Goal: Task Accomplishment & Management: Manage account settings

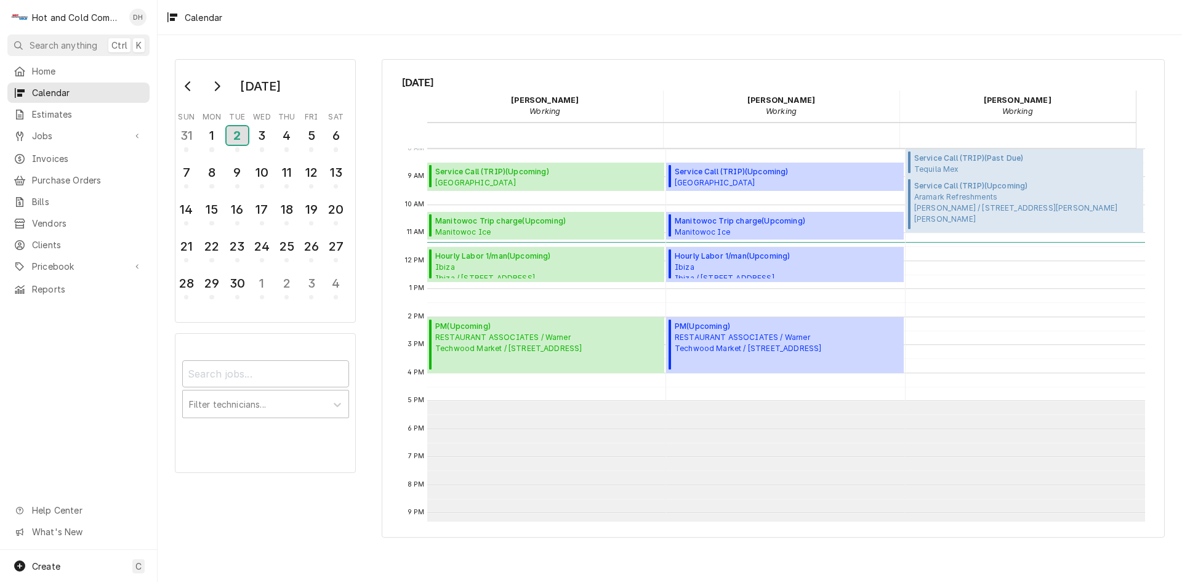
scroll to position [200, 0]
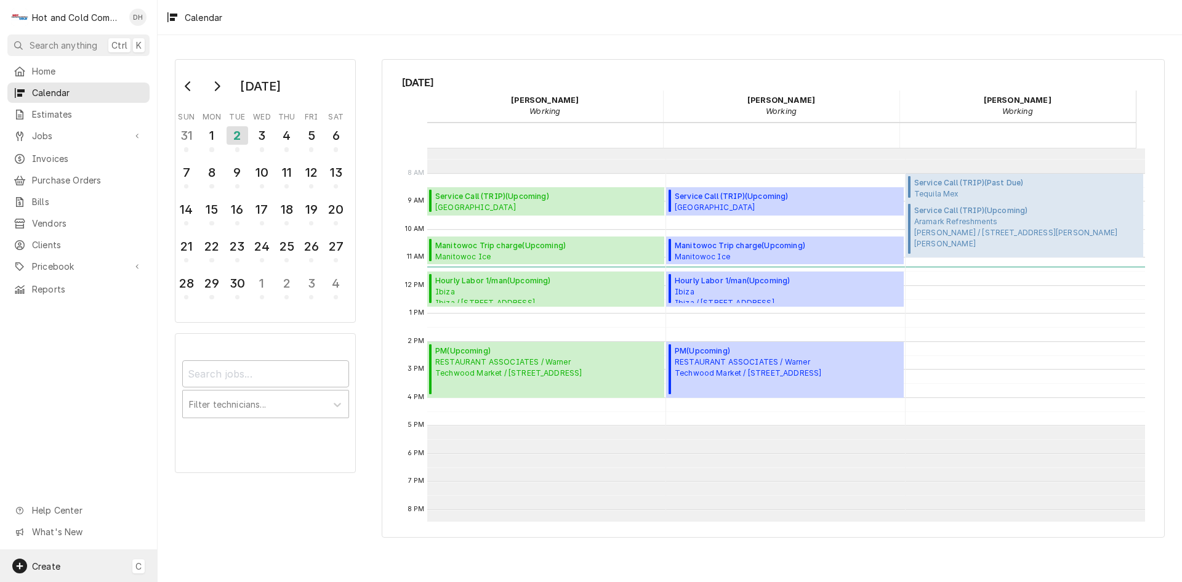
click at [54, 566] on span "Create" at bounding box center [46, 566] width 28 height 10
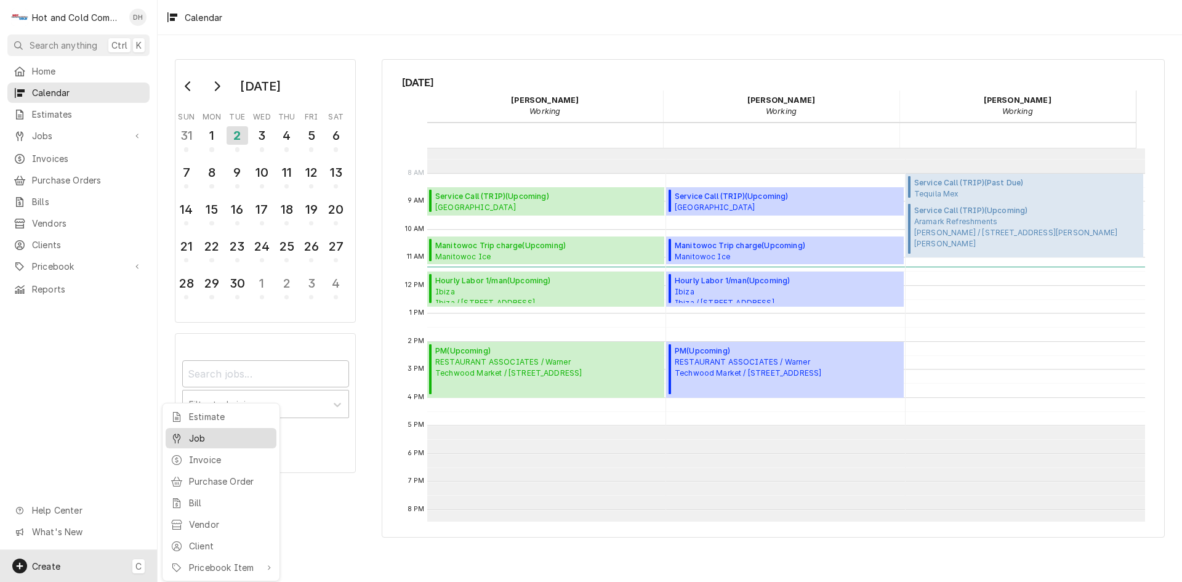
click at [200, 440] on div "Job" at bounding box center [230, 438] width 82 height 13
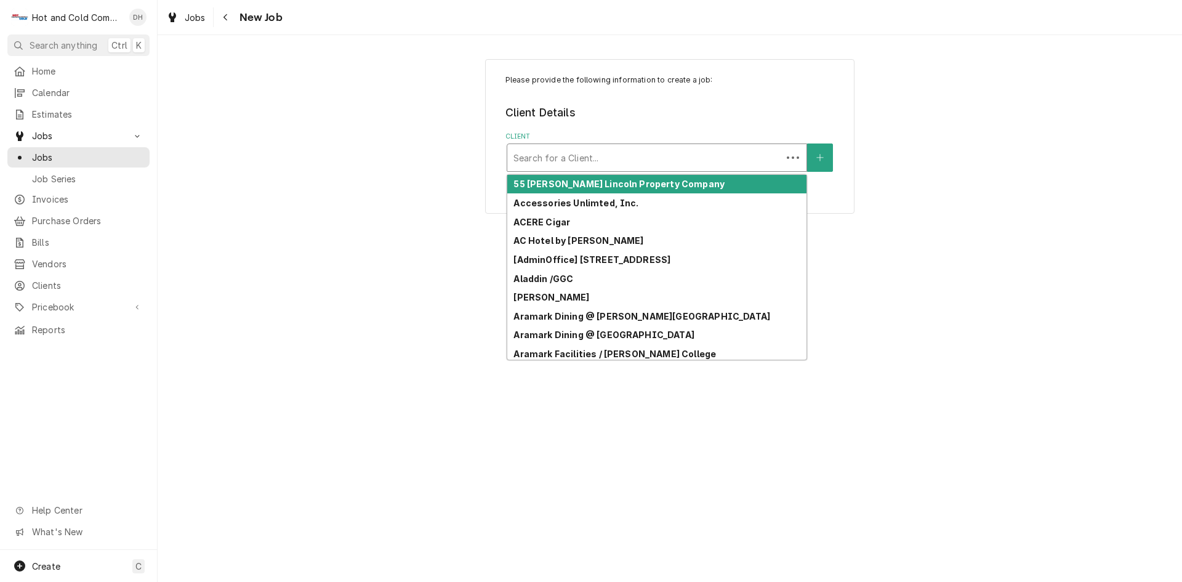
click at [574, 152] on div "Client" at bounding box center [644, 158] width 262 height 22
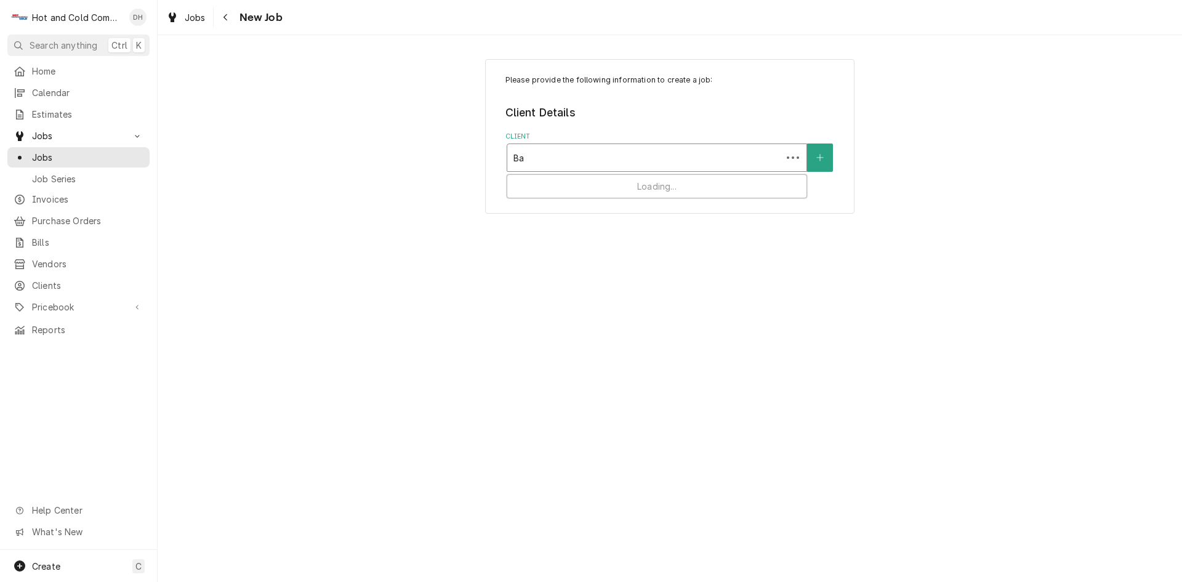
type input "Bar"
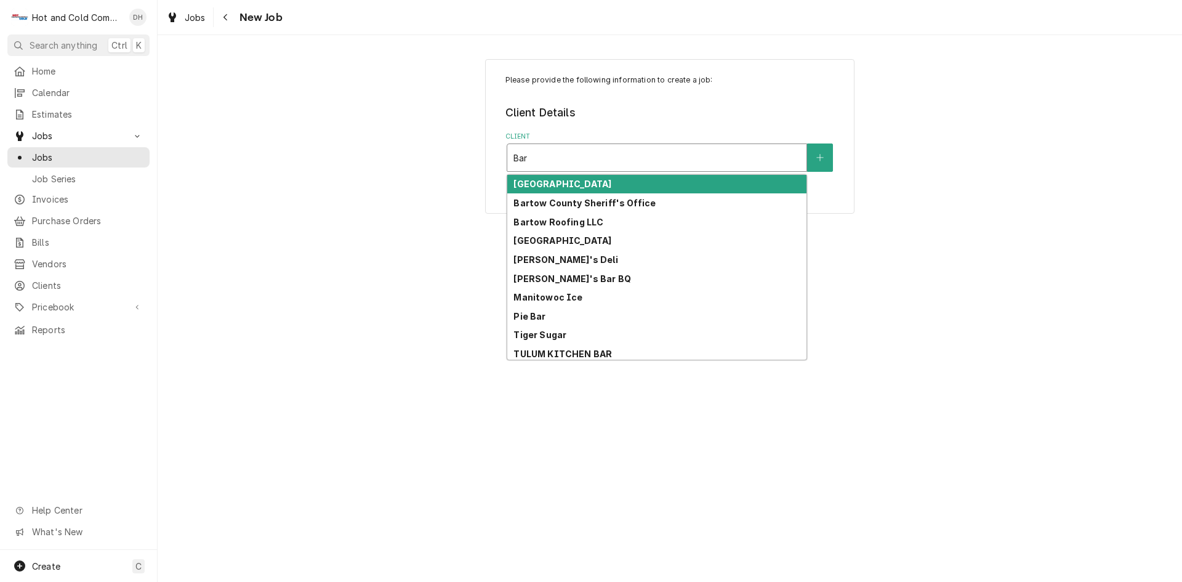
click at [592, 180] on div "Barnsley Resort" at bounding box center [656, 184] width 299 height 19
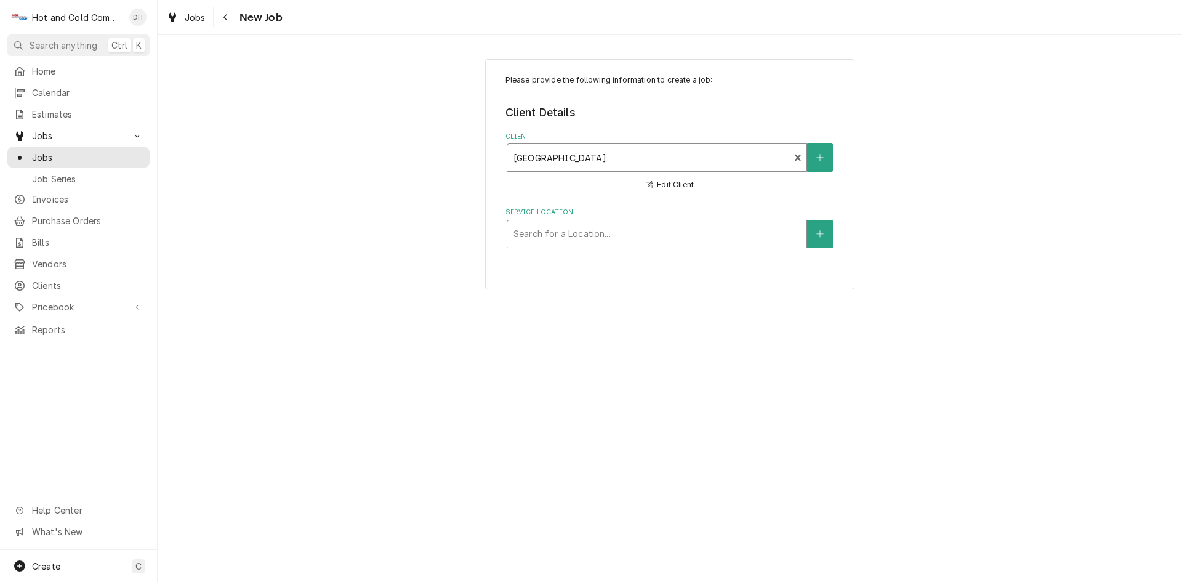
click at [761, 238] on div "Service Location" at bounding box center [656, 234] width 287 height 22
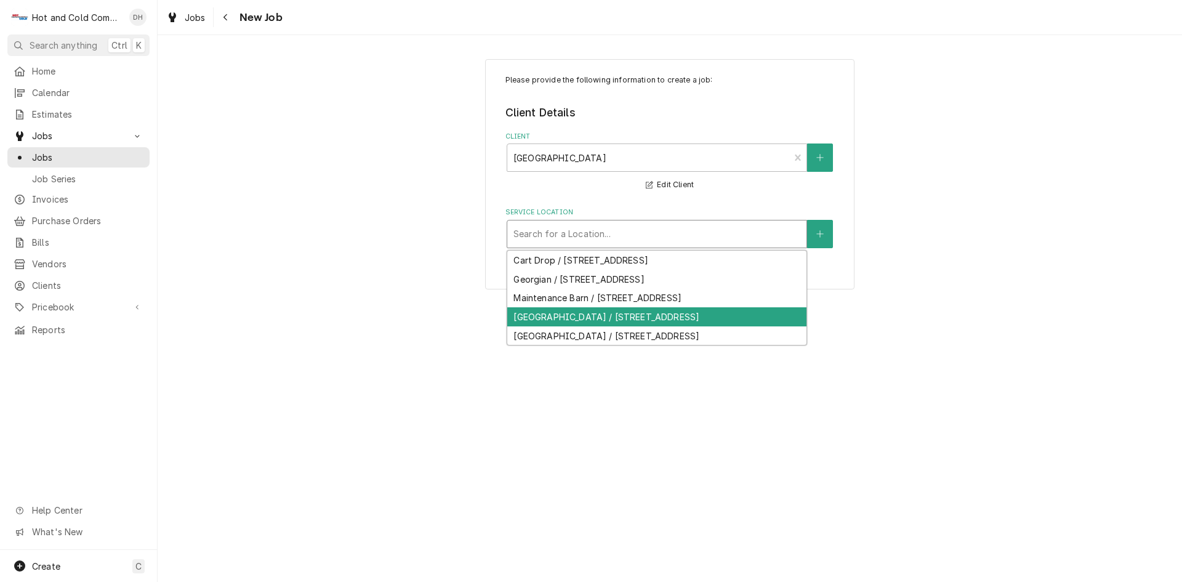
click at [781, 326] on div "Rice House / 597 Barnsley Gardens Rd NW, Adairsville, GA 30103" at bounding box center [656, 316] width 299 height 19
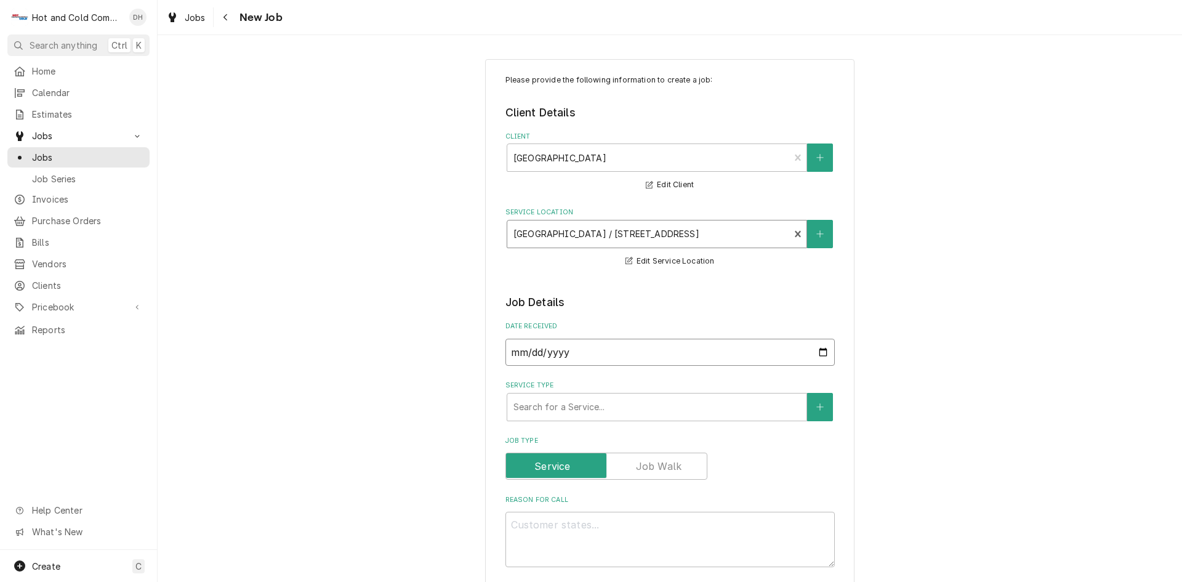
click at [816, 351] on input "2025-09-02" at bounding box center [669, 352] width 329 height 27
type textarea "x"
type input "2025-09-01"
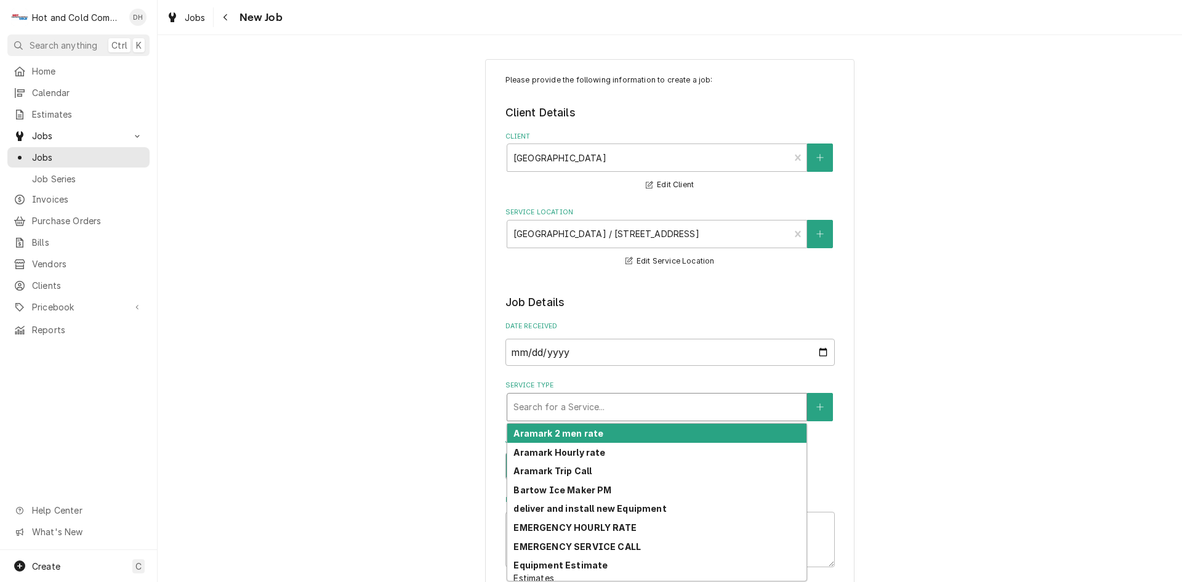
click at [665, 407] on div "Service Type" at bounding box center [656, 407] width 287 height 22
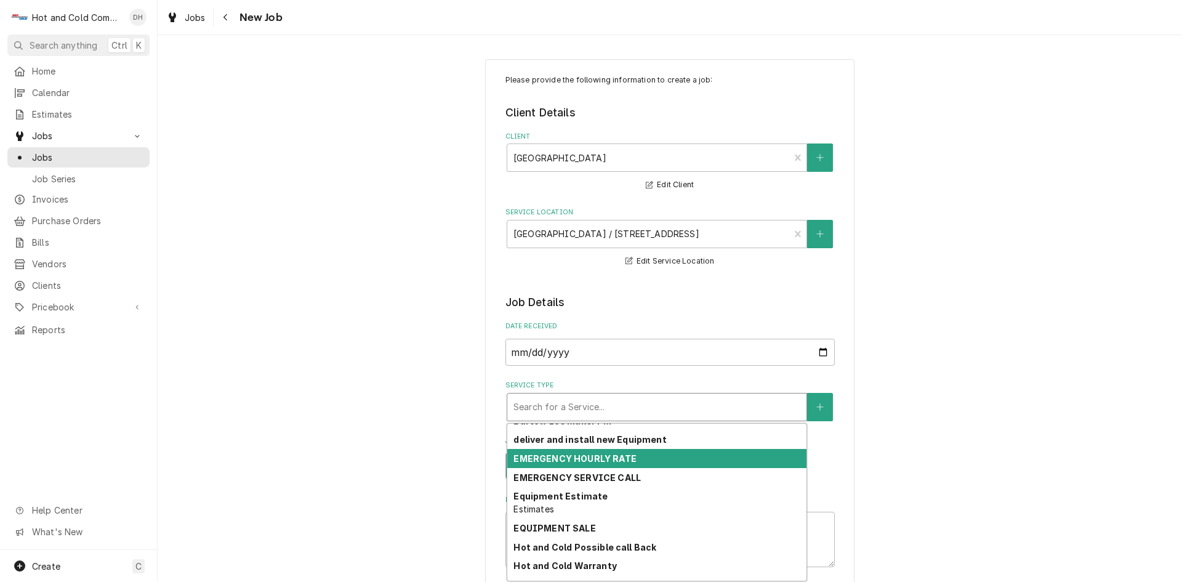
scroll to position [94, 0]
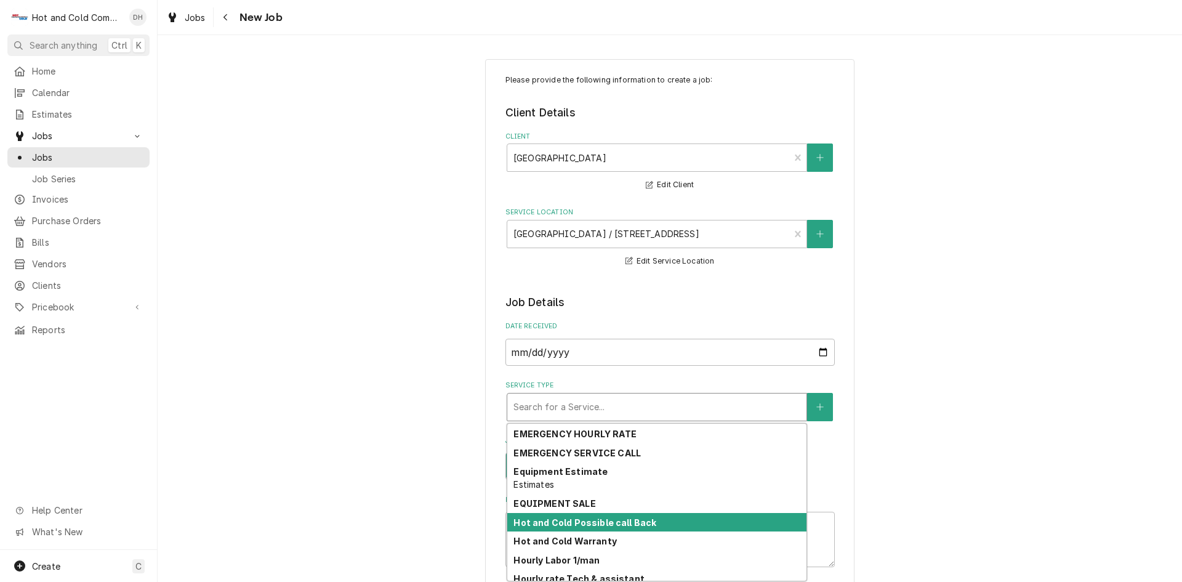
click at [683, 518] on div "Hot and Cold Possible call Back" at bounding box center [656, 522] width 299 height 19
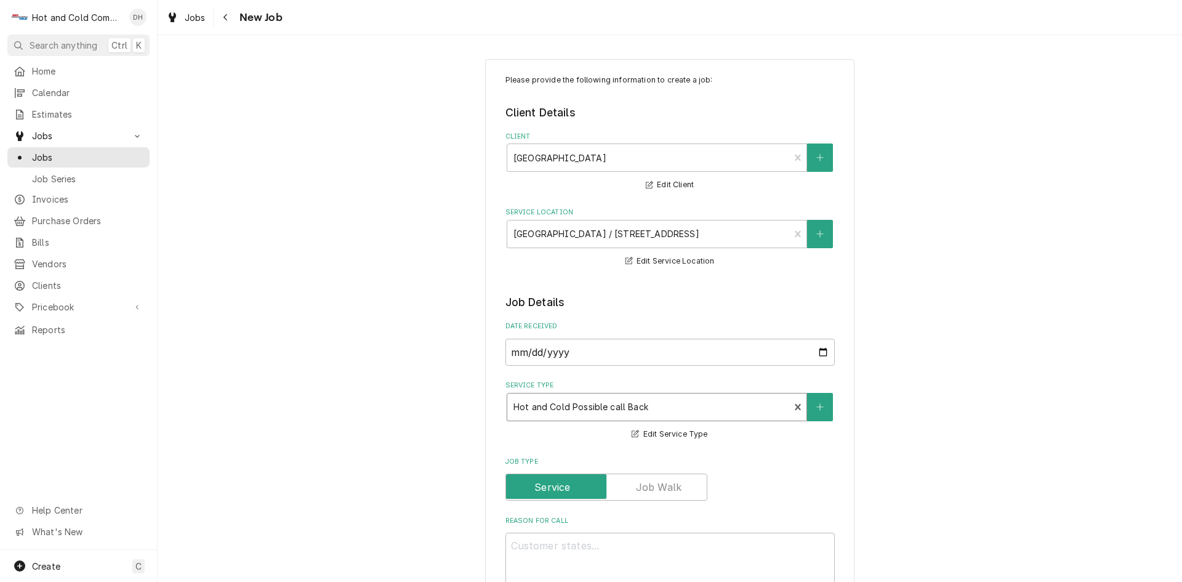
scroll to position [205, 0]
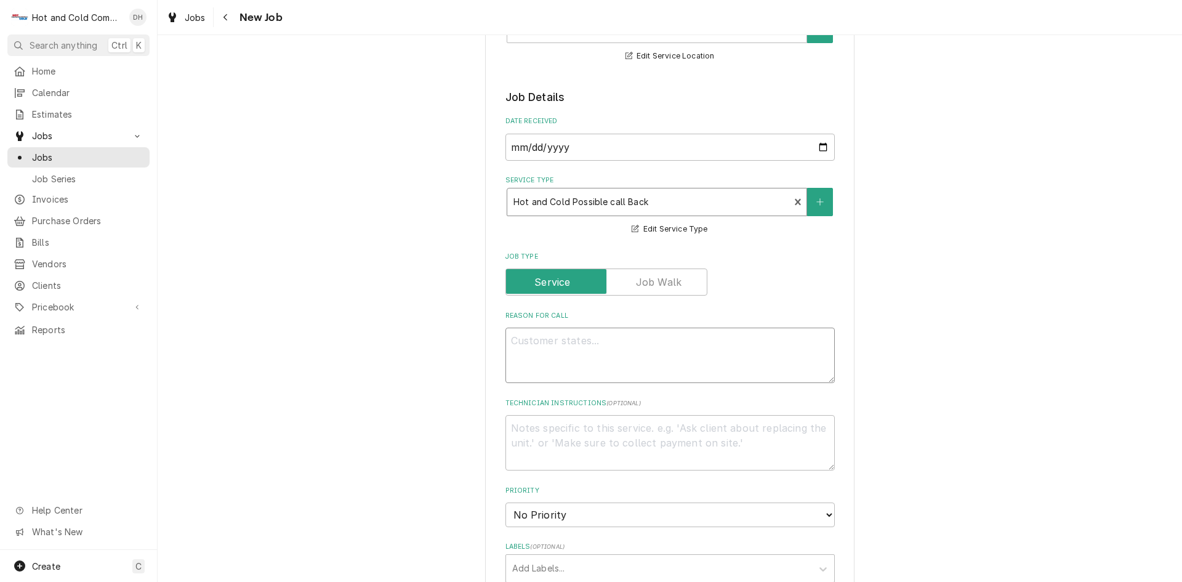
click at [605, 352] on textarea "Reason For Call" at bounding box center [669, 354] width 329 height 55
type textarea "x"
type textarea "P"
type textarea "x"
type textarea "Pr"
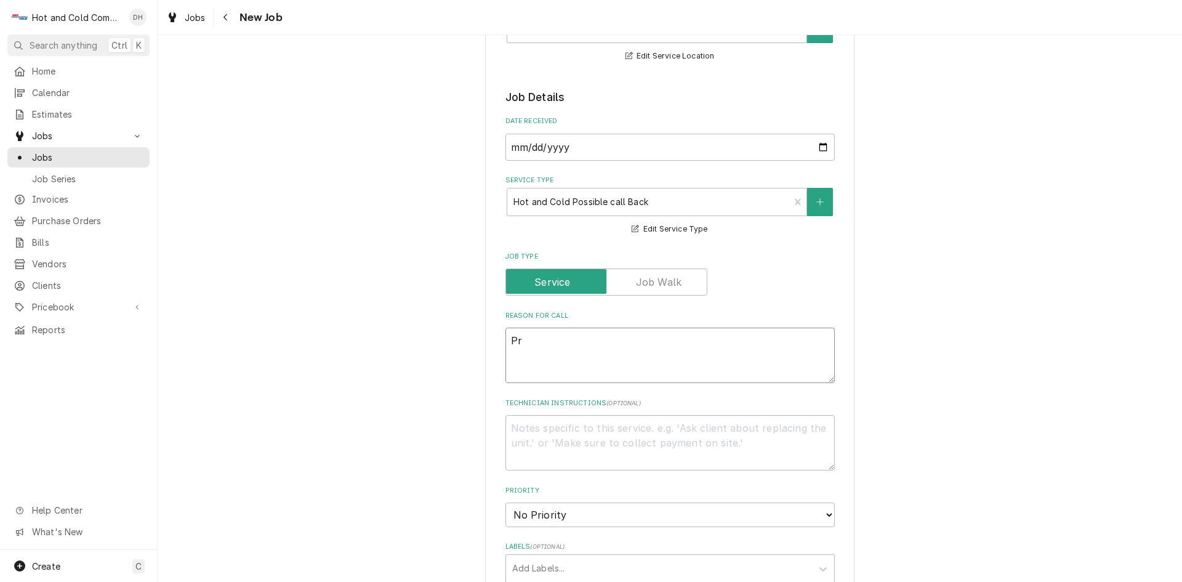
type textarea "x"
type textarea "Pre"
type textarea "x"
type textarea "Prep"
type textarea "x"
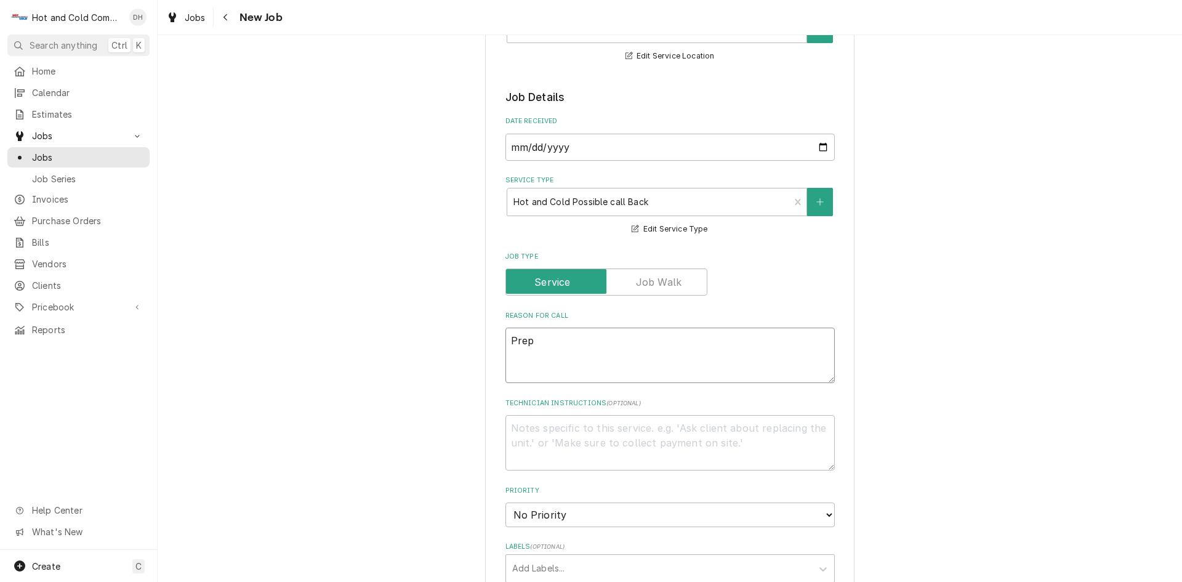
type textarea "Prep"
type textarea "x"
type textarea "Prep c"
type textarea "x"
type textarea "Prep co"
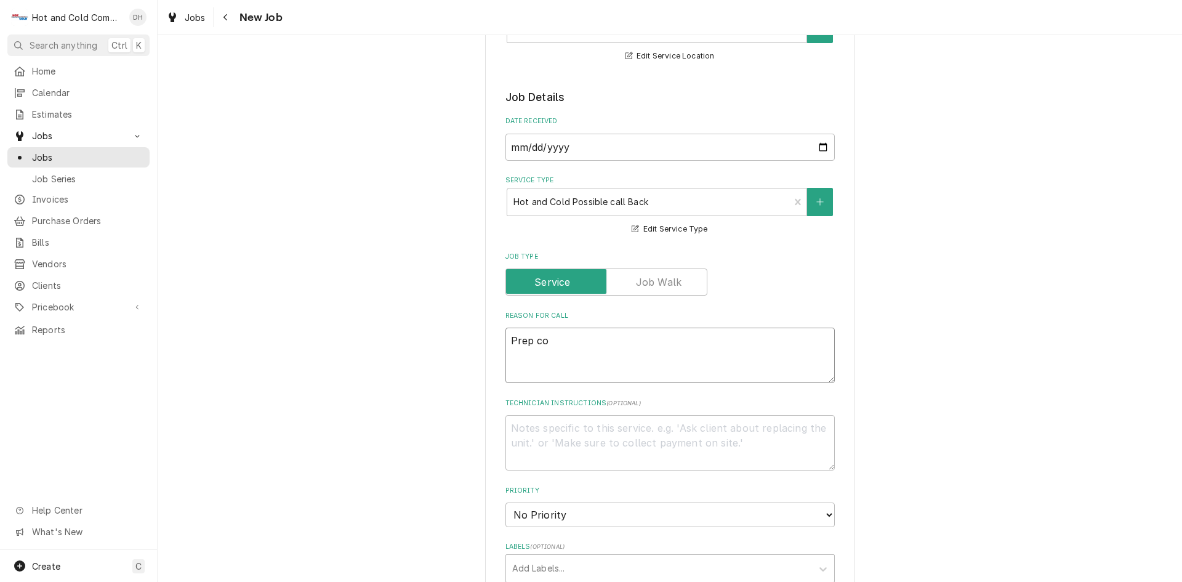
type textarea "x"
type textarea "Prep coo"
type textarea "x"
type textarea "Prep cool"
type textarea "x"
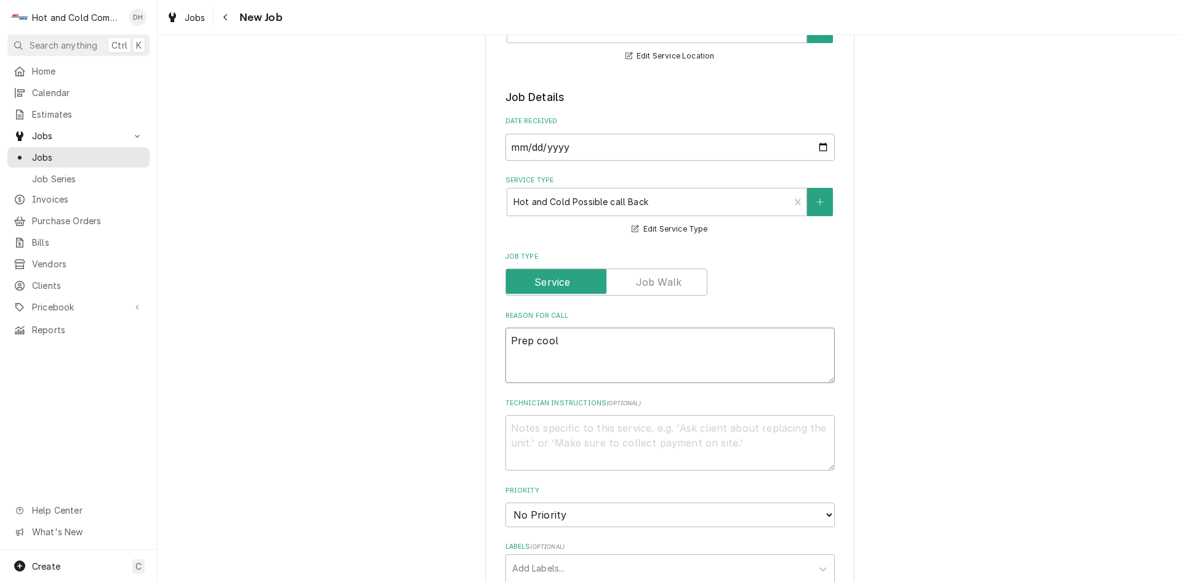
type textarea "Prep coole"
type textarea "x"
type textarea "Prep cooler"
type textarea "x"
type textarea "Prep cooler"
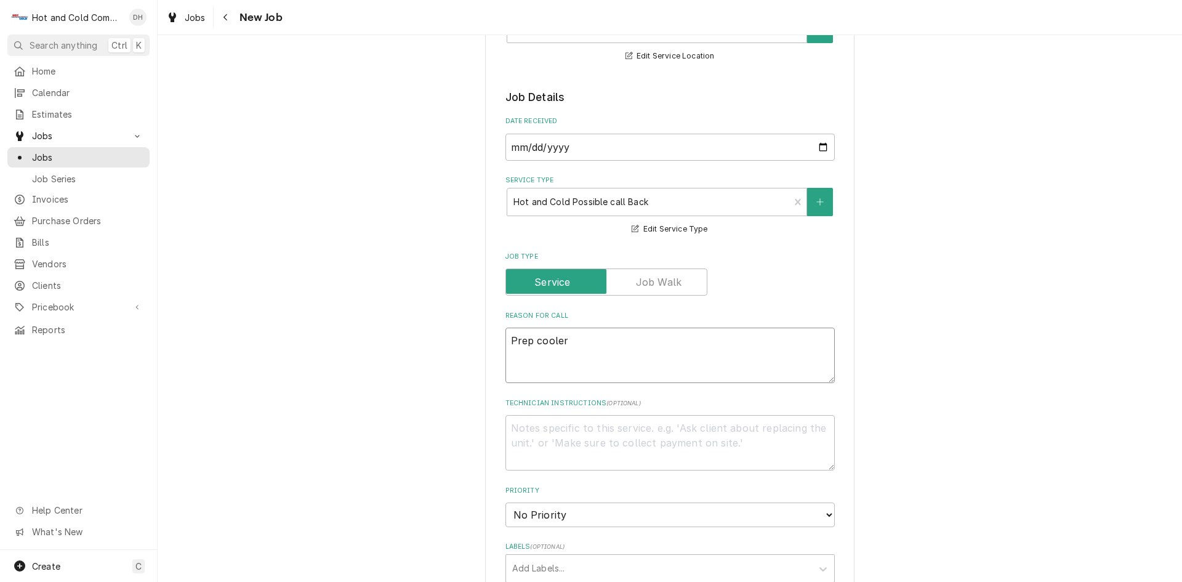
type textarea "x"
type textarea "Prep cooler n"
type textarea "x"
type textarea "Prep cooler no"
type textarea "x"
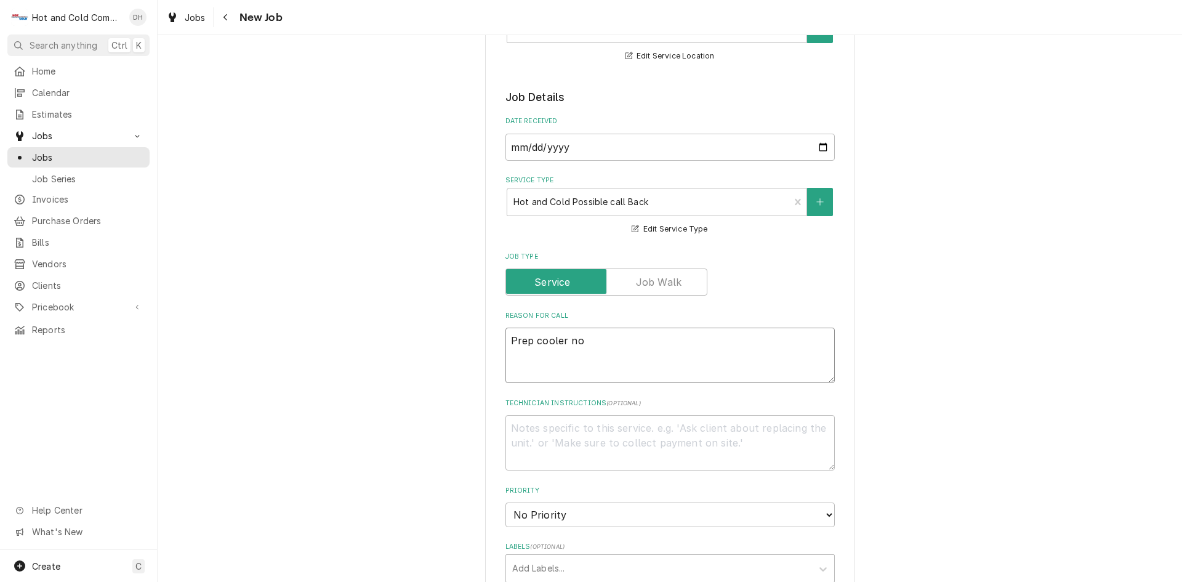
type textarea "Prep cooler not"
type textarea "x"
type textarea "Prep cooler not"
type textarea "x"
type textarea "Prep cooler not c"
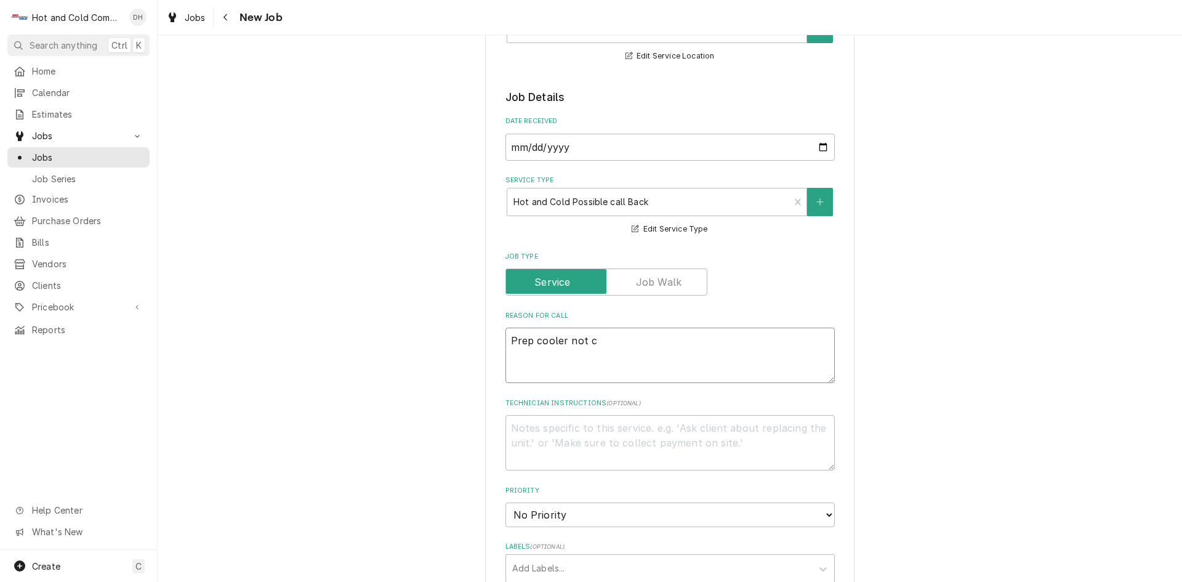
type textarea "x"
type textarea "Prep cooler not co"
type textarea "x"
type textarea "Prep cooler not coo"
type textarea "x"
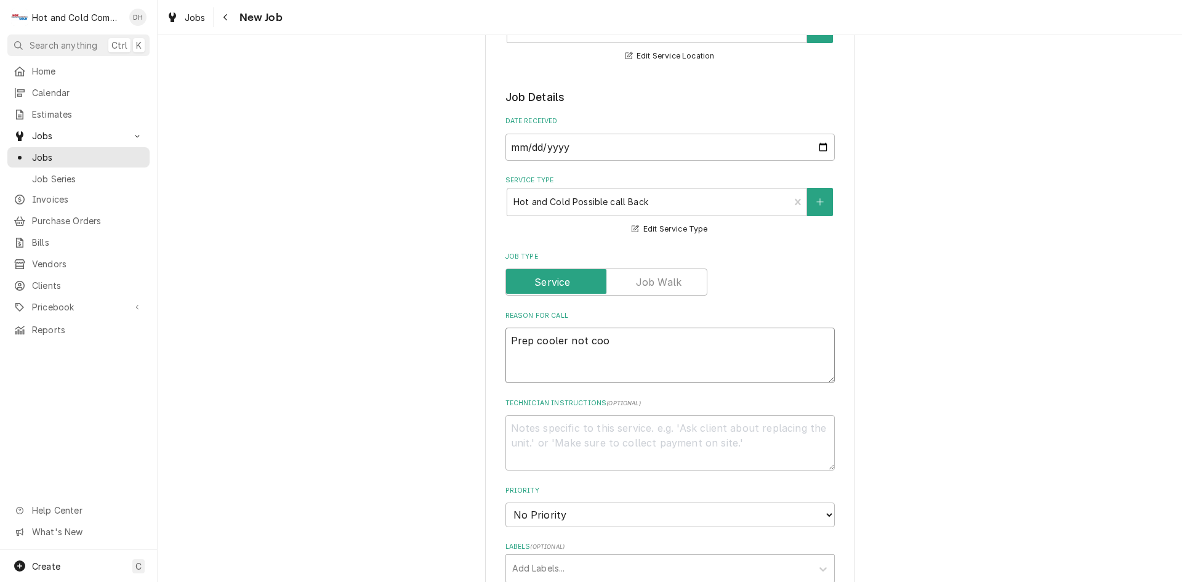
type textarea "Prep cooler not cool"
type textarea "x"
type textarea "Prep cooler not cooli"
type textarea "x"
type textarea "Prep cooler not coolin"
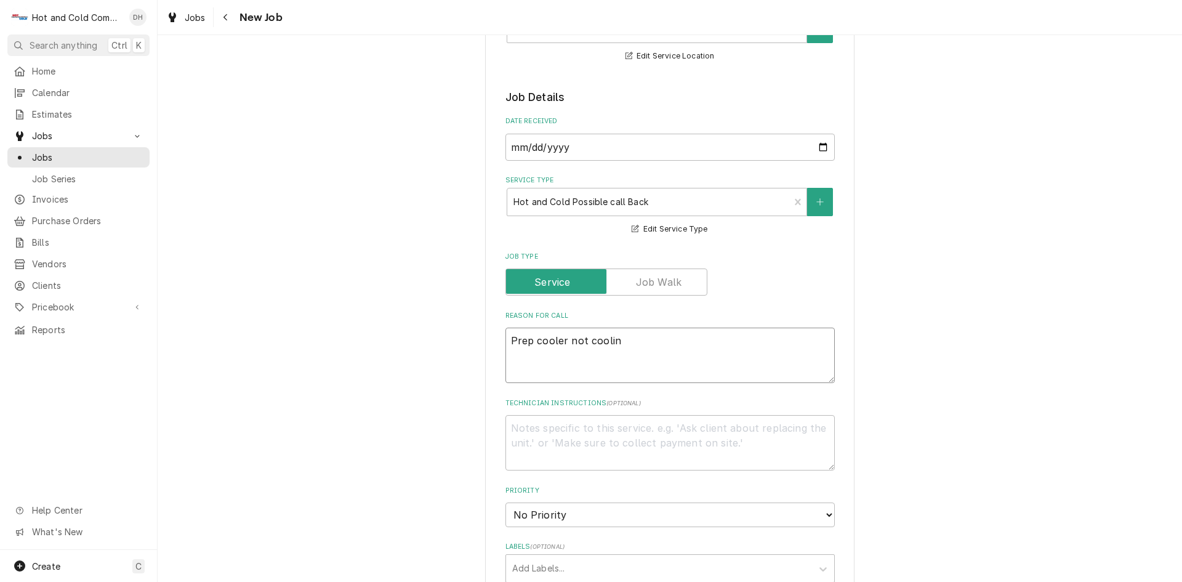
type textarea "x"
type textarea "Prep cooler not cooling"
type textarea "x"
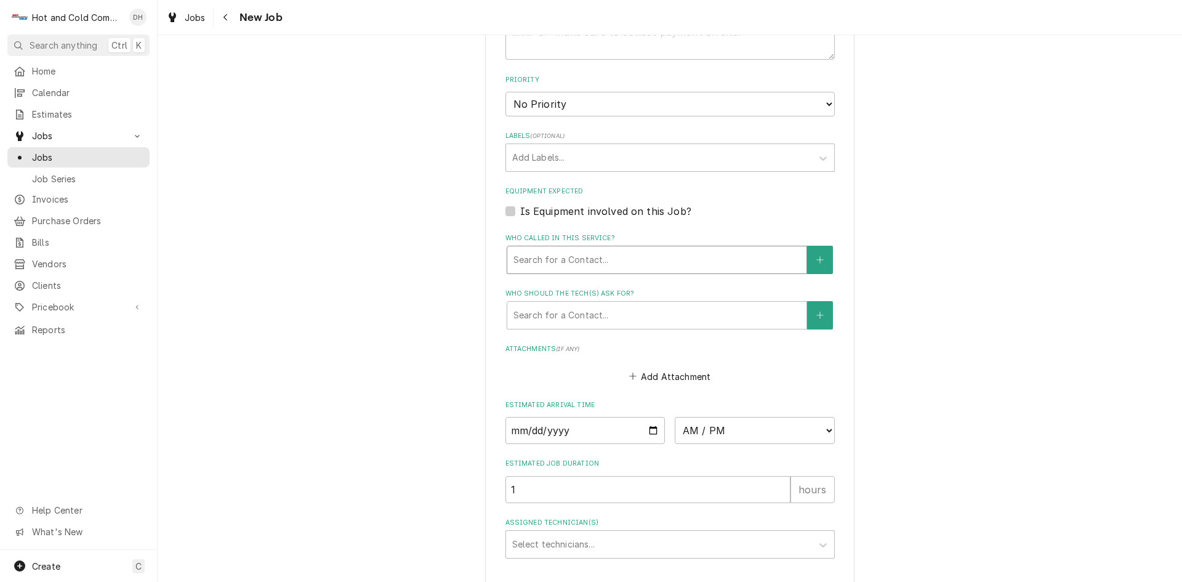
type textarea "Prep cooler not cooling"
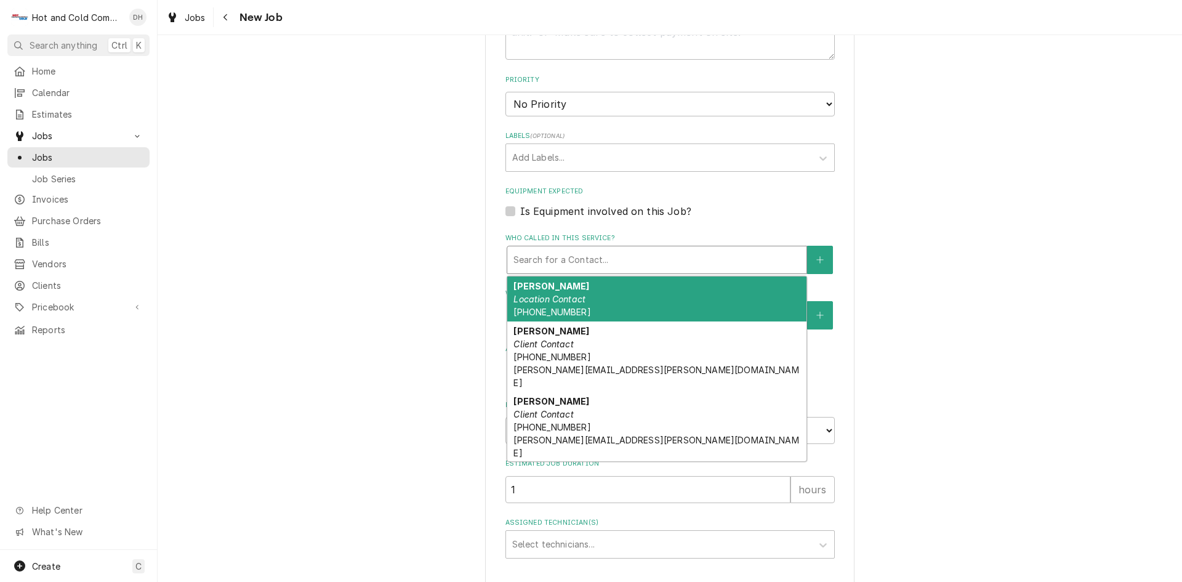
click at [593, 251] on div "Who called in this service?" at bounding box center [656, 260] width 287 height 22
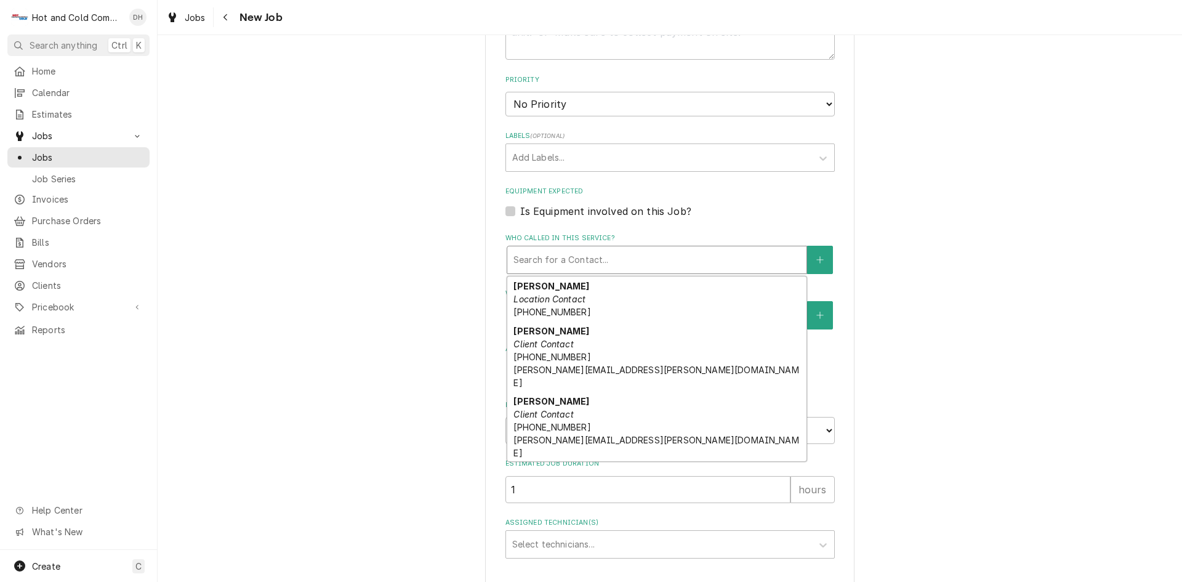
click at [588, 462] on div "Randy Boston Primary Client Contact (706) 844-3157 randy.boston@barnsleyresort.…" at bounding box center [656, 491] width 299 height 58
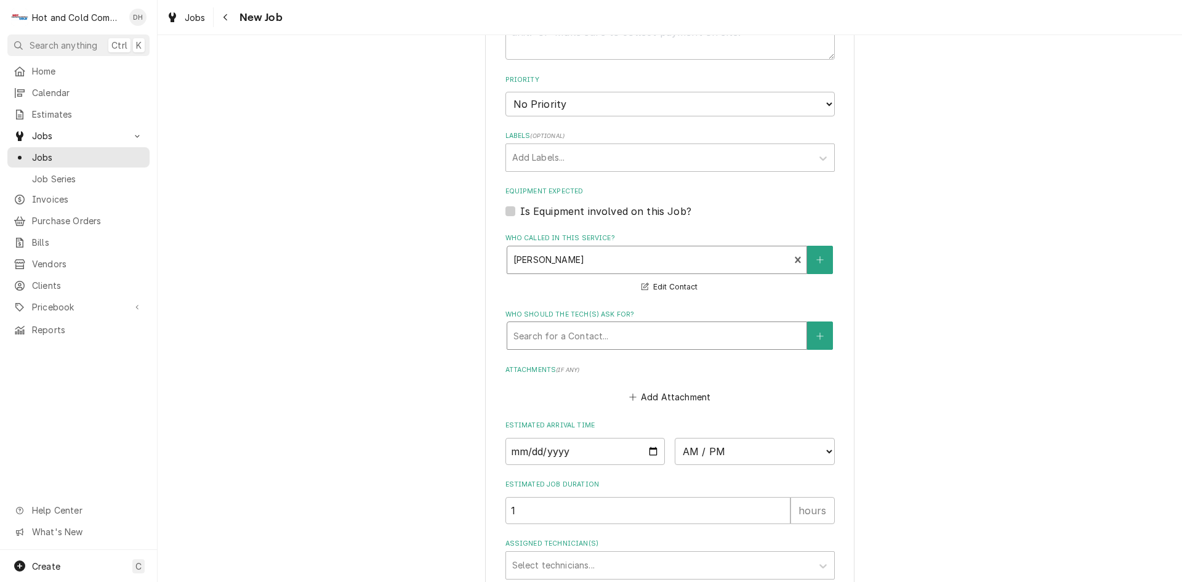
click at [581, 332] on div "Who should the tech(s) ask for?" at bounding box center [656, 335] width 287 height 22
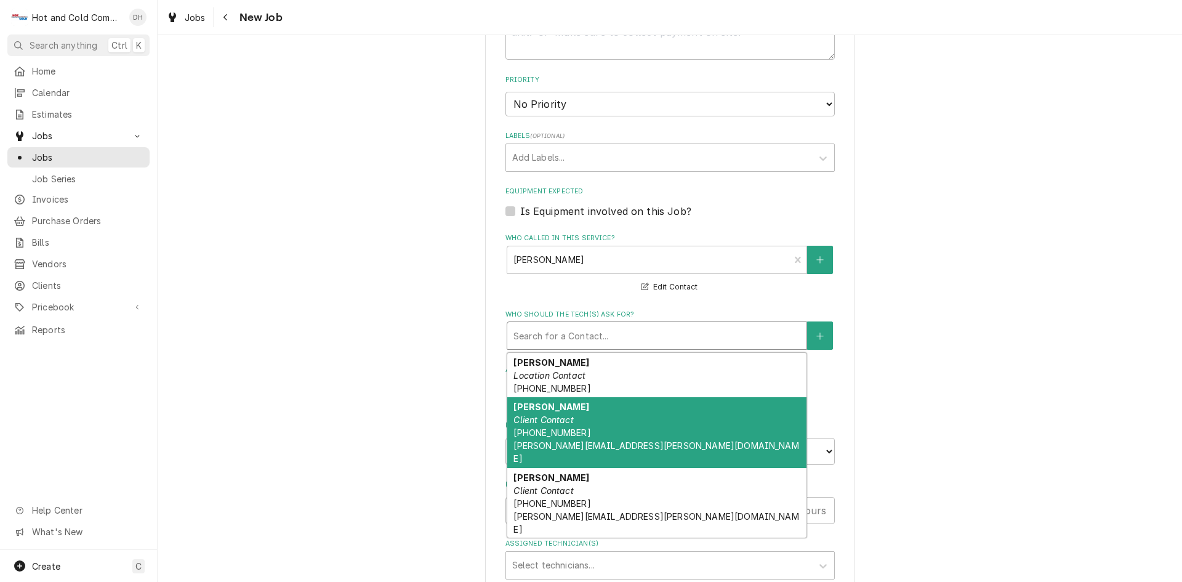
drag, startPoint x: 556, startPoint y: 428, endPoint x: 568, endPoint y: 411, distance: 20.8
click at [562, 417] on div "Joe Glazier Client Contact (702) 845-1644 joe.glazier@barnsleyresort.com" at bounding box center [656, 432] width 299 height 71
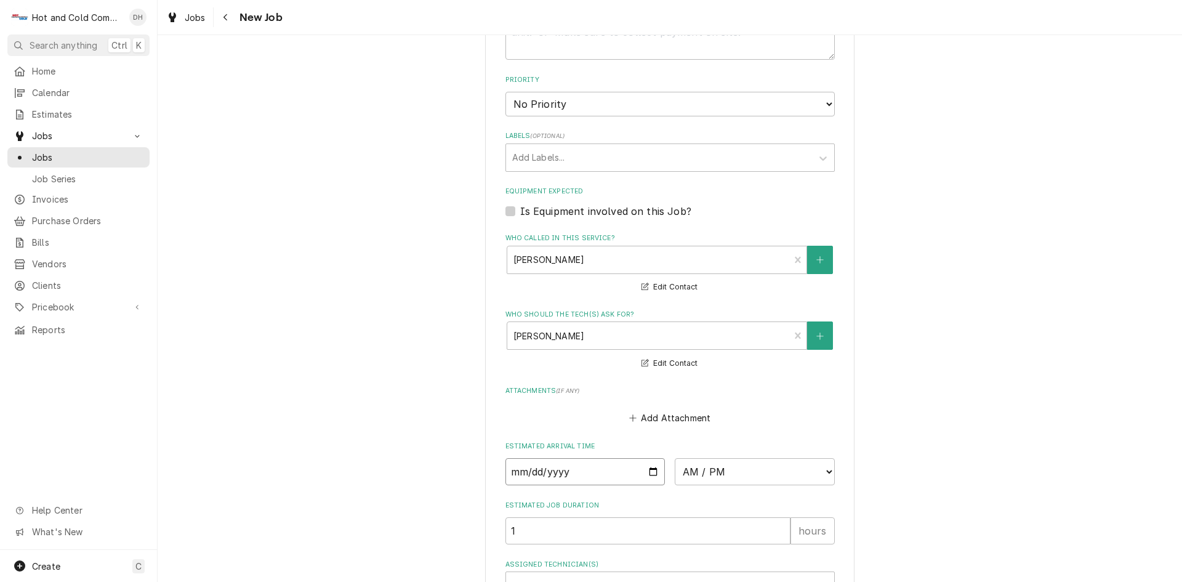
click at [650, 468] on input "Date" at bounding box center [585, 471] width 160 height 27
type textarea "x"
type input "2025-09-02"
type textarea "x"
click at [824, 468] on select "AM / PM 6:00 AM 6:15 AM 6:30 AM 6:45 AM 7:00 AM 7:15 AM 7:30 AM 7:45 AM 8:00 AM…" at bounding box center [755, 471] width 160 height 27
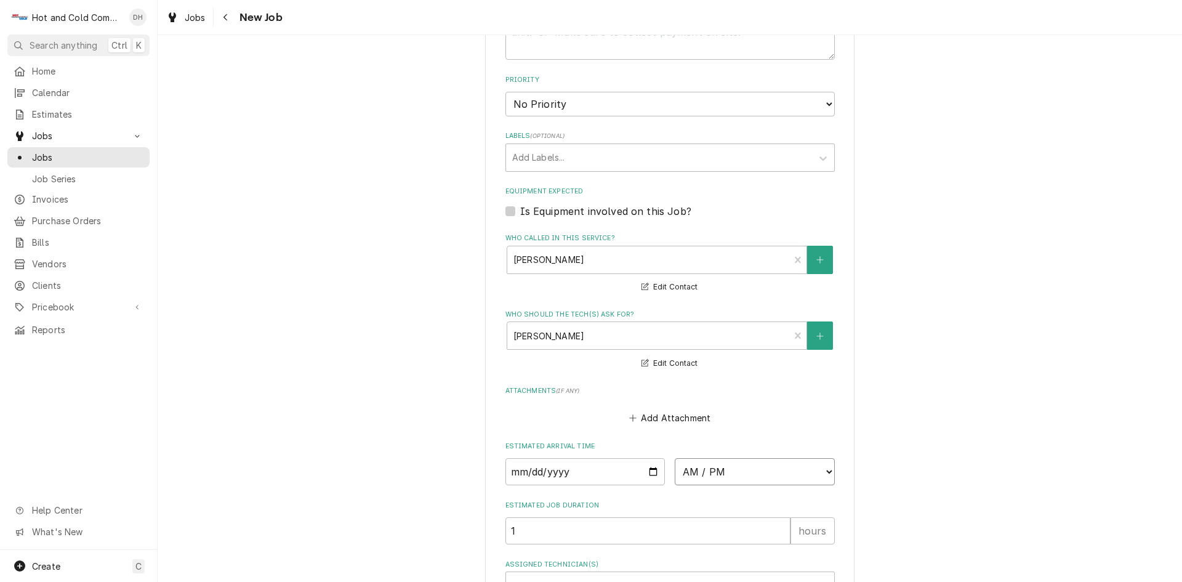
select select "15:00:00"
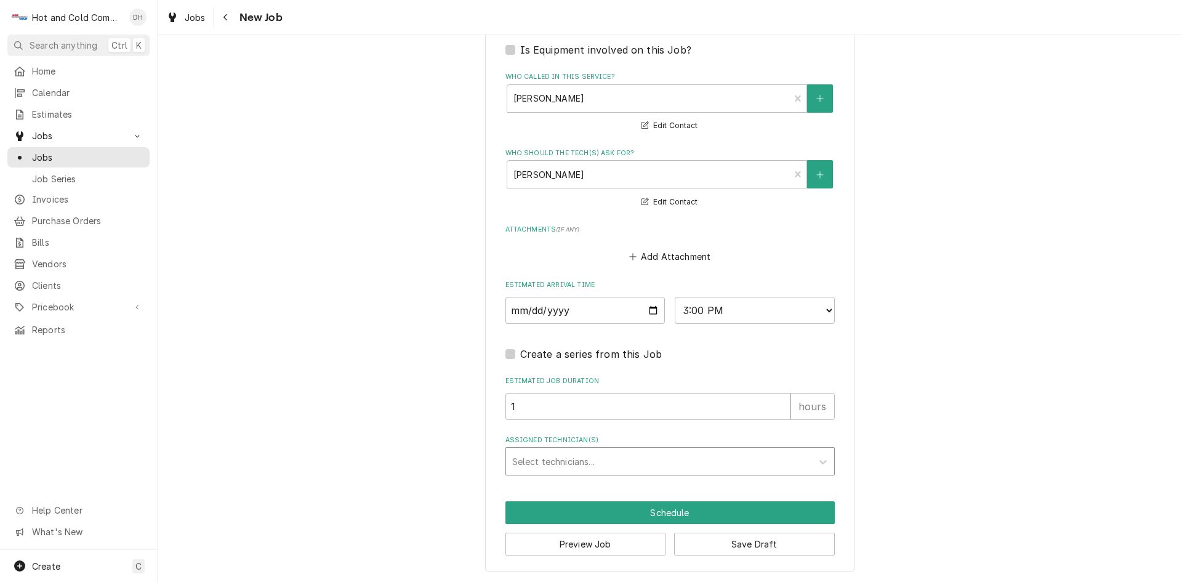
click at [608, 462] on div "Assigned Technician(s)" at bounding box center [659, 461] width 294 height 22
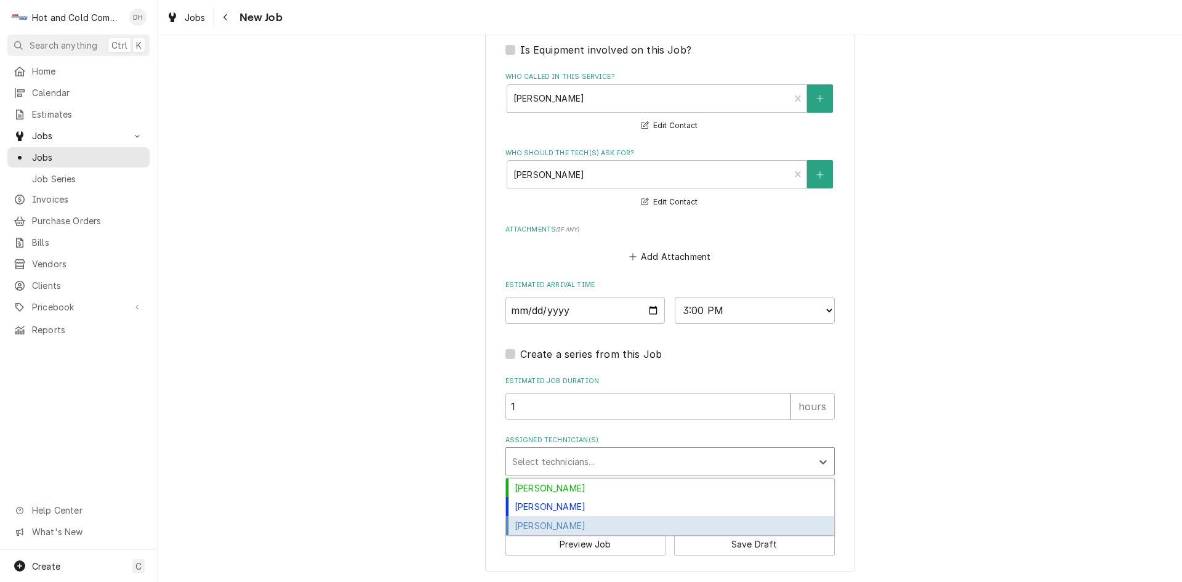
click at [552, 528] on div "[PERSON_NAME]" at bounding box center [670, 525] width 328 height 19
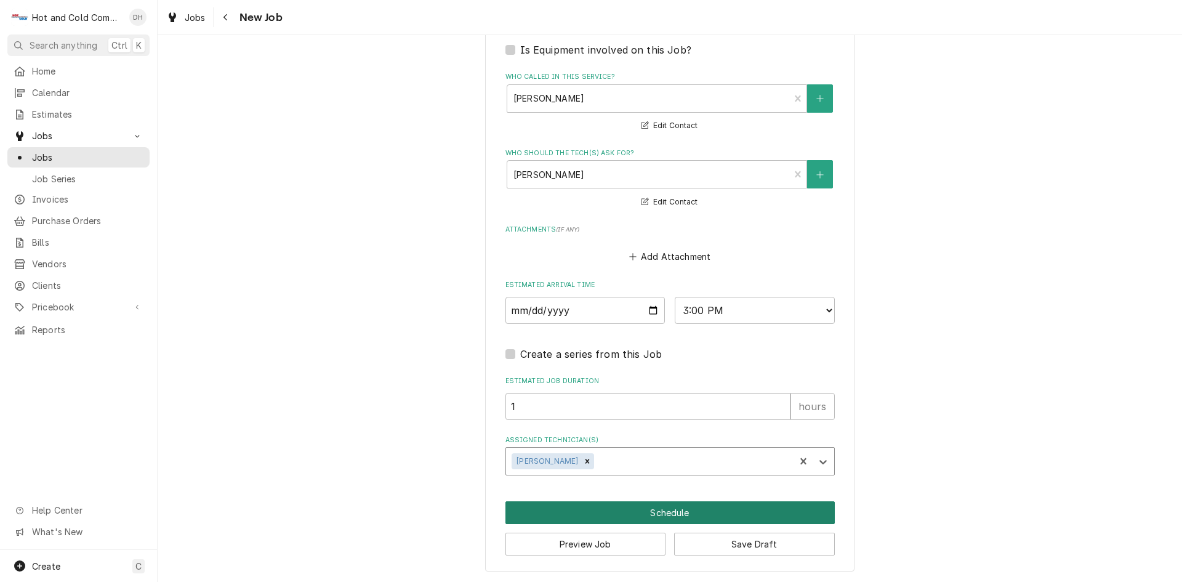
click at [652, 518] on button "Schedule" at bounding box center [669, 512] width 329 height 23
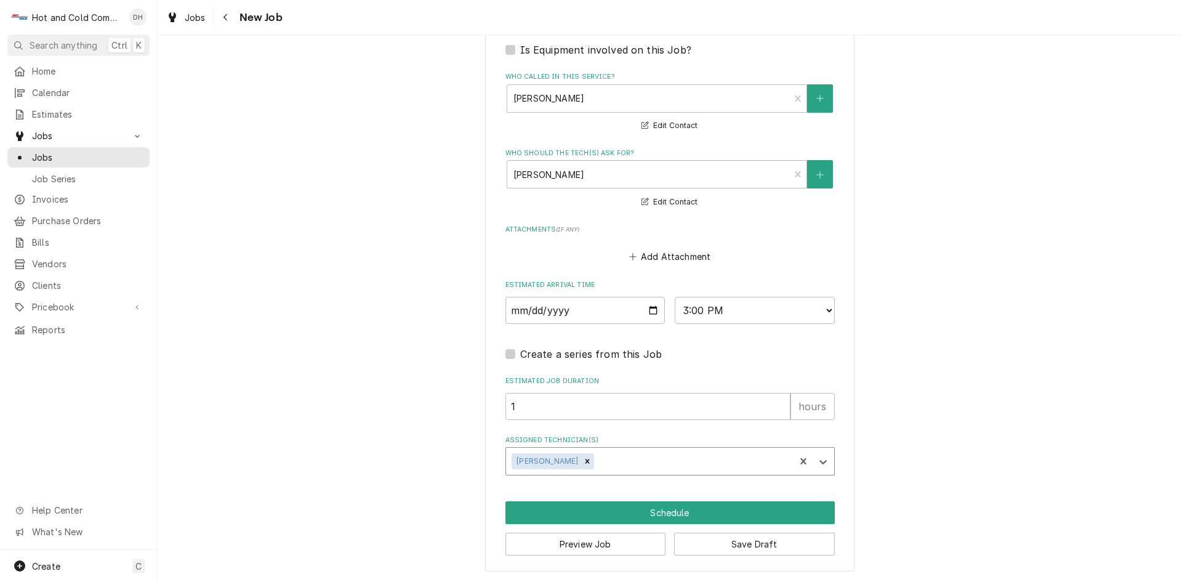
scroll to position [766, 0]
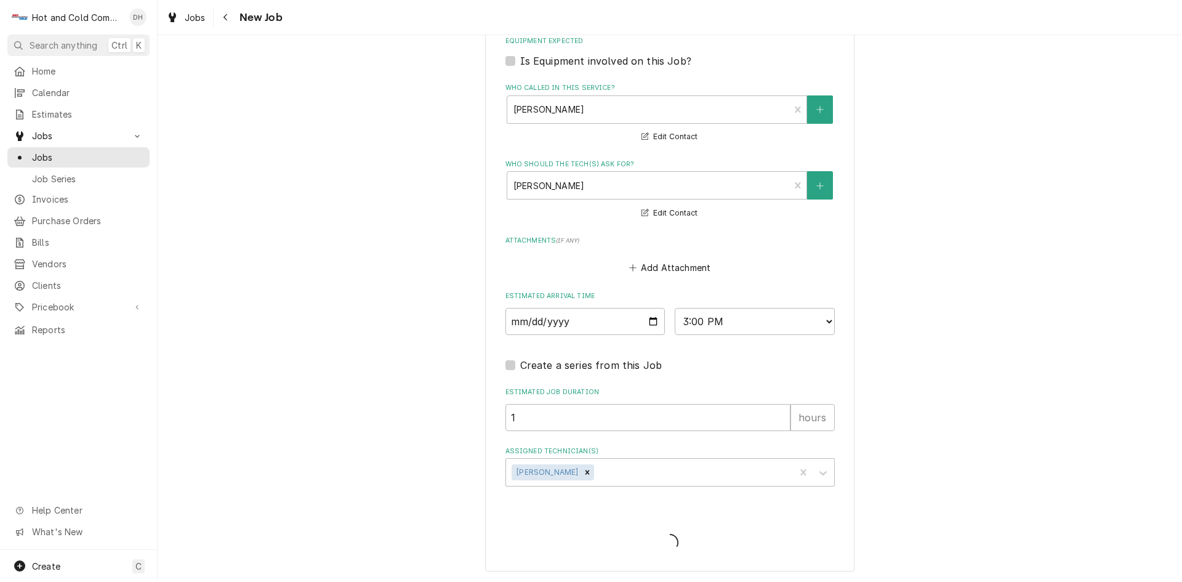
type textarea "x"
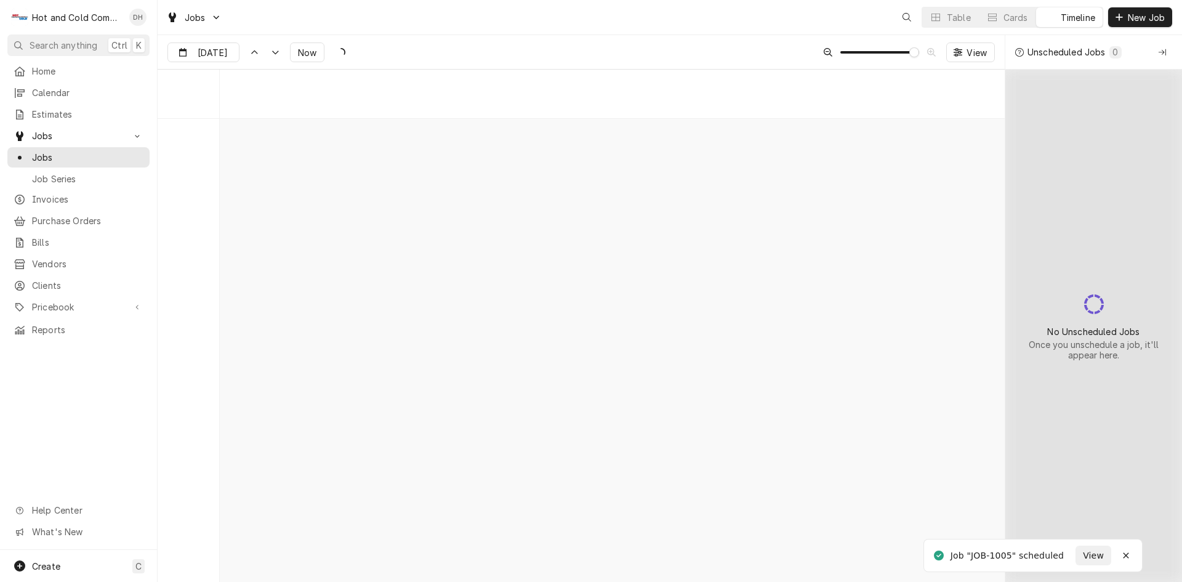
scroll to position [9678, 0]
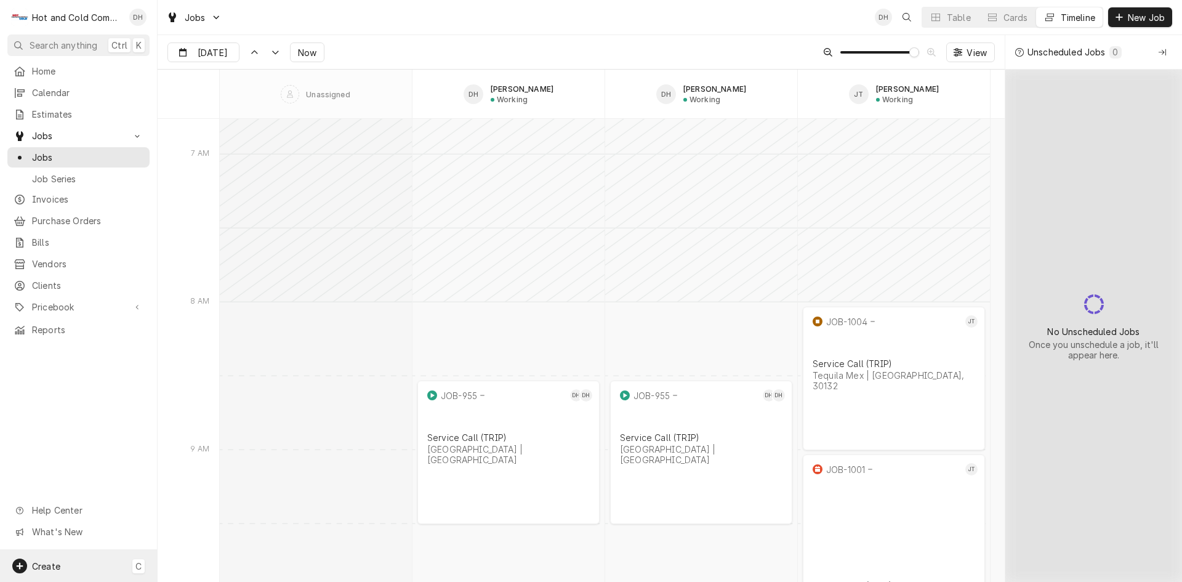
click at [52, 563] on span "Create" at bounding box center [46, 566] width 28 height 10
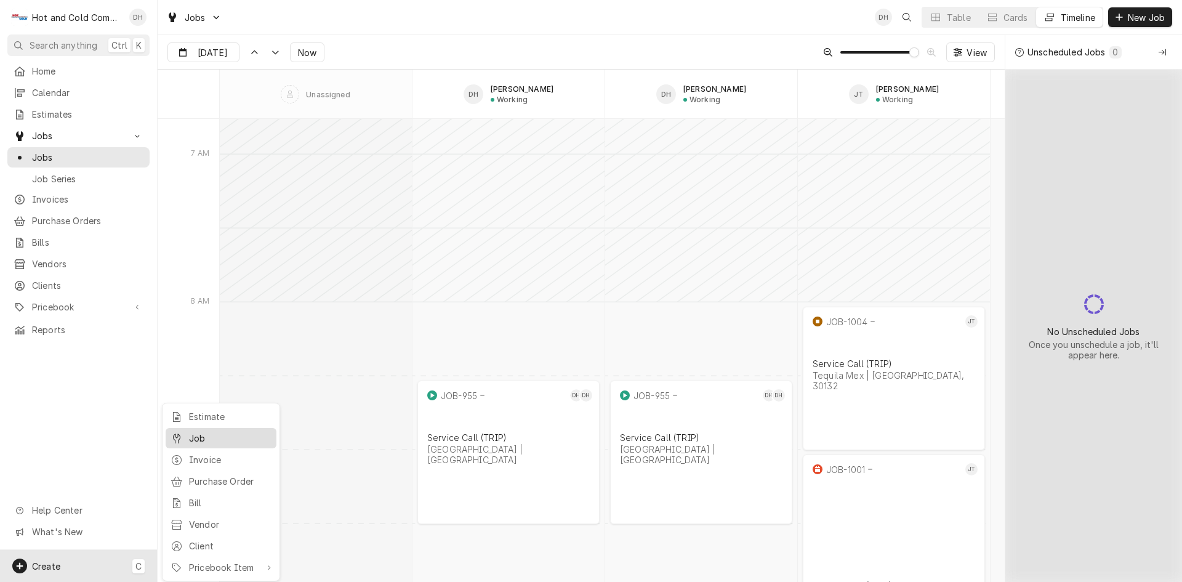
click at [231, 436] on div "Job" at bounding box center [230, 438] width 82 height 13
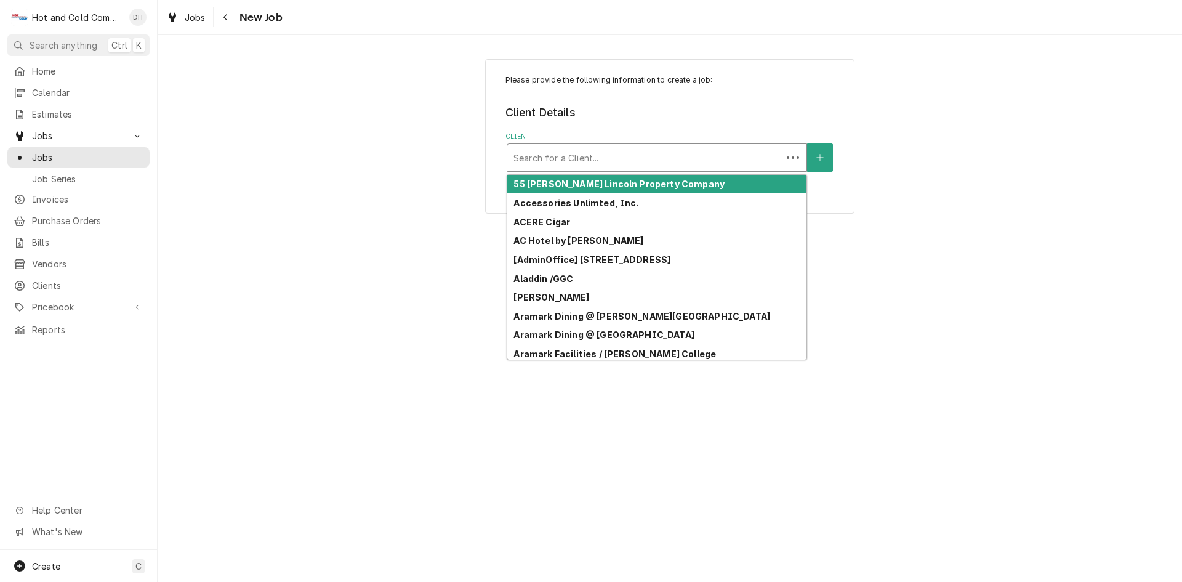
click at [598, 164] on div "Client" at bounding box center [644, 158] width 262 height 22
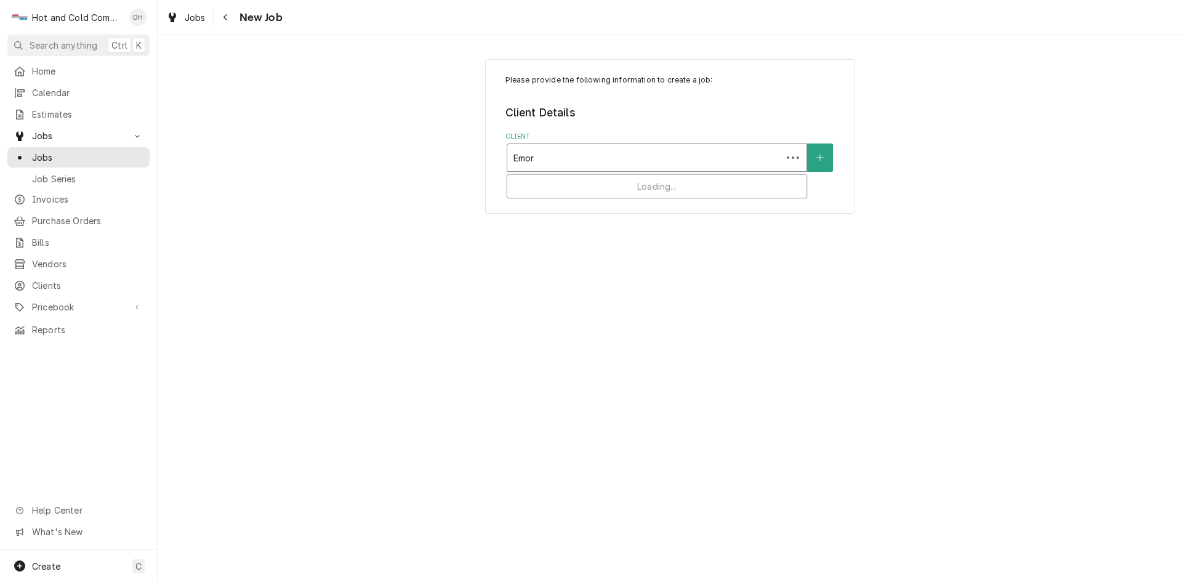
type input "Emory"
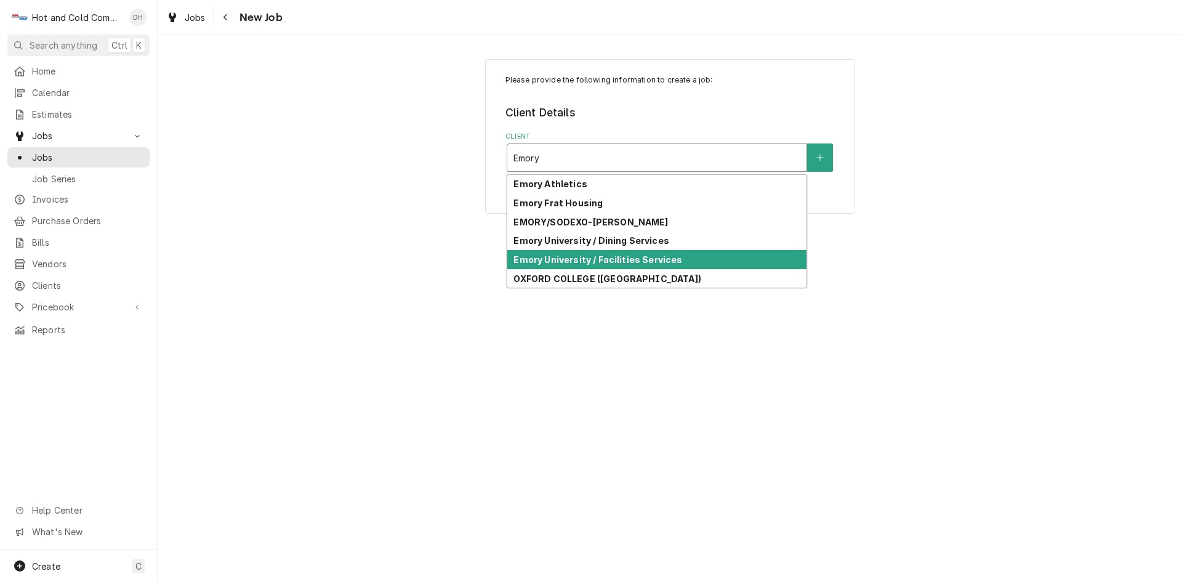
click at [737, 262] on div "Emory University / Facilities Services" at bounding box center [656, 259] width 299 height 19
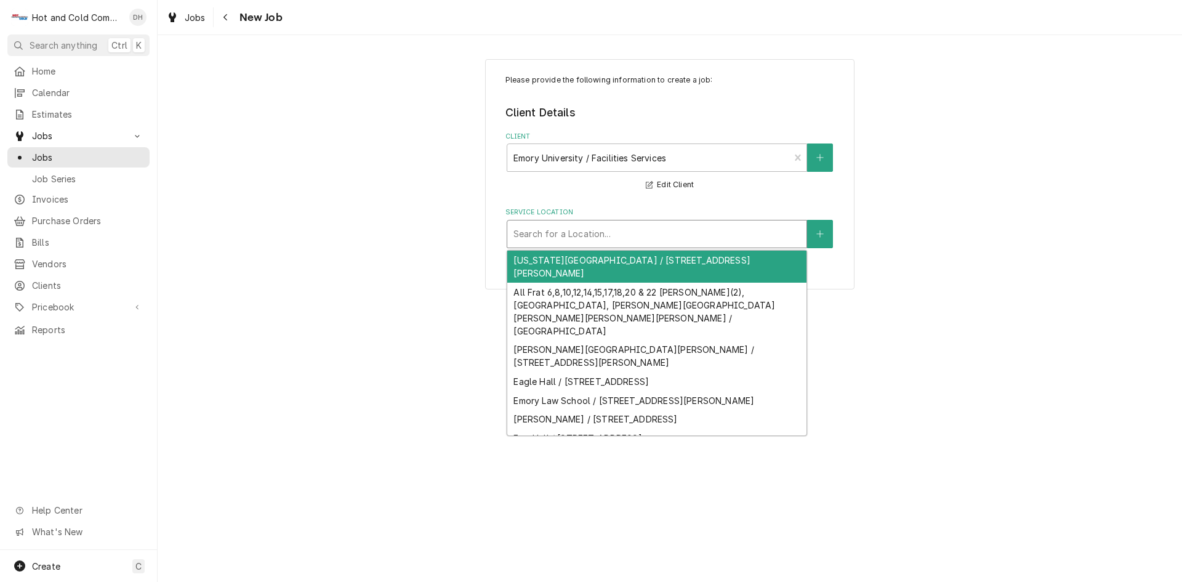
click at [768, 235] on div "Service Location" at bounding box center [656, 234] width 287 height 22
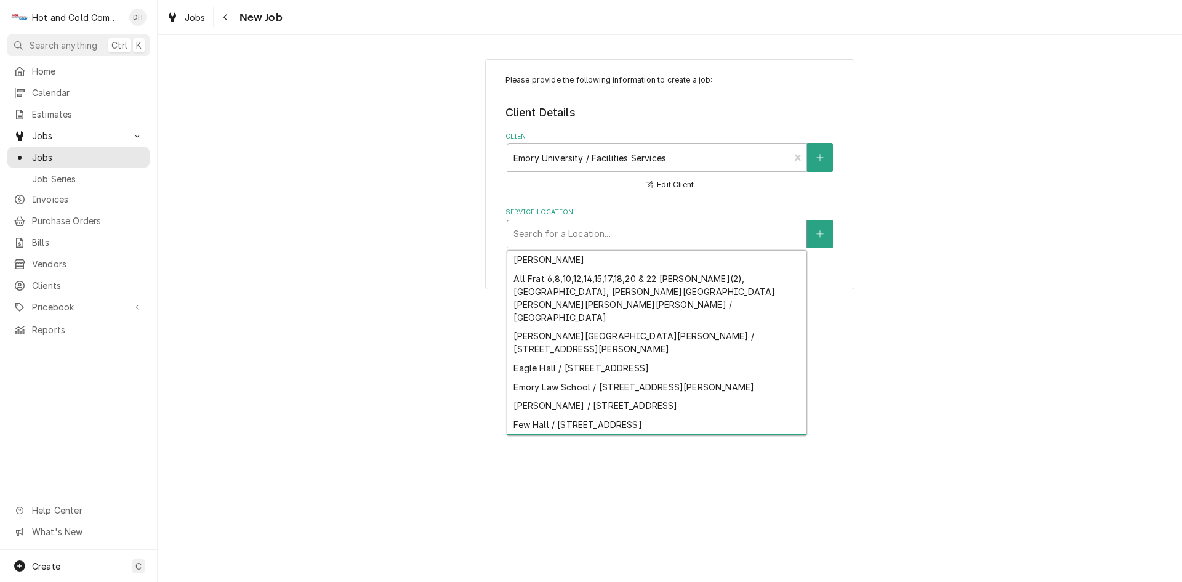
scroll to position [17, 0]
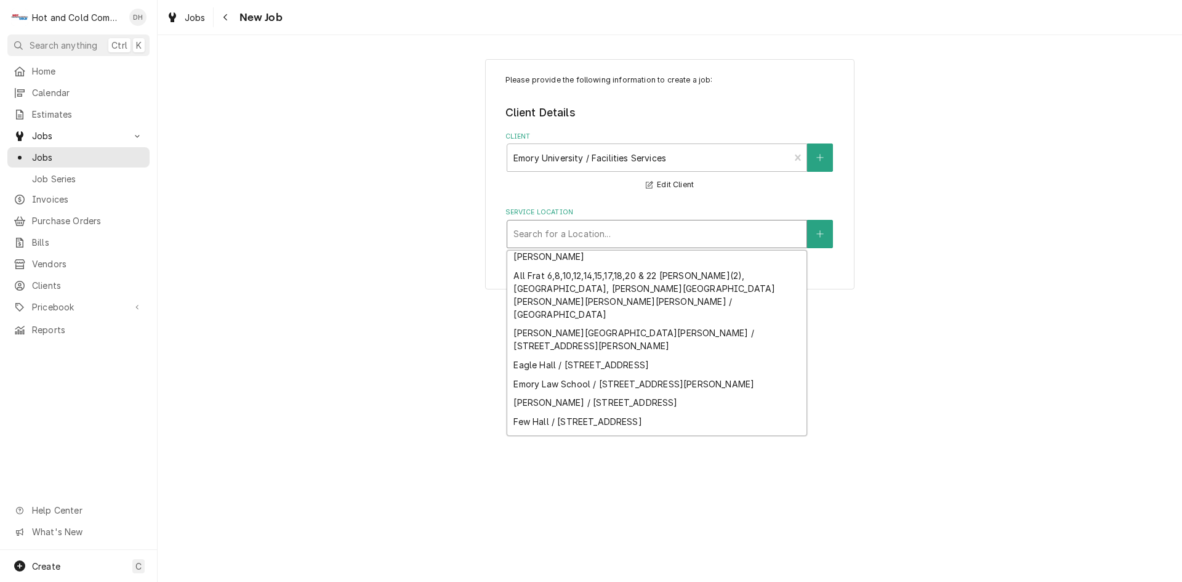
click at [768, 468] on div "Frat 14 / Fratn 14 Fraternity Row, Atlanta, georgia 30322" at bounding box center [656, 477] width 299 height 19
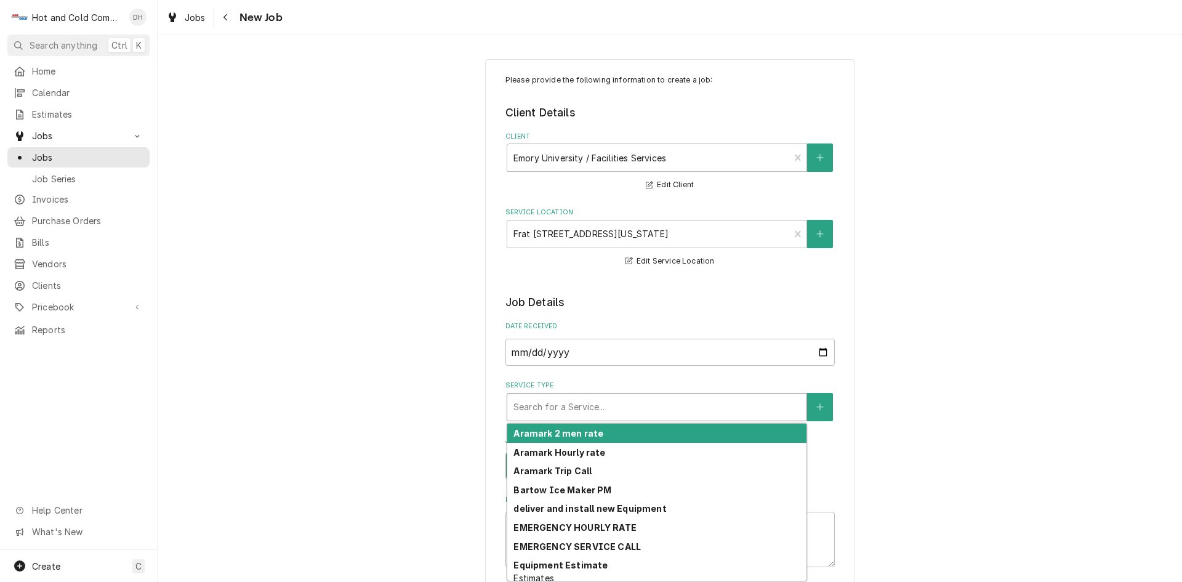
click at [575, 402] on div "Service Type" at bounding box center [656, 407] width 287 height 22
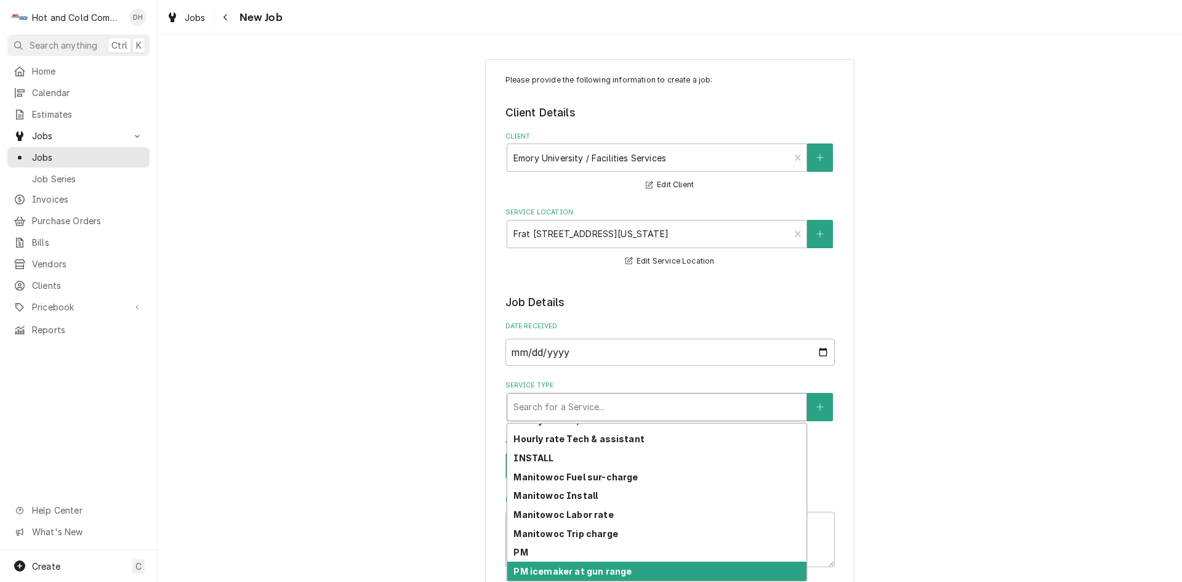
scroll to position [346, 0]
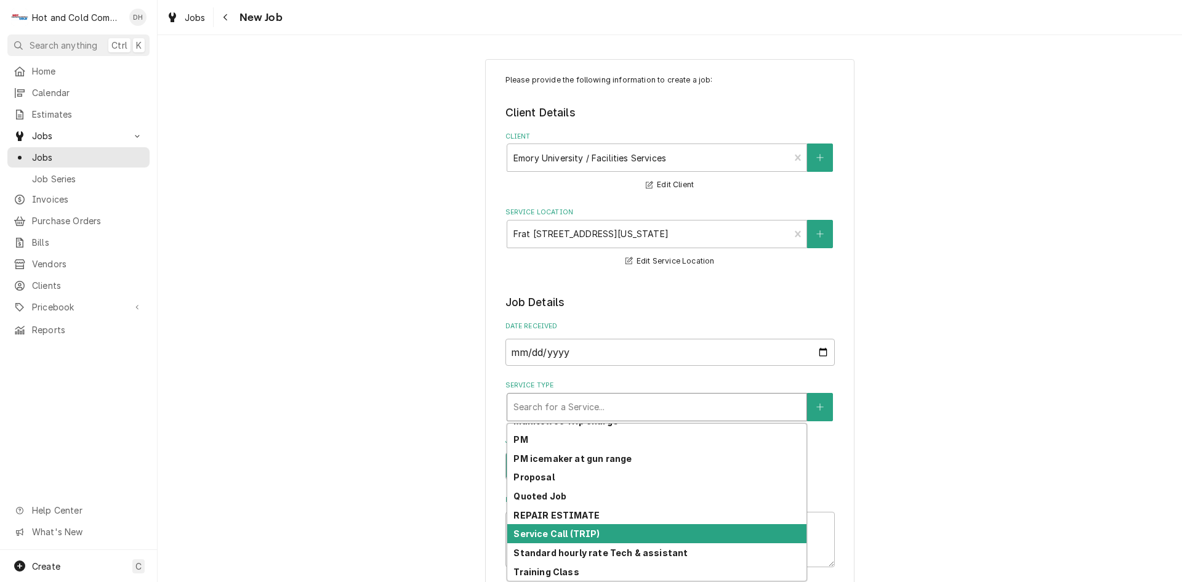
drag, startPoint x: 591, startPoint y: 528, endPoint x: 654, endPoint y: 483, distance: 77.7
click at [592, 528] on div "Service Call (TRIP)" at bounding box center [656, 533] width 299 height 19
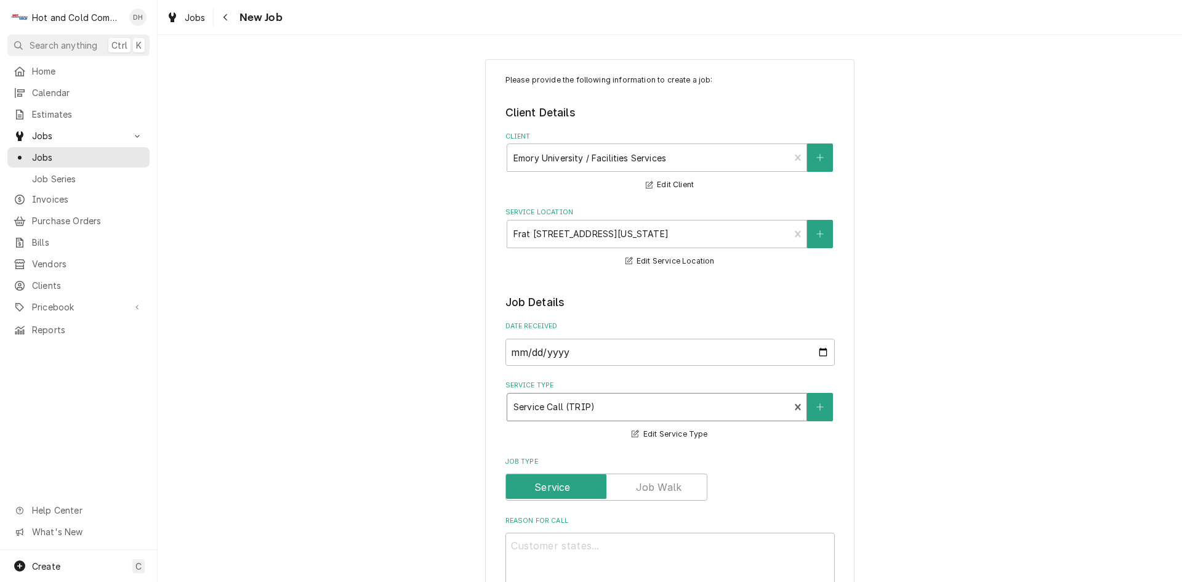
scroll to position [411, 0]
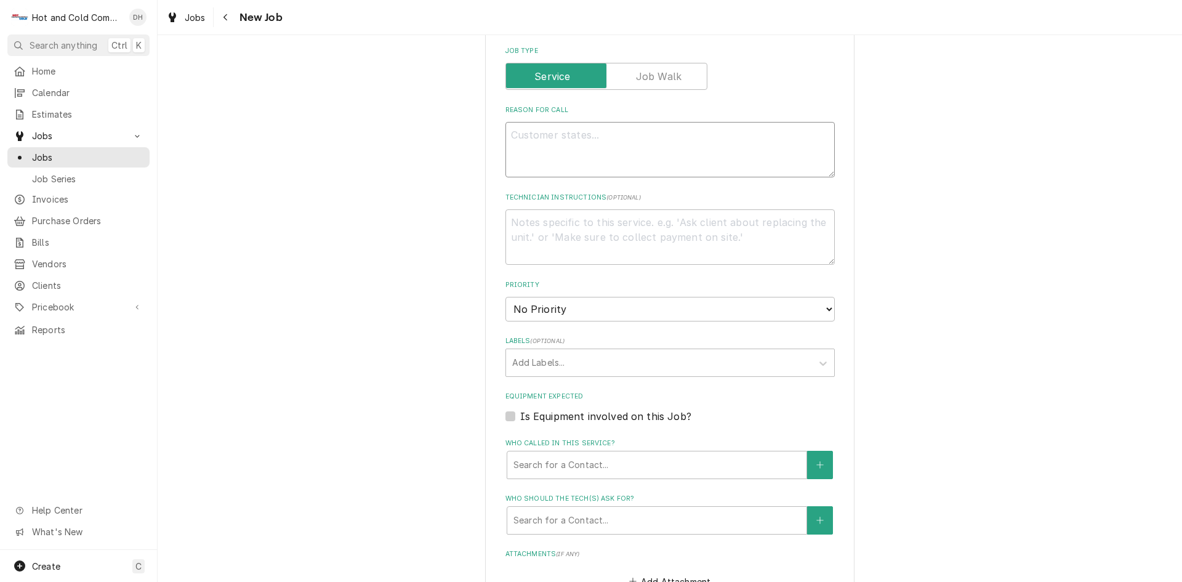
drag, startPoint x: 526, startPoint y: 128, endPoint x: 583, endPoint y: 140, distance: 57.8
click at [532, 126] on textarea "Reason For Call" at bounding box center [669, 149] width 329 height 55
type textarea "x"
type textarea "I"
type textarea "x"
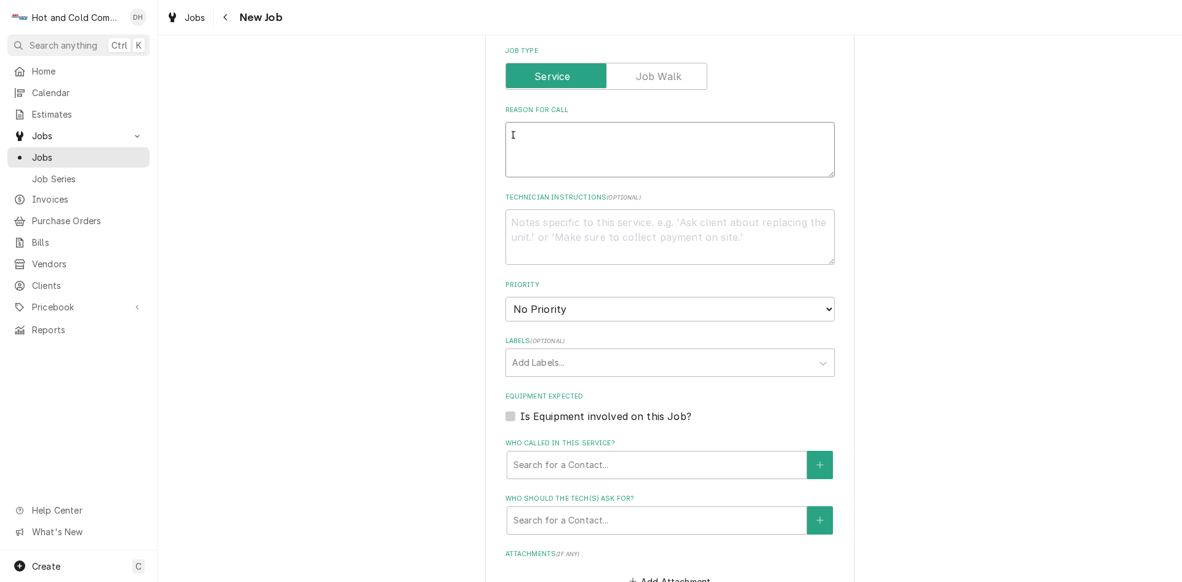
type textarea "Ic"
type textarea "x"
type textarea "Ice"
type textarea "x"
type textarea "Ice"
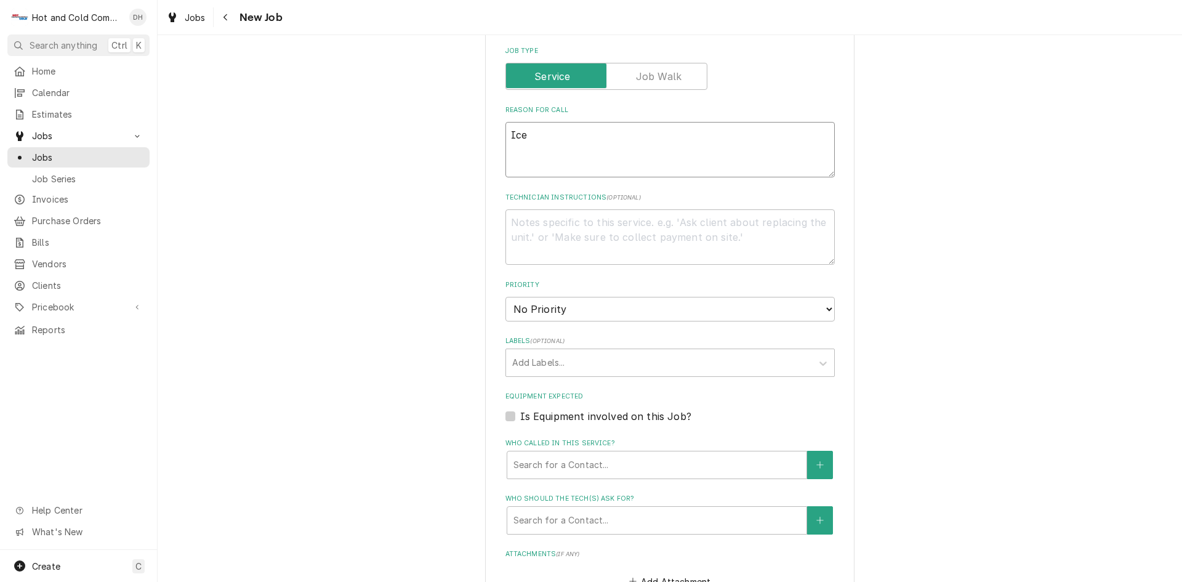
type textarea "x"
type textarea "Ice m"
type textarea "x"
type textarea "Ice ma"
type textarea "x"
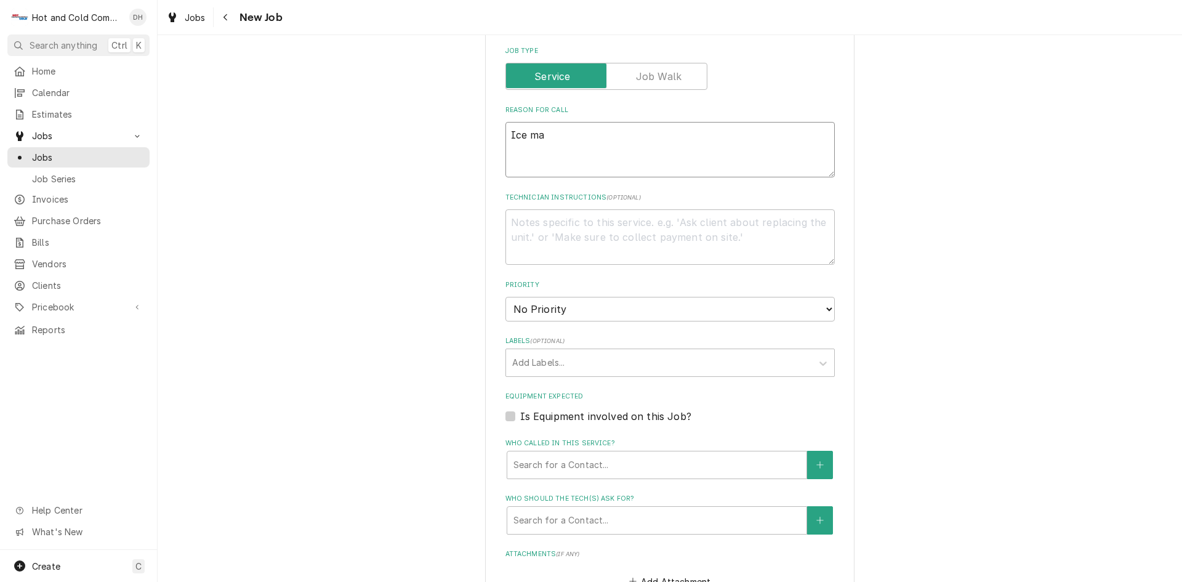
type textarea "Ice mak"
type textarea "x"
type textarea "Ice make"
type textarea "x"
type textarea "Ice maker"
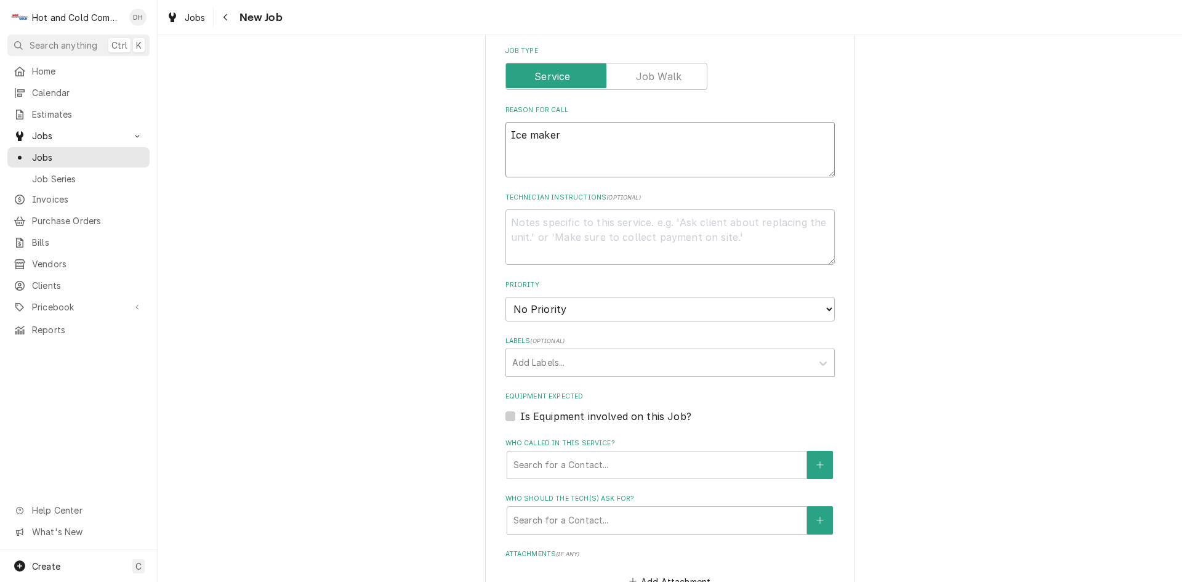
type textarea "x"
type textarea "Ice maker"
type textarea "x"
type textarea "Ice maker n"
type textarea "x"
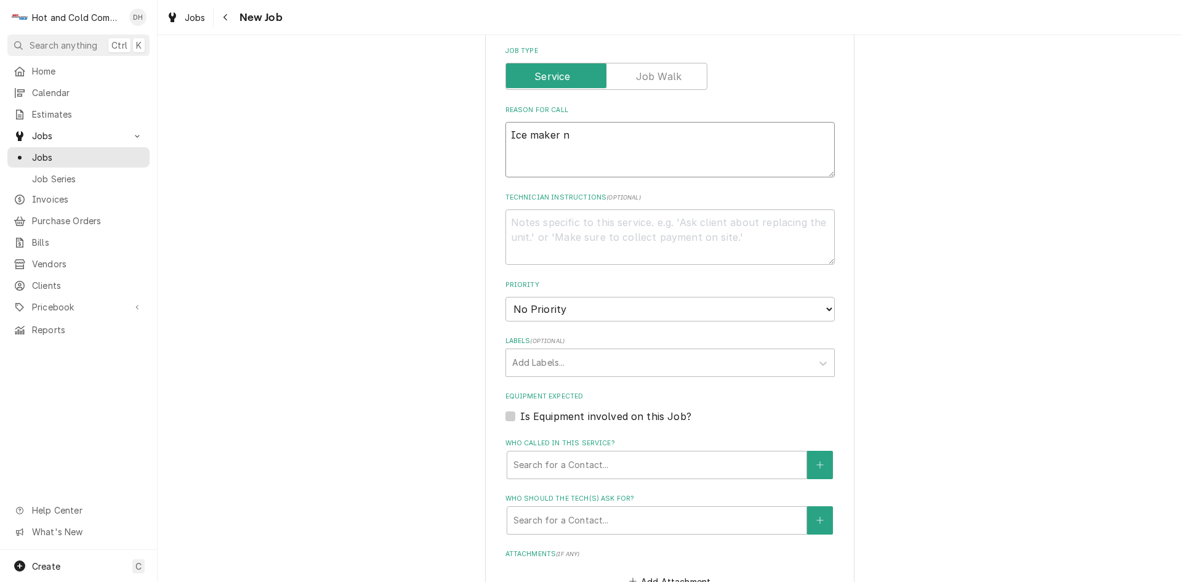
type textarea "Ice maker no"
type textarea "x"
type textarea "Ice maker not"
type textarea "x"
type textarea "Ice maker not"
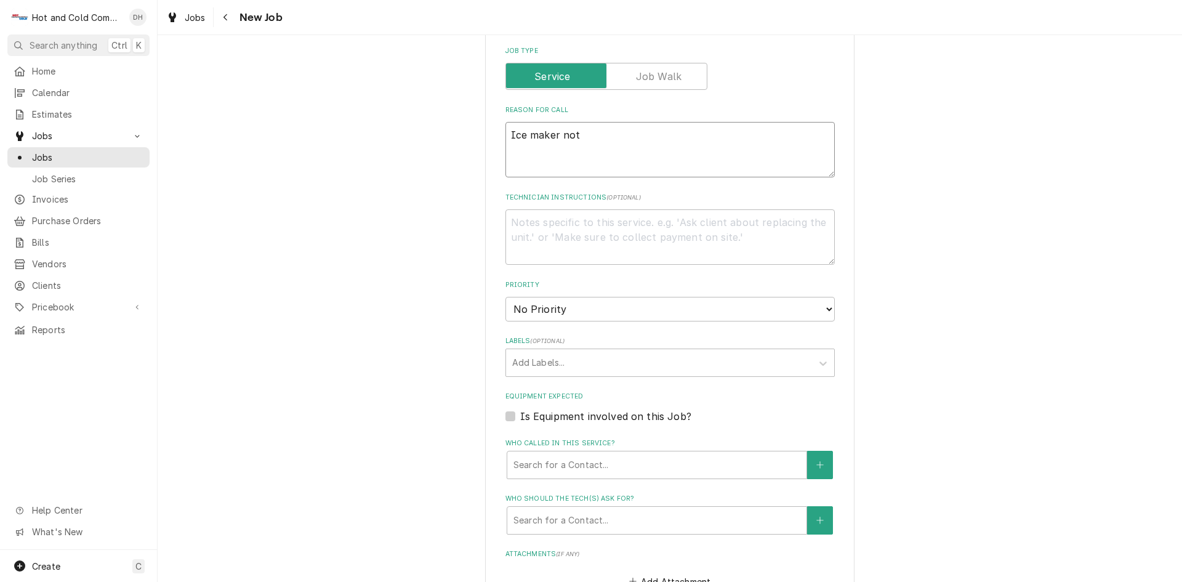
type textarea "x"
type textarea "Ice maker not m"
type textarea "x"
type textarea "Ice maker not ma"
type textarea "x"
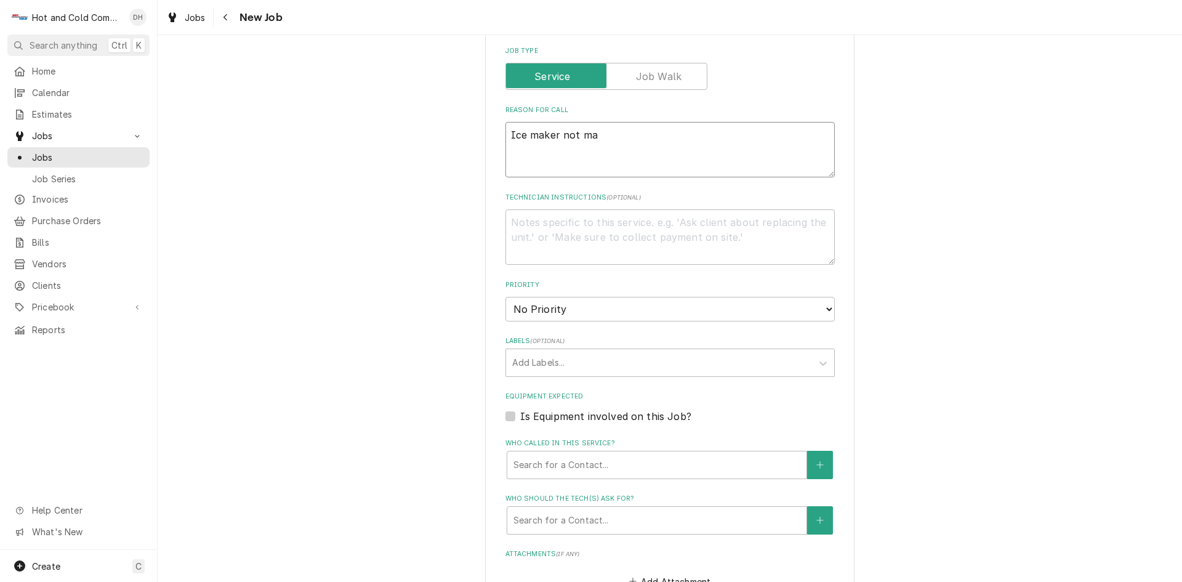
type textarea "Ice maker not mak"
type textarea "x"
type textarea "Ice maker not maki"
type textarea "x"
type textarea "Ice maker not makin"
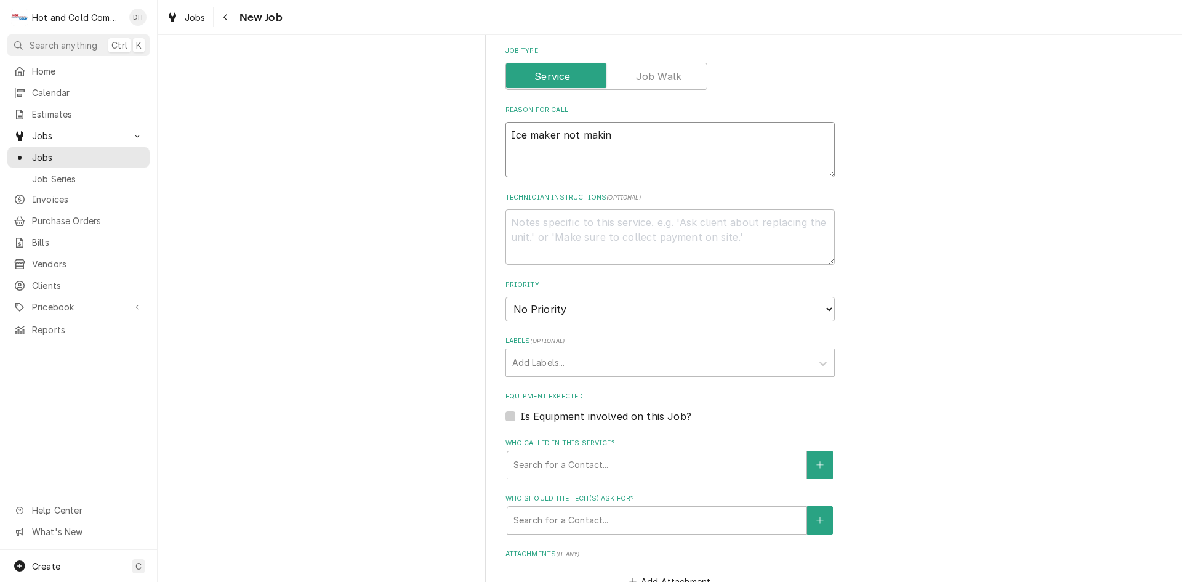
type textarea "x"
type textarea "Ice maker not making"
type textarea "x"
type textarea "Ice maker not making"
type textarea "x"
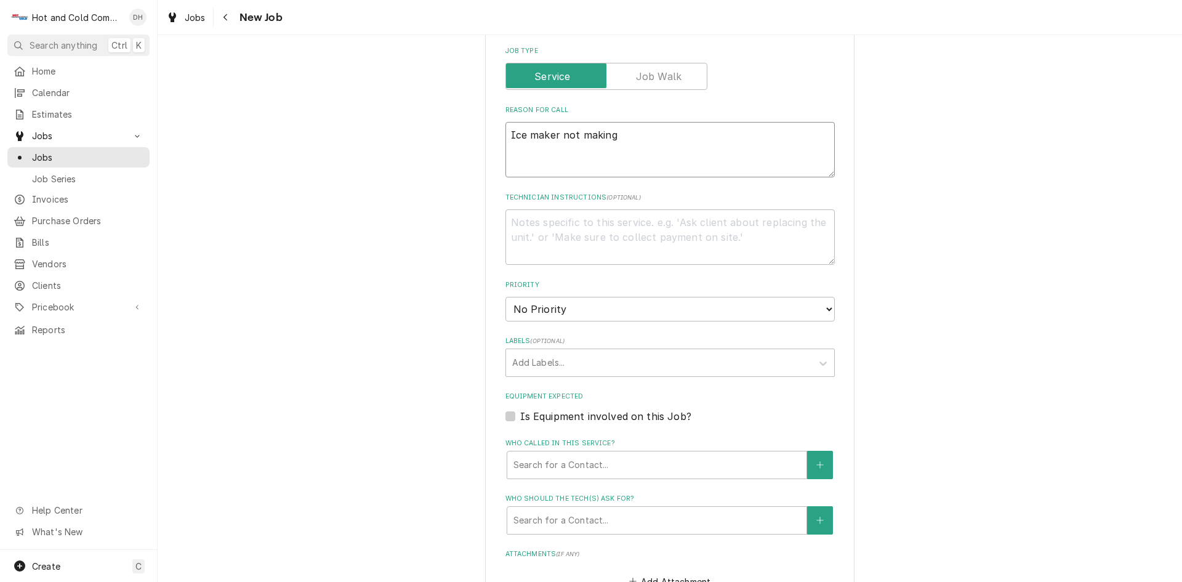
type textarea "Ice maker not making i"
type textarea "x"
type textarea "Ice maker not making ic"
type textarea "x"
type textarea "Ice maker not making ice"
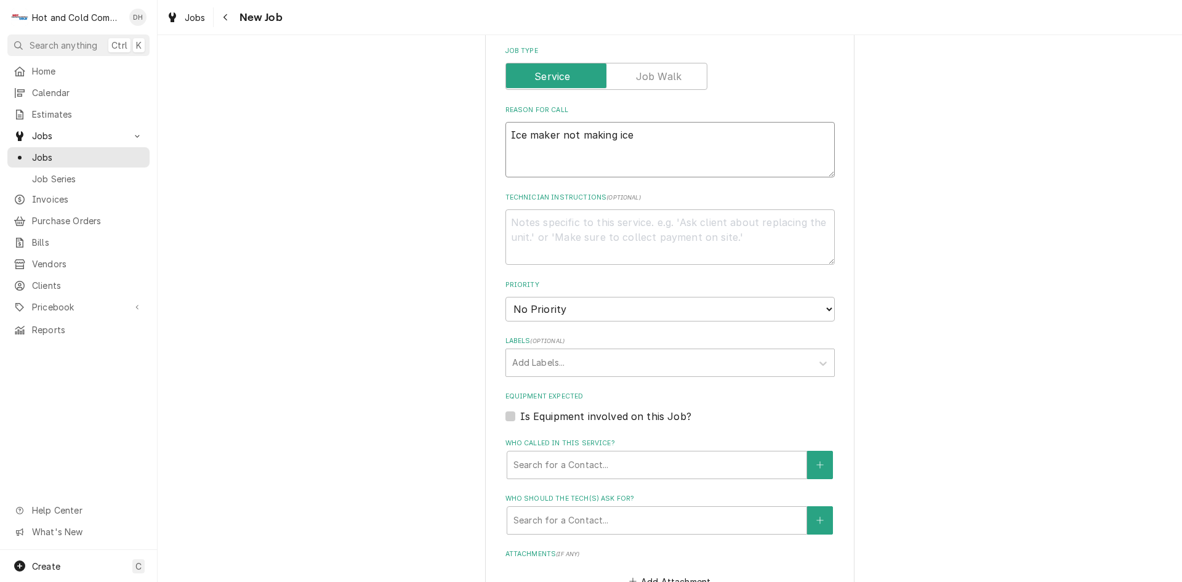
type textarea "x"
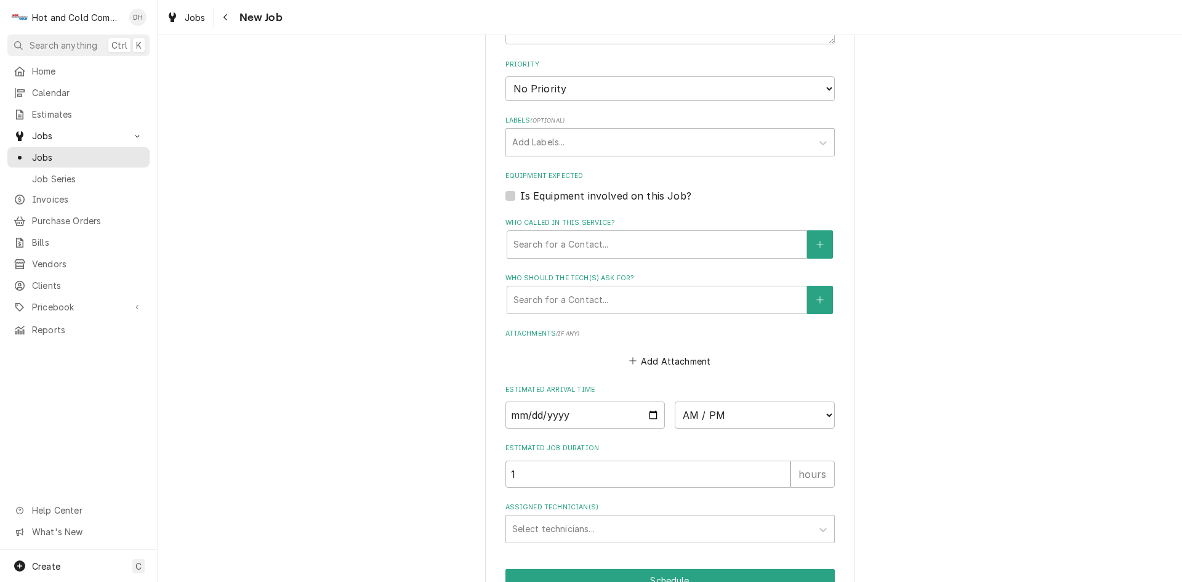
scroll to position [699, 0]
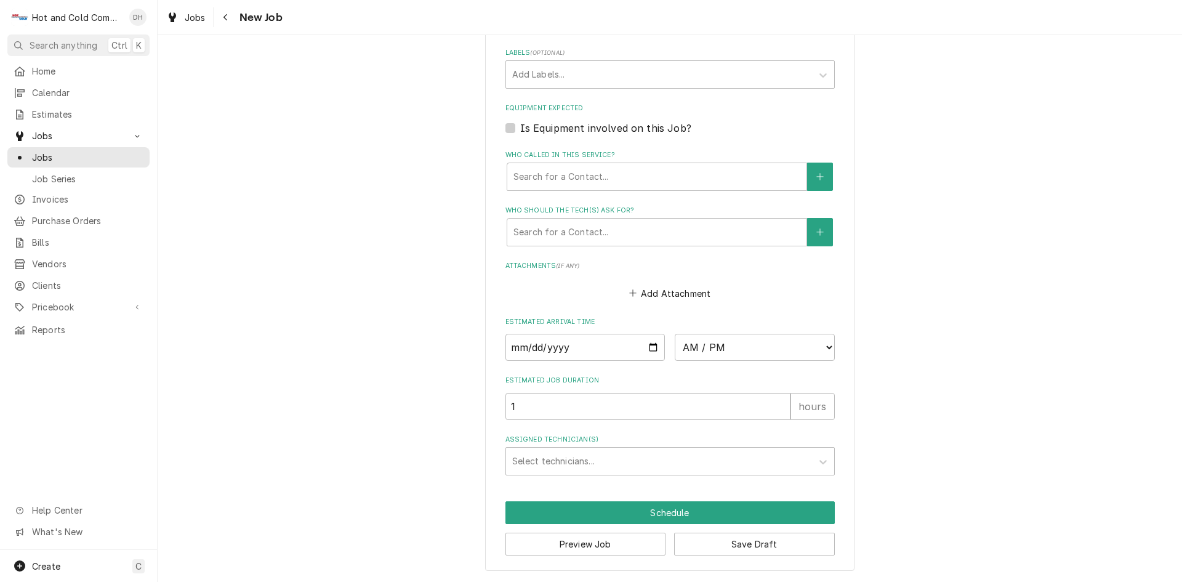
type textarea "Ice maker not making ice"
click at [646, 350] on input "Date" at bounding box center [585, 347] width 160 height 27
type input "2025-09-03"
type textarea "x"
click at [827, 346] on select "AM / PM 6:00 AM 6:15 AM 6:30 AM 6:45 AM 7:00 AM 7:15 AM 7:30 AM 7:45 AM 8:00 AM…" at bounding box center [755, 347] width 160 height 27
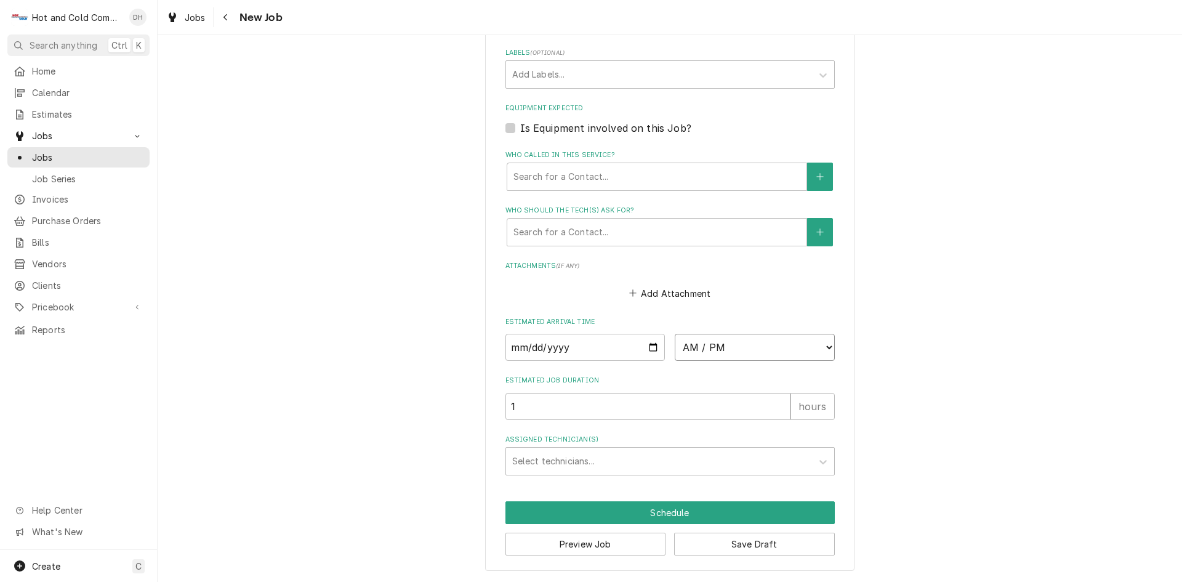
select select "11:45:00"
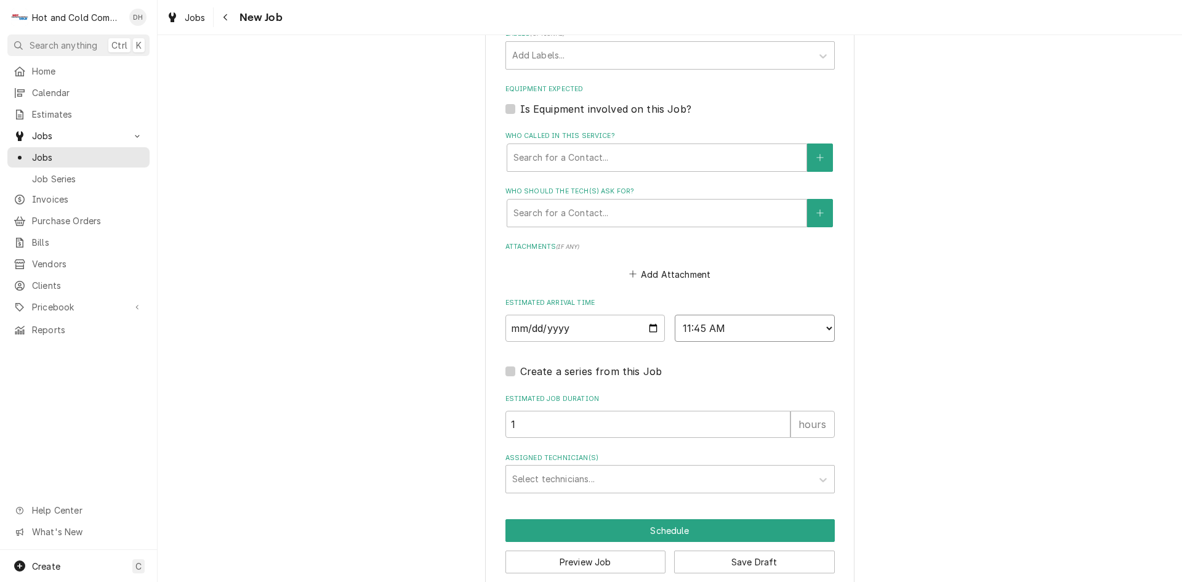
scroll to position [736, 0]
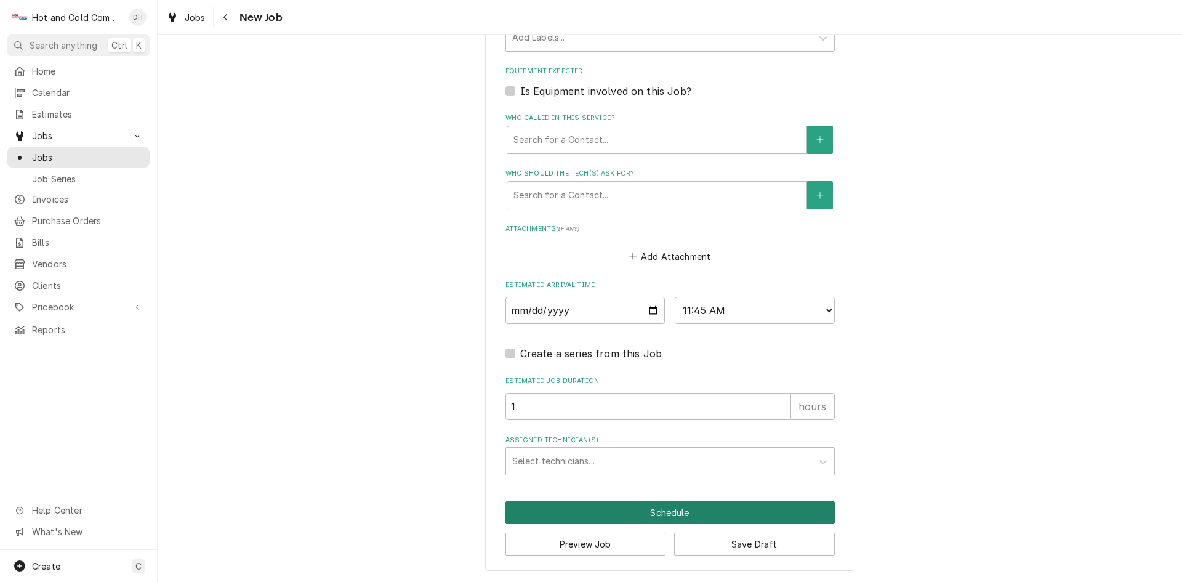
click at [655, 515] on button "Schedule" at bounding box center [669, 512] width 329 height 23
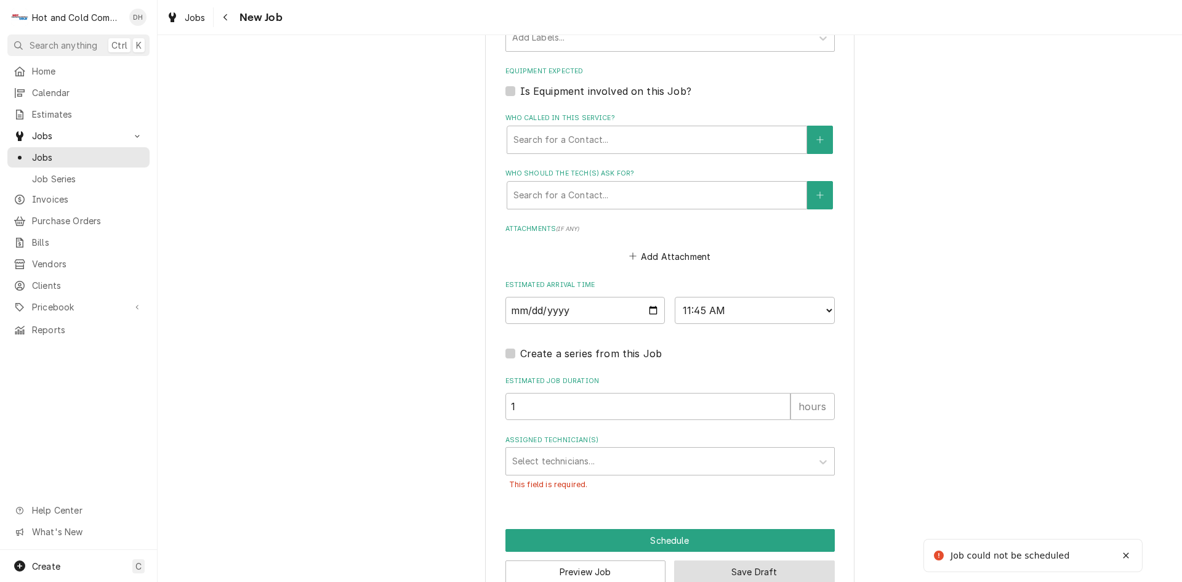
click at [730, 566] on button "Save Draft" at bounding box center [754, 571] width 161 height 23
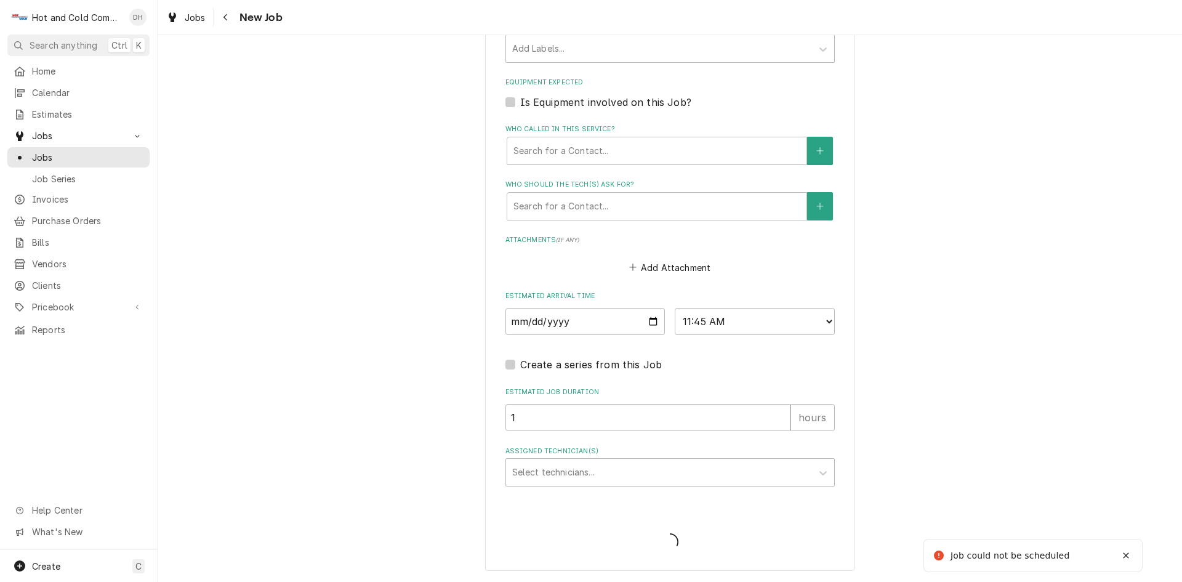
type textarea "x"
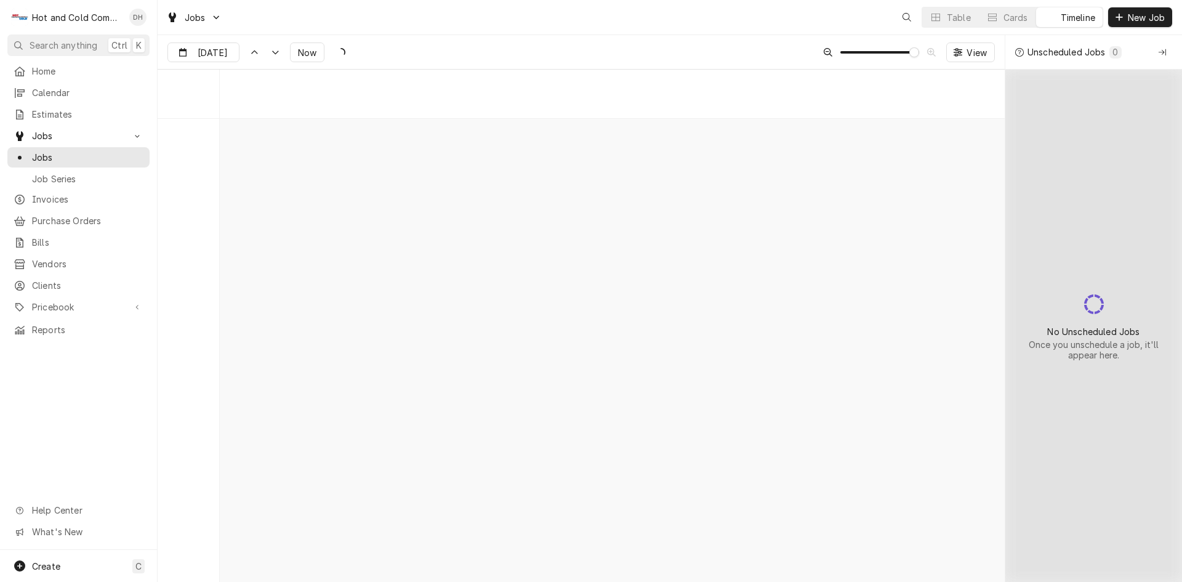
scroll to position [9678, 0]
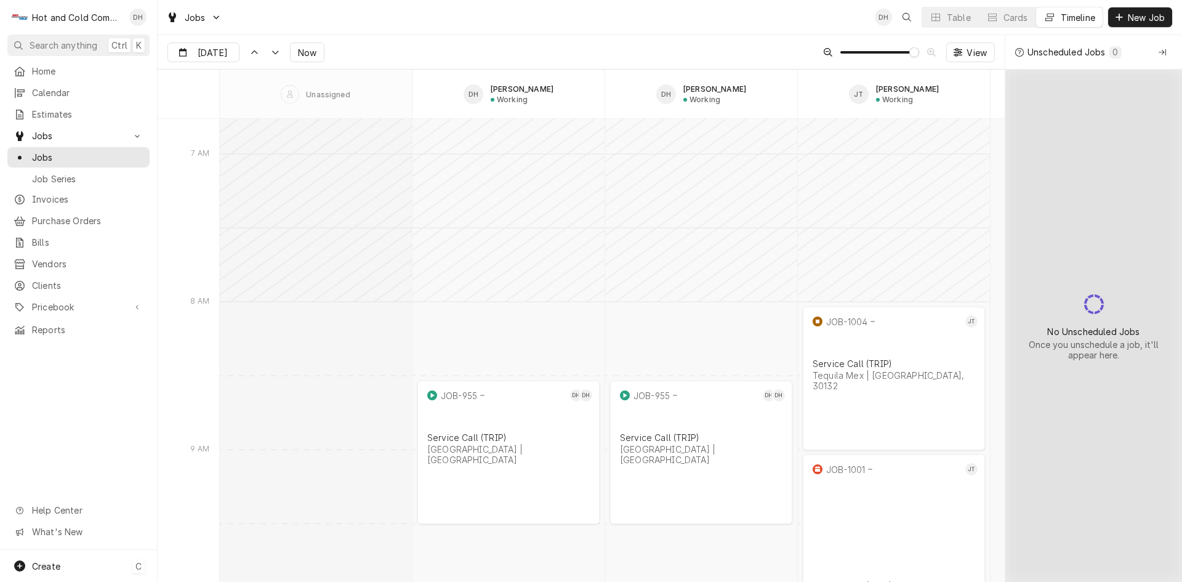
drag, startPoint x: 58, startPoint y: 561, endPoint x: 89, endPoint y: 535, distance: 40.6
click at [60, 561] on span "Create" at bounding box center [46, 566] width 28 height 10
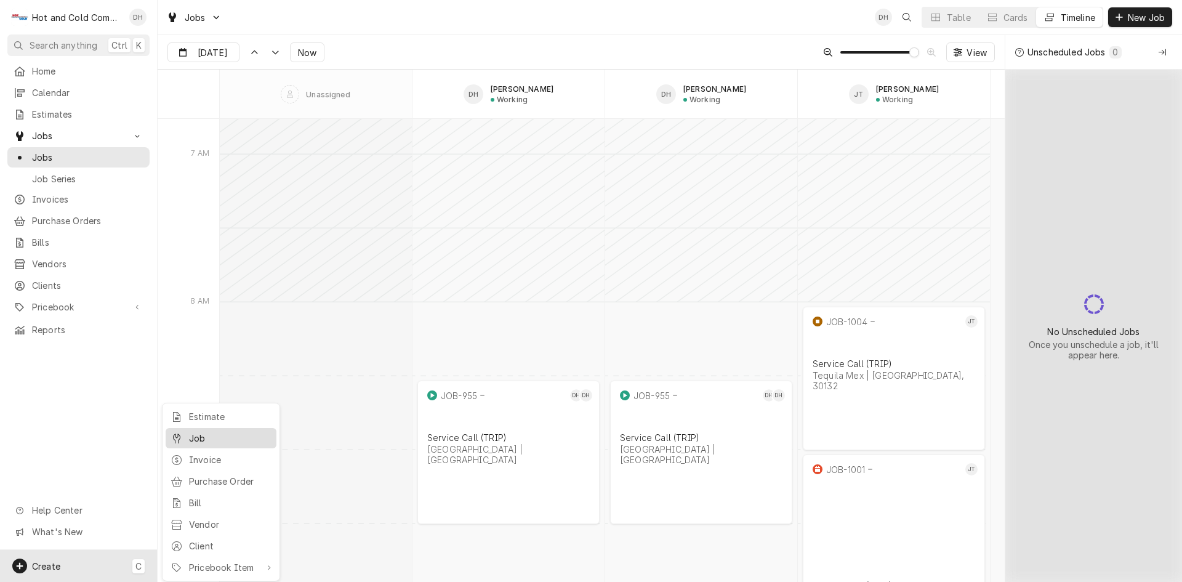
click at [197, 441] on div "Job" at bounding box center [230, 438] width 82 height 13
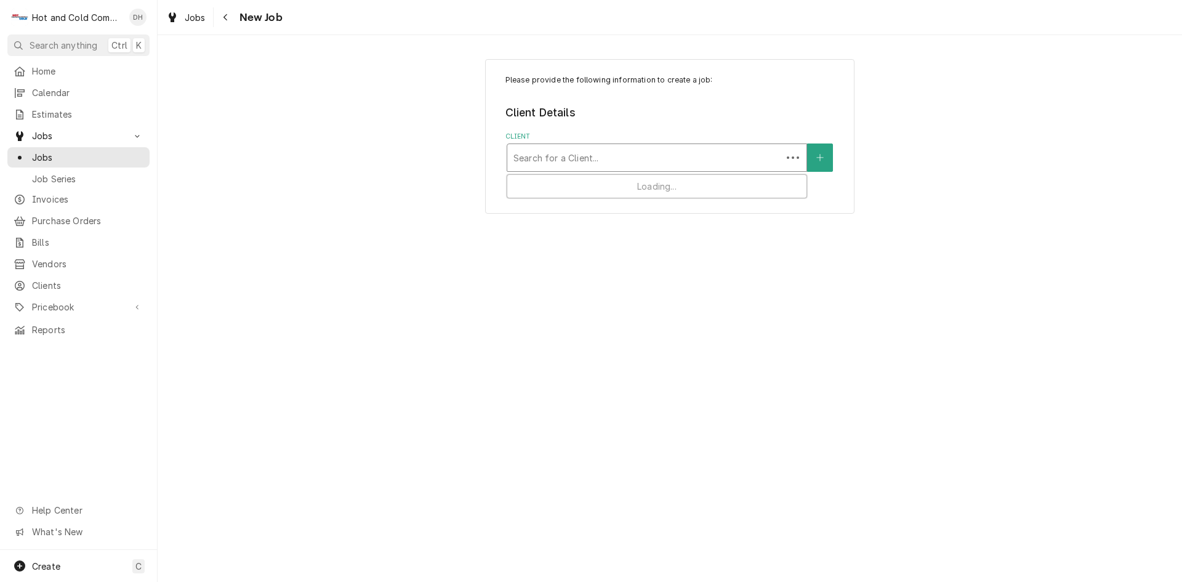
click at [660, 159] on div "Client" at bounding box center [644, 158] width 262 height 22
type input "Emory"
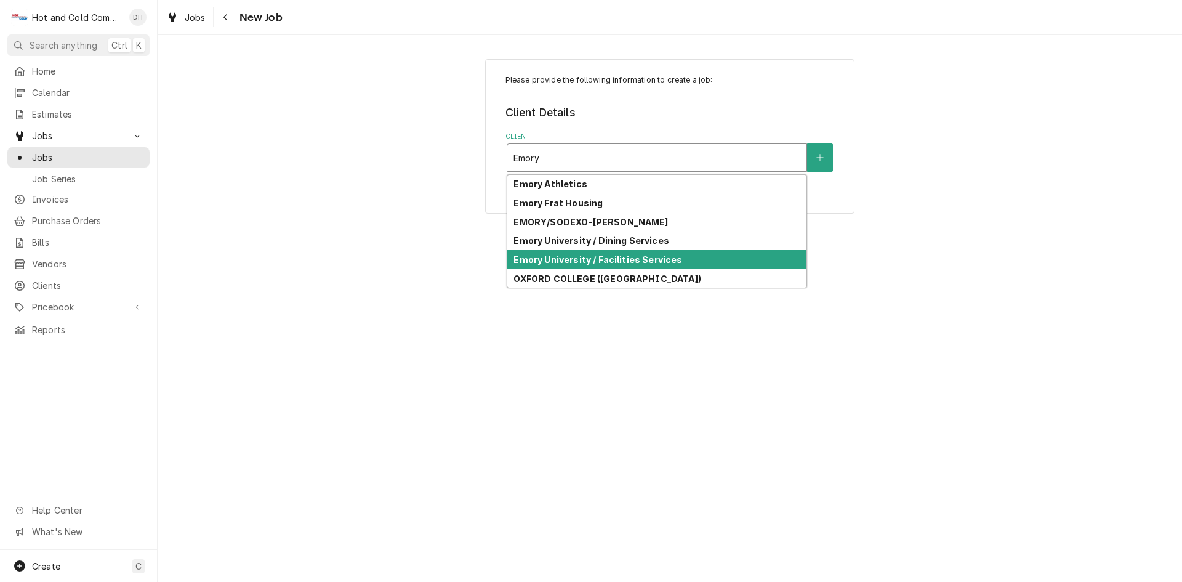
click at [674, 259] on strong "Emory University / Facilities Services" at bounding box center [597, 259] width 169 height 10
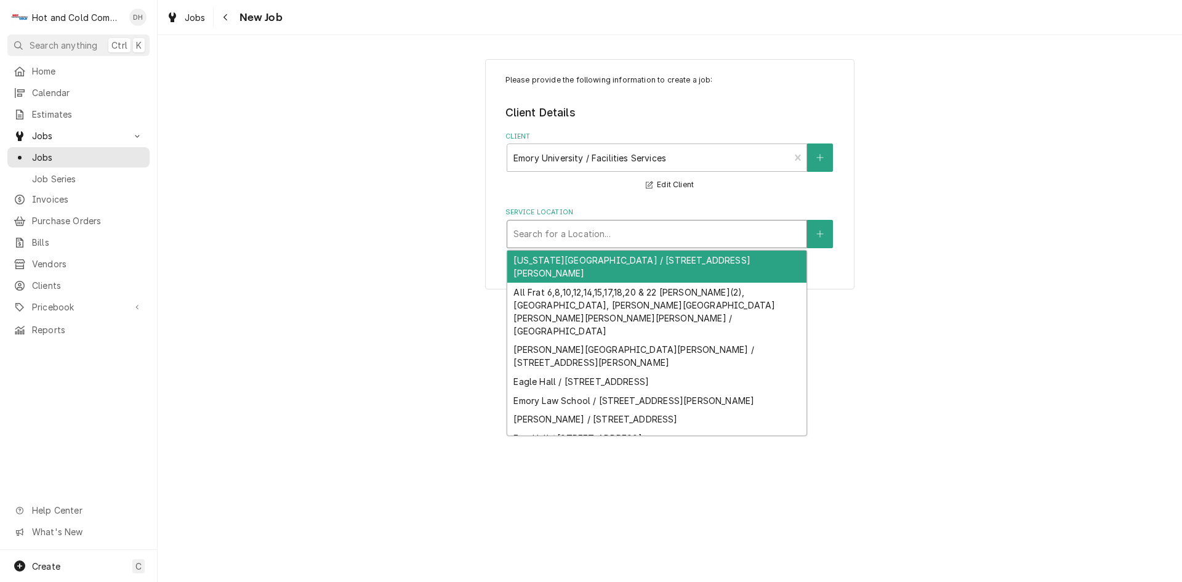
click at [744, 233] on div "Service Location" at bounding box center [656, 234] width 287 height 22
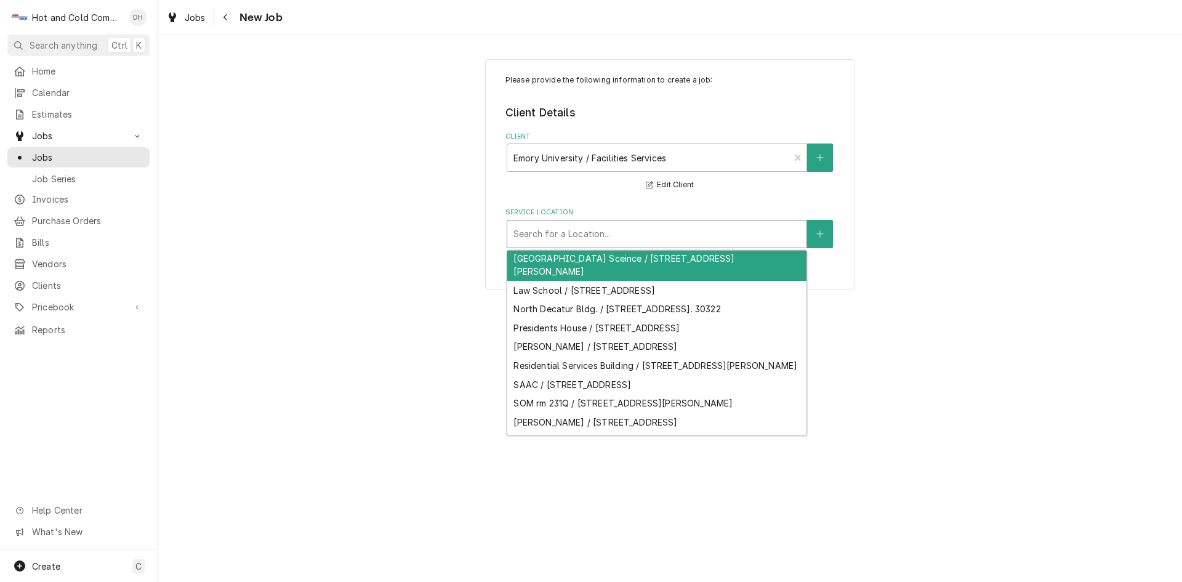
scroll to position [451, 0]
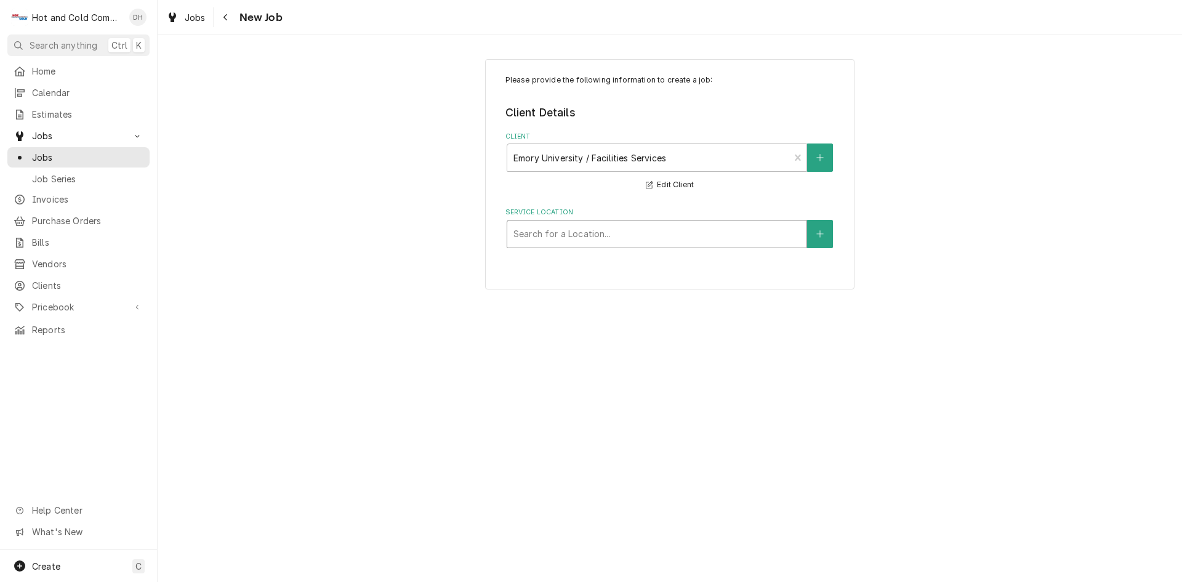
click at [605, 227] on div "Service Location" at bounding box center [656, 234] width 287 height 22
type input "Harris Hall"
click at [822, 235] on icon "Create New Location" at bounding box center [819, 234] width 7 height 9
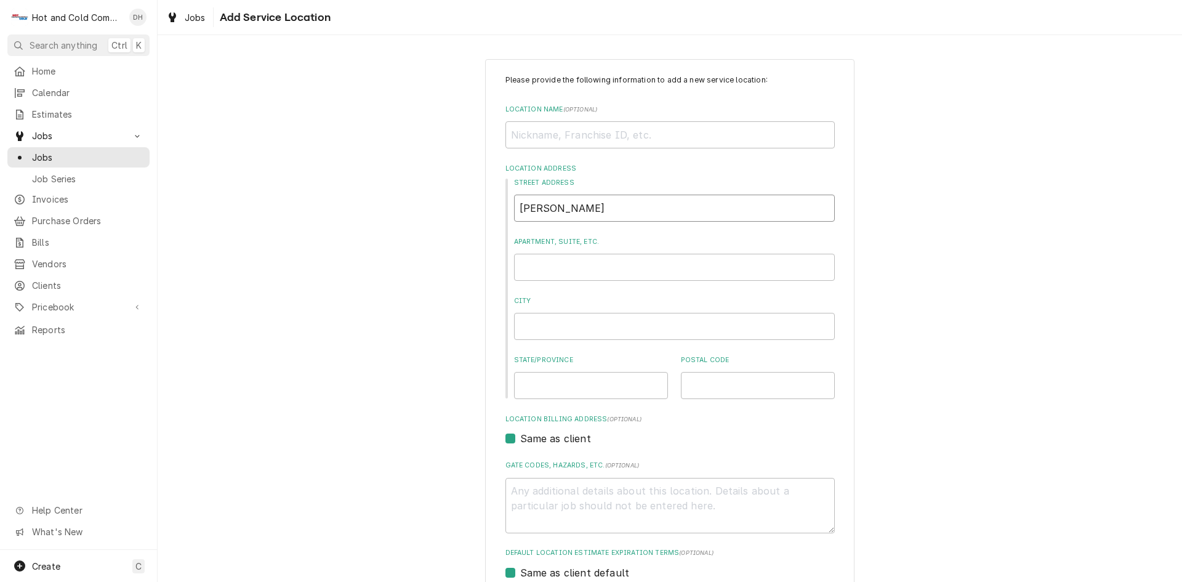
drag, startPoint x: 572, startPoint y: 207, endPoint x: 510, endPoint y: 212, distance: 62.4
click at [514, 212] on input "Harris Hall" at bounding box center [674, 208] width 321 height 27
click at [536, 139] on input "Location Name ( optional )" at bounding box center [669, 134] width 329 height 27
paste input "Harris Hall"
type textarea "x"
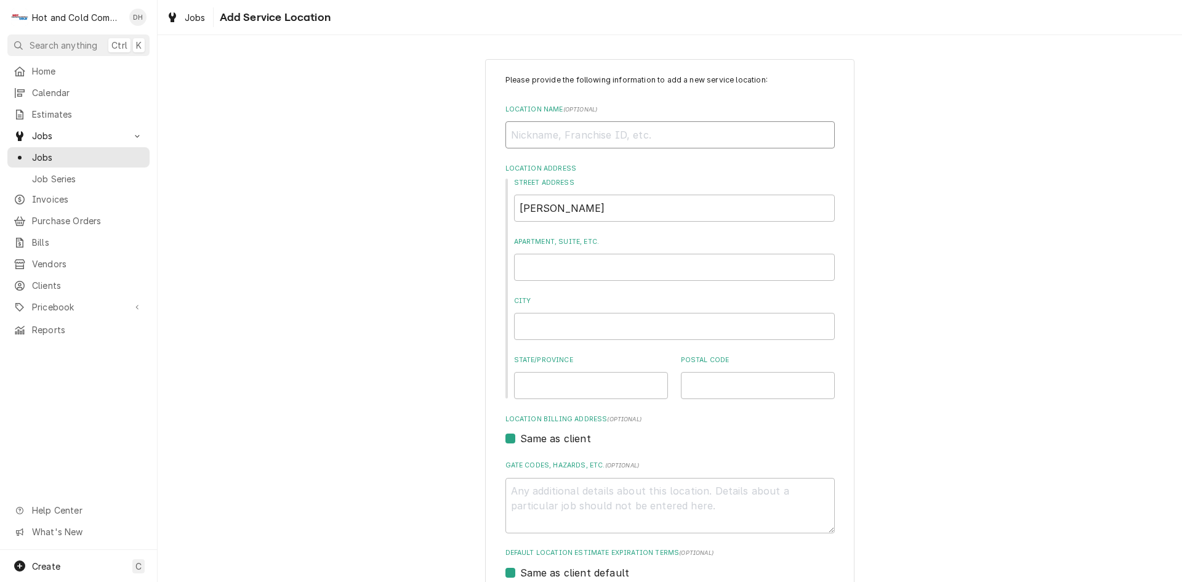
type input "Harris Hall"
type textarea "x"
type input "Harris Hall"
click at [645, 207] on input "Harris Hall" at bounding box center [674, 208] width 321 height 27
type textarea "x"
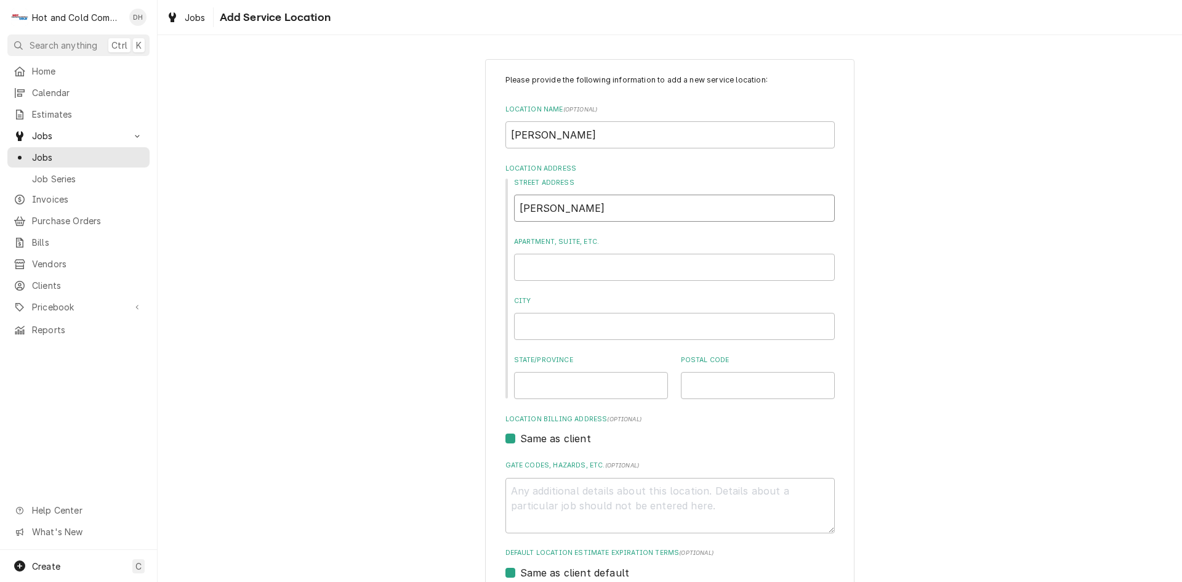
type input "Harris Hal"
type textarea "x"
type input "Harris Ha"
type textarea "x"
type input "Harris H"
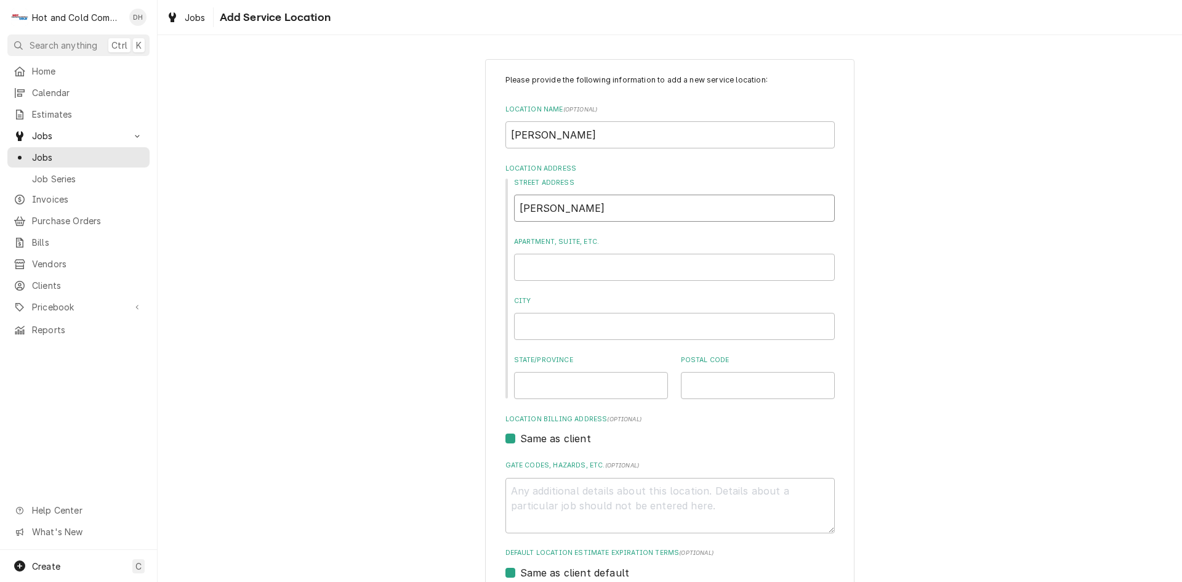
type textarea "x"
type input "Harris"
type textarea "x"
type input "Harris"
type textarea "x"
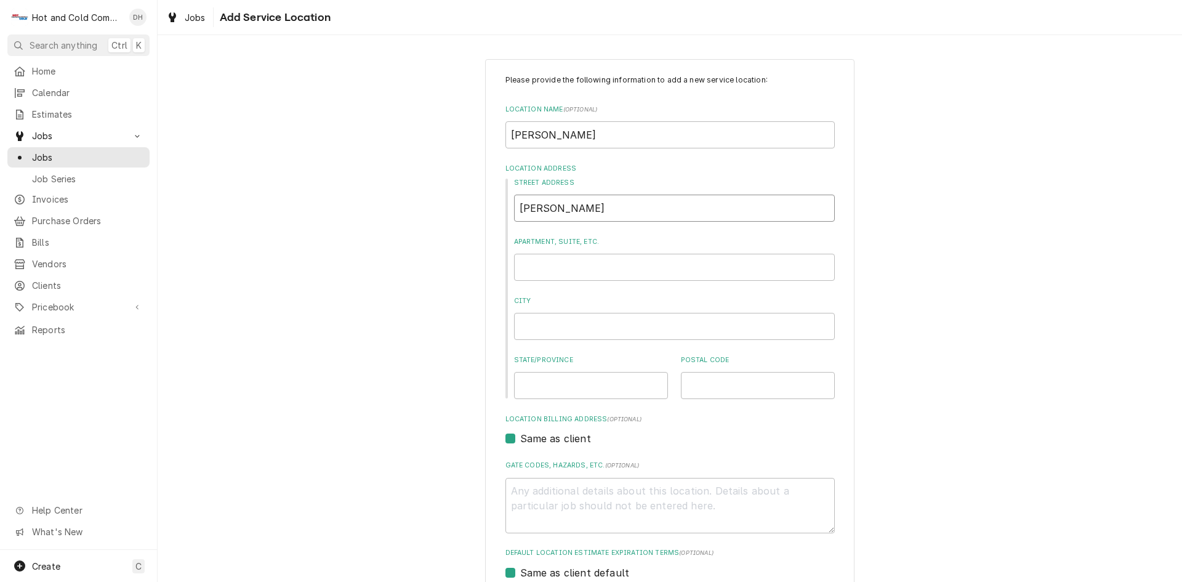
type input "Harri"
type textarea "x"
type input "Harr"
type textarea "x"
type input "Har"
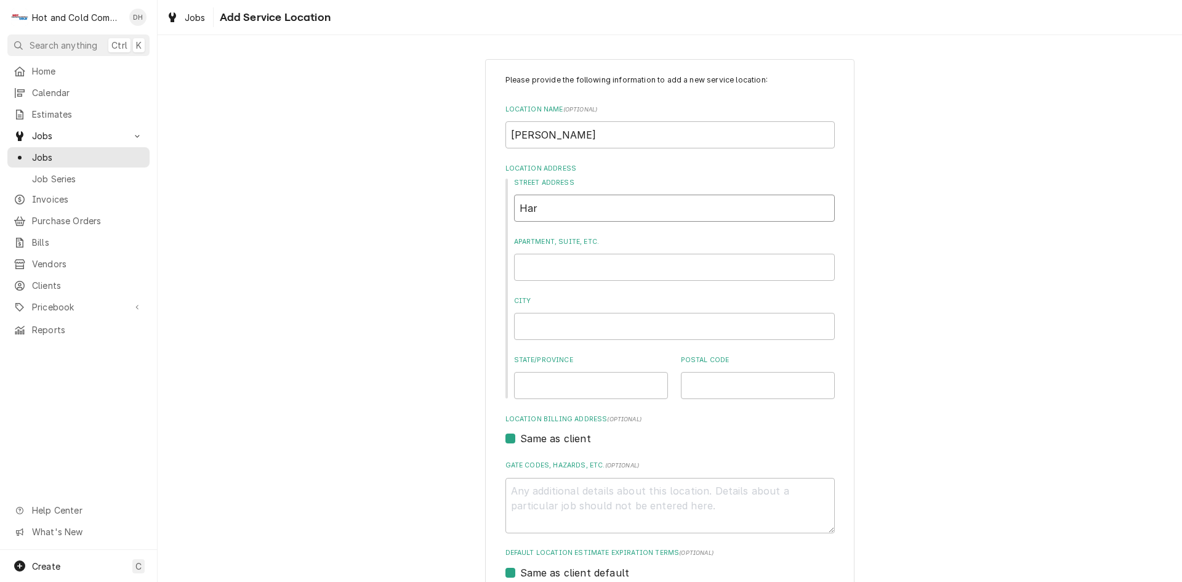
type textarea "x"
type input "Ha"
type textarea "x"
type input "H"
type textarea "x"
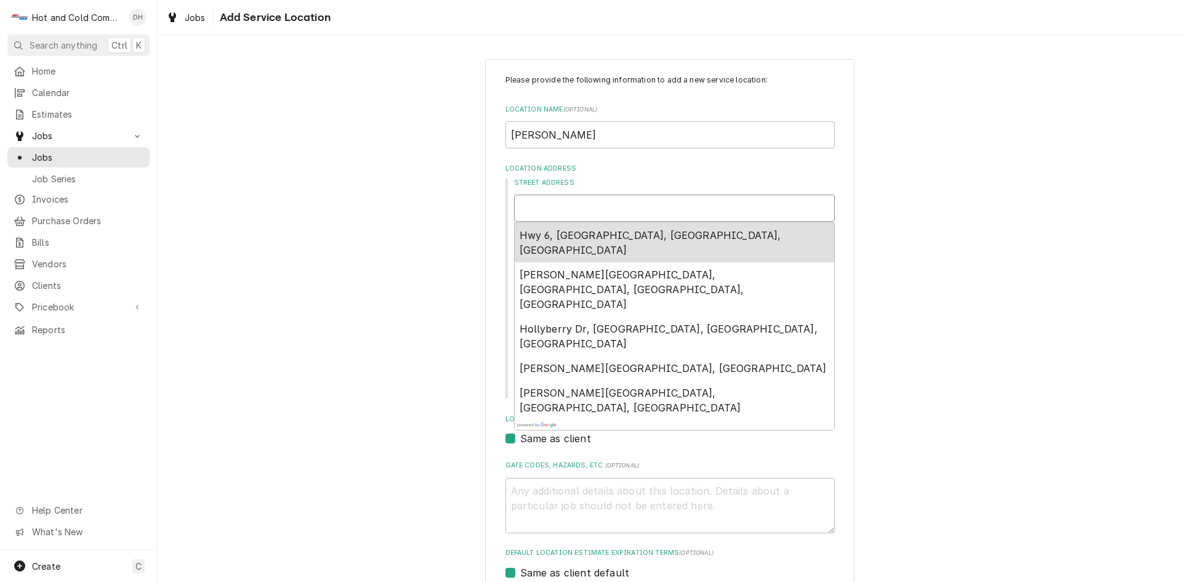
type textarea "x"
type input "1"
type textarea "x"
type input "13"
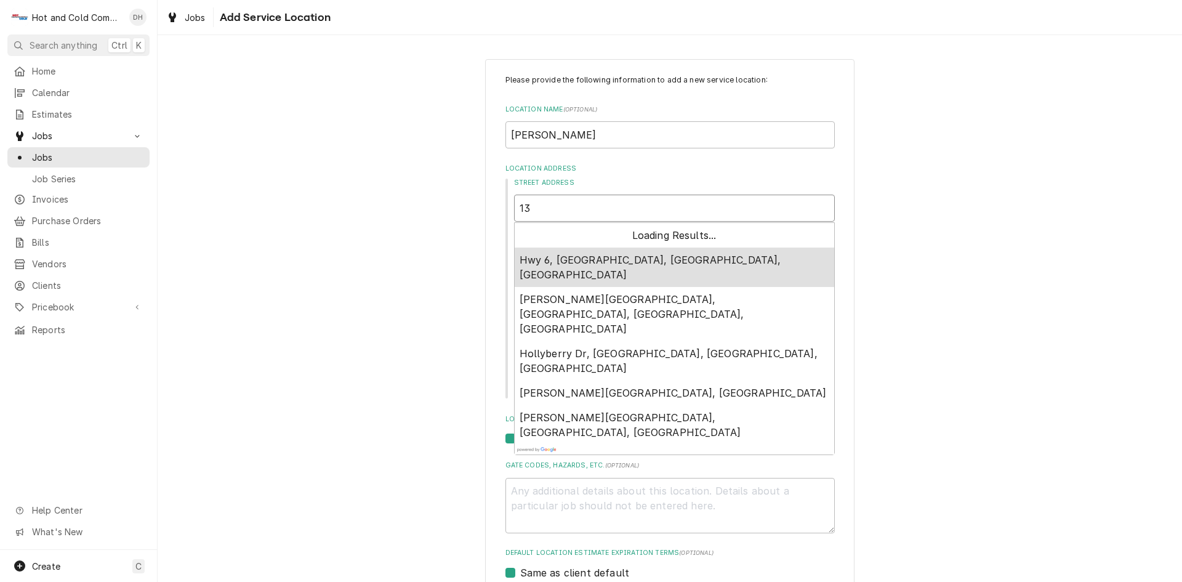
type textarea "x"
type input "134"
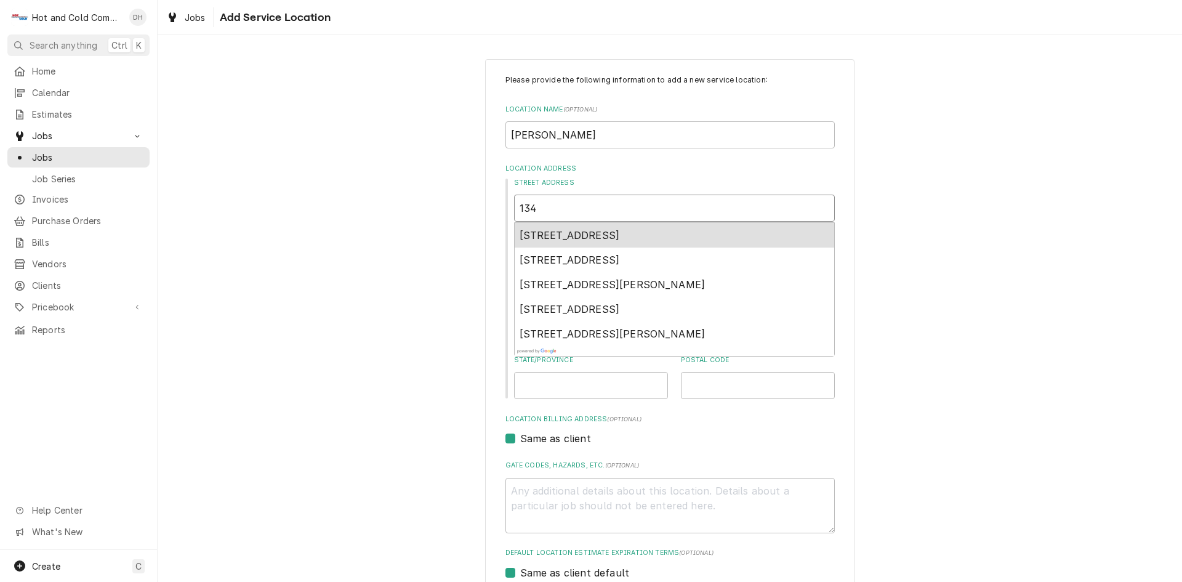
type textarea "x"
type input "1340"
type textarea "x"
type input "1340"
type textarea "x"
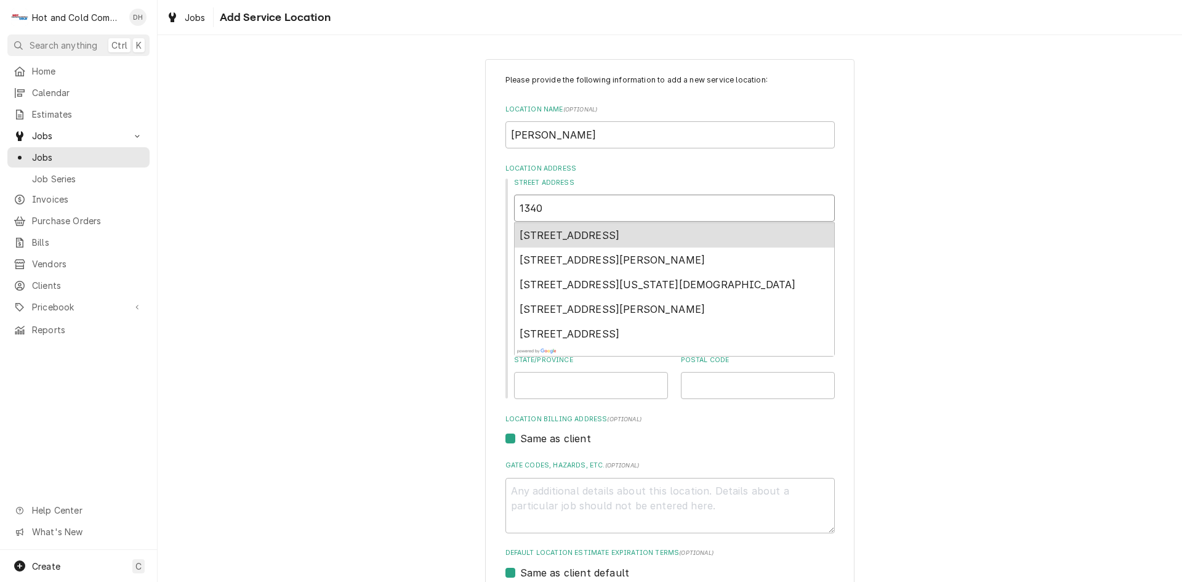
type input "1340 C"
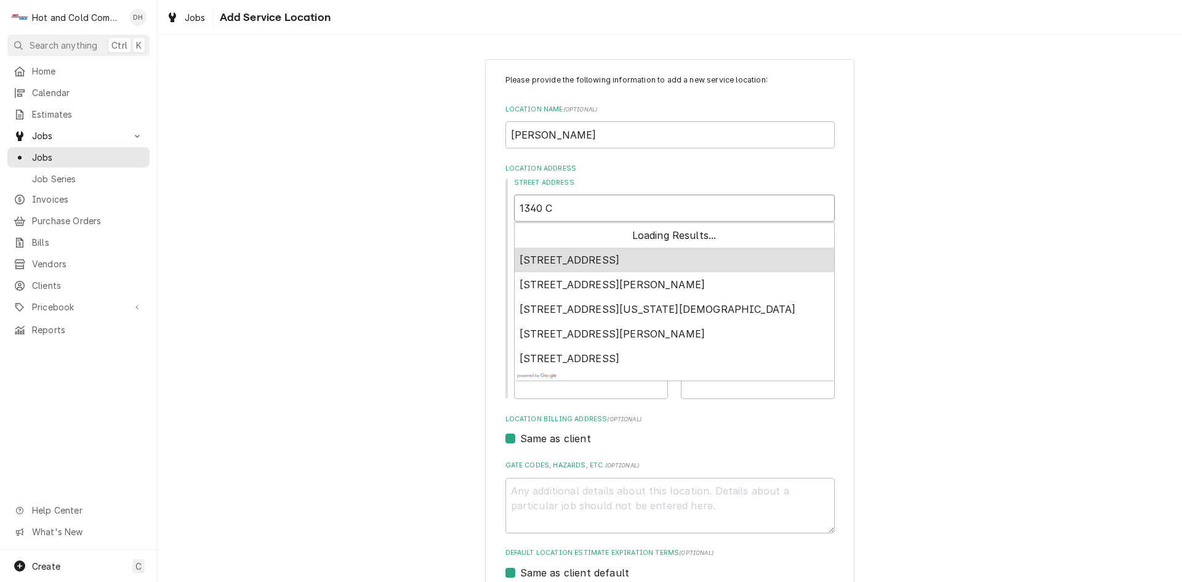
type textarea "x"
type input "1340 Cl"
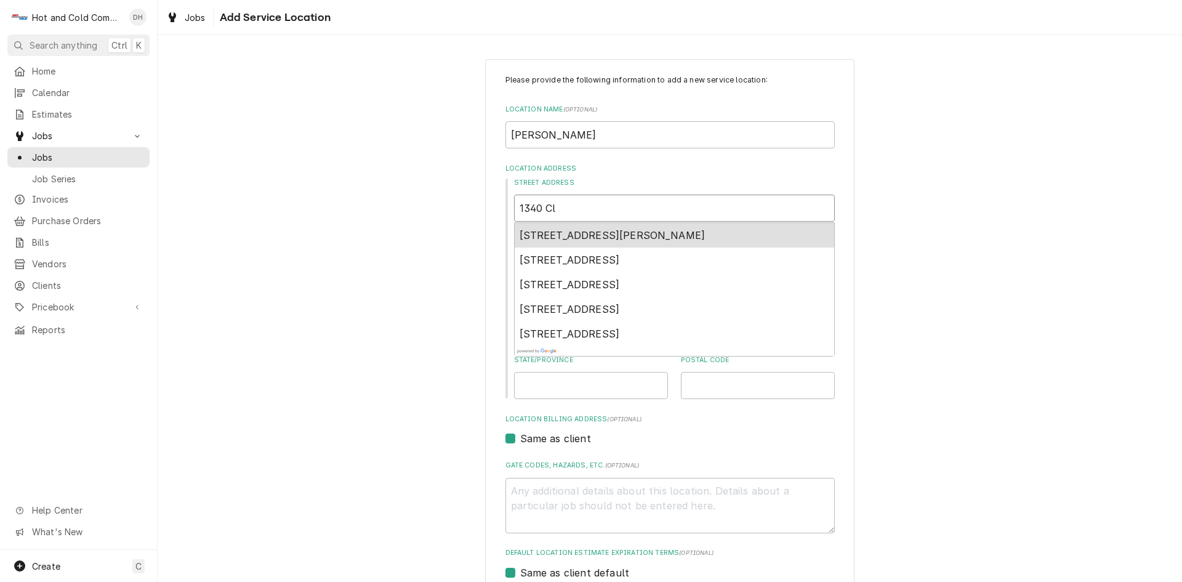
type textarea "x"
type input "1340 Cli"
click at [677, 236] on span "1340 Clifton Road North East, Atlanta, GA, USA" at bounding box center [613, 235] width 186 height 12
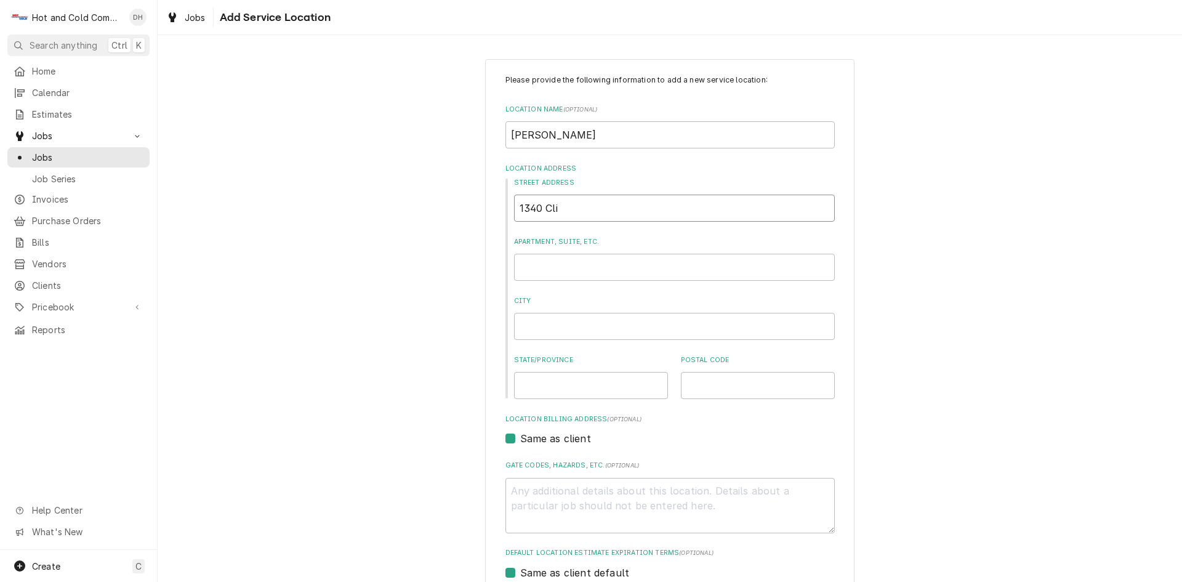
type textarea "x"
type input "1340 Clifton Rd N E"
type textarea "x"
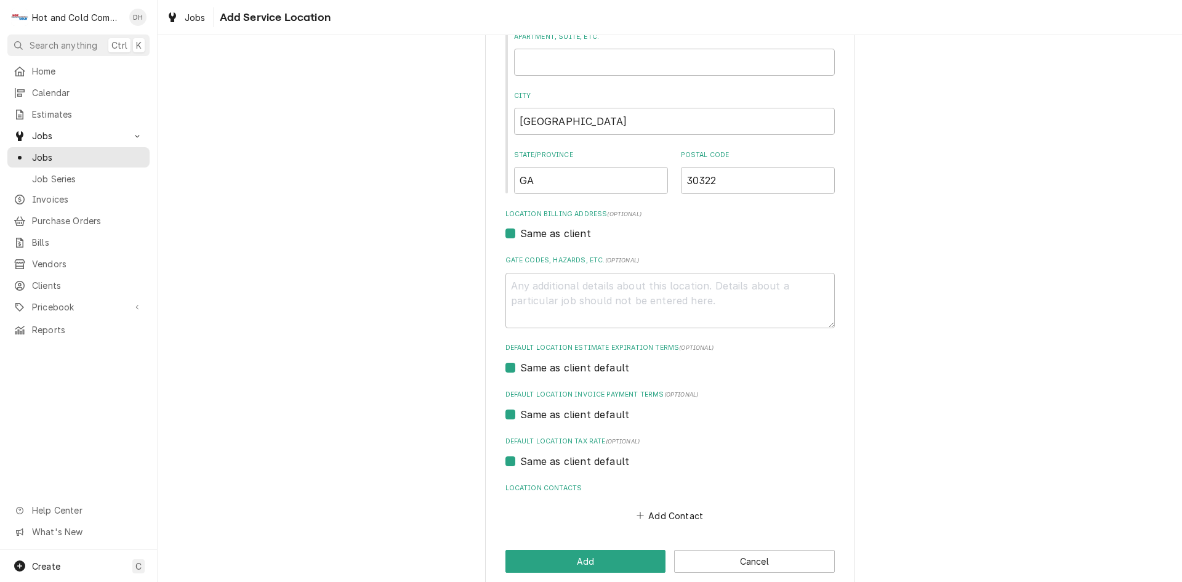
scroll to position [222, 0]
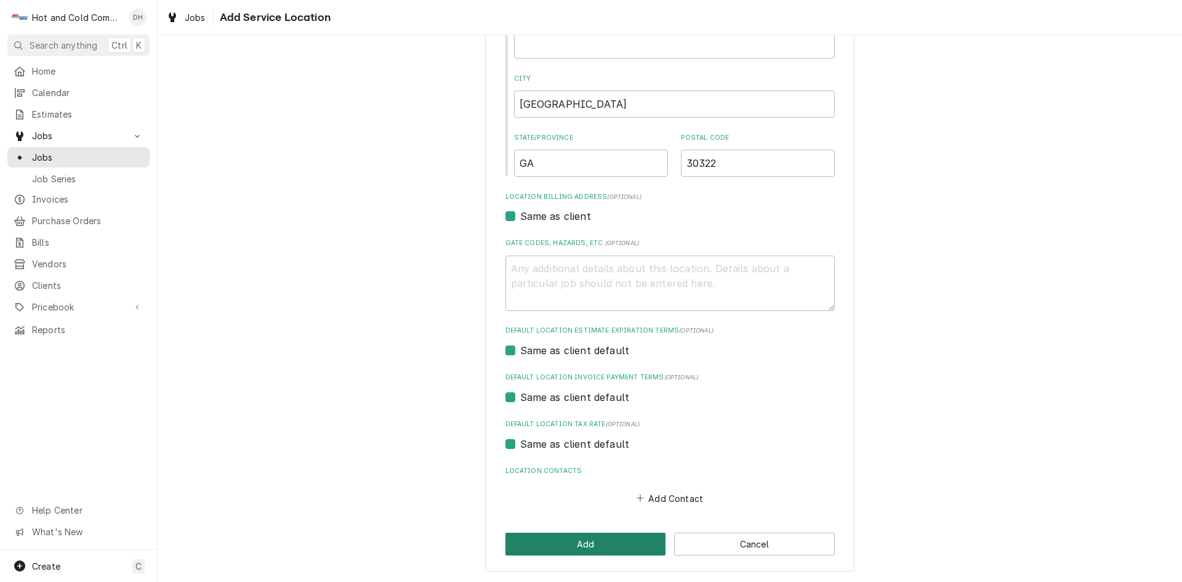
type input "1340 Clifton Rd N E"
drag, startPoint x: 561, startPoint y: 544, endPoint x: 616, endPoint y: 505, distance: 66.3
click at [568, 539] on button "Add" at bounding box center [585, 543] width 161 height 23
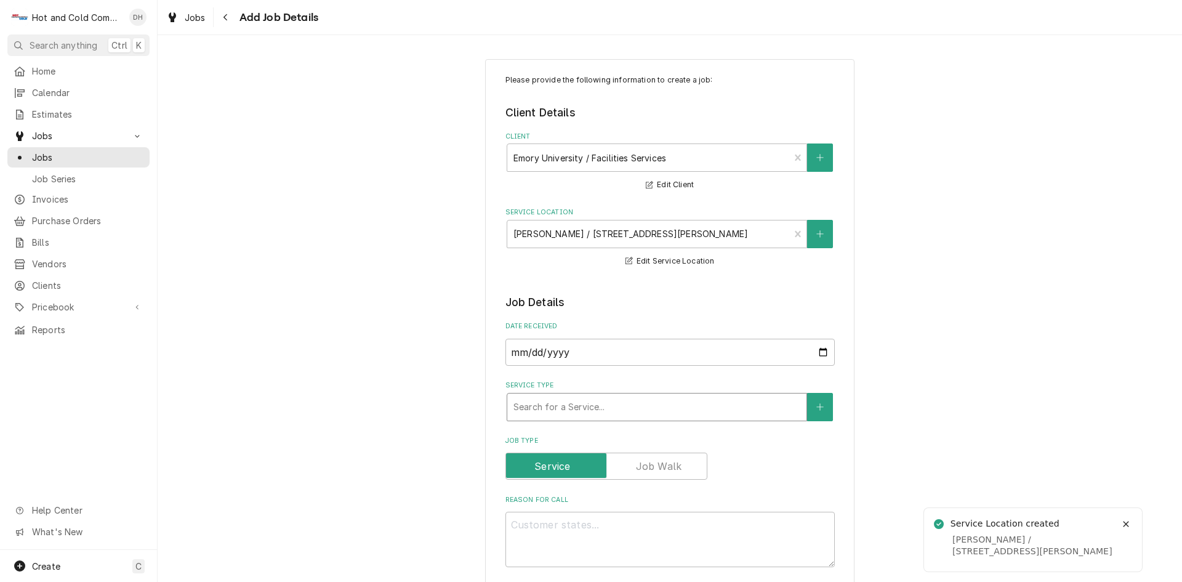
click at [621, 403] on div "Service Type" at bounding box center [656, 407] width 287 height 22
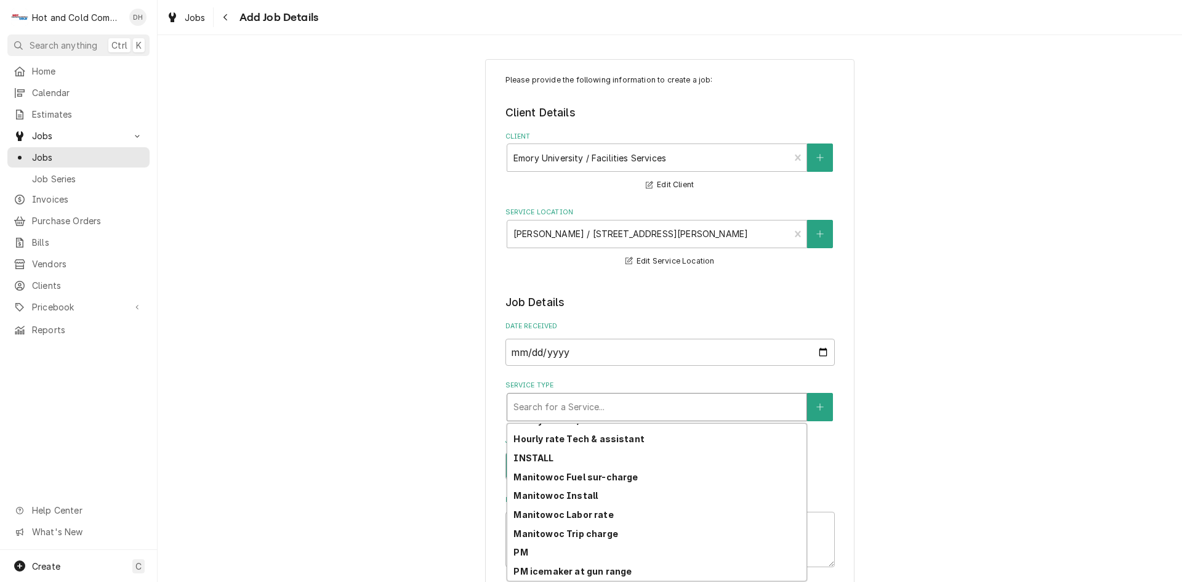
scroll to position [346, 0]
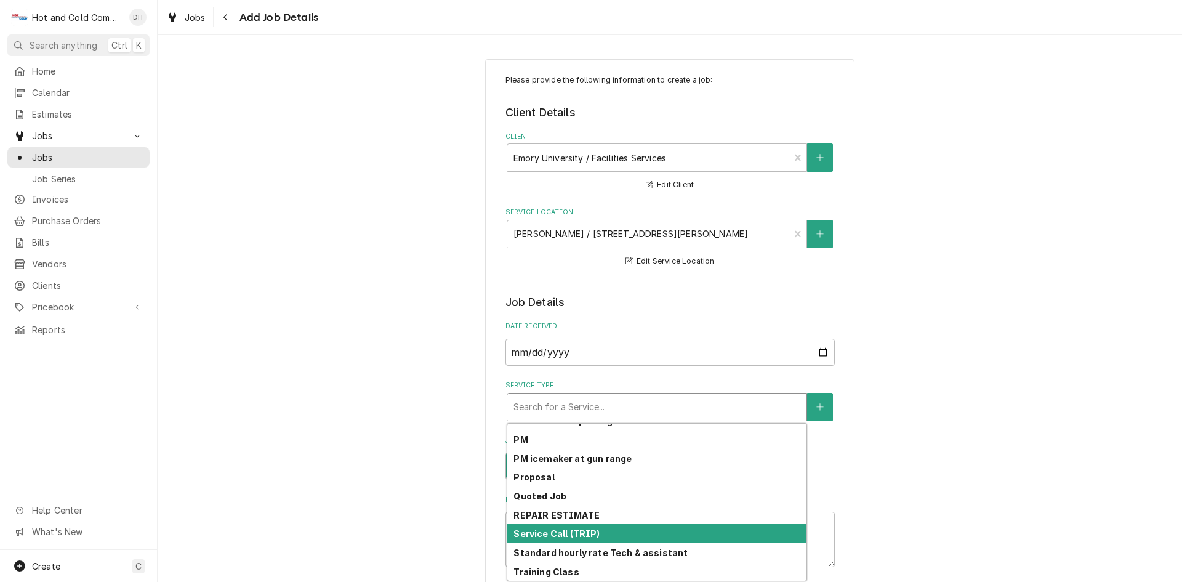
click at [588, 537] on strong "Service Call (TRIP)" at bounding box center [556, 533] width 86 height 10
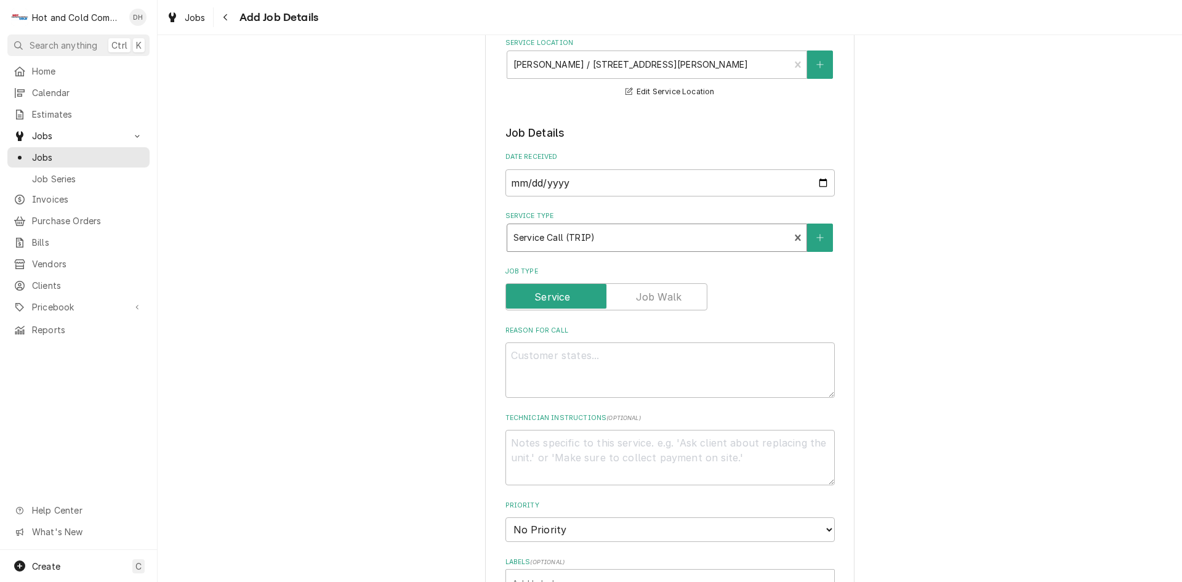
scroll to position [205, 0]
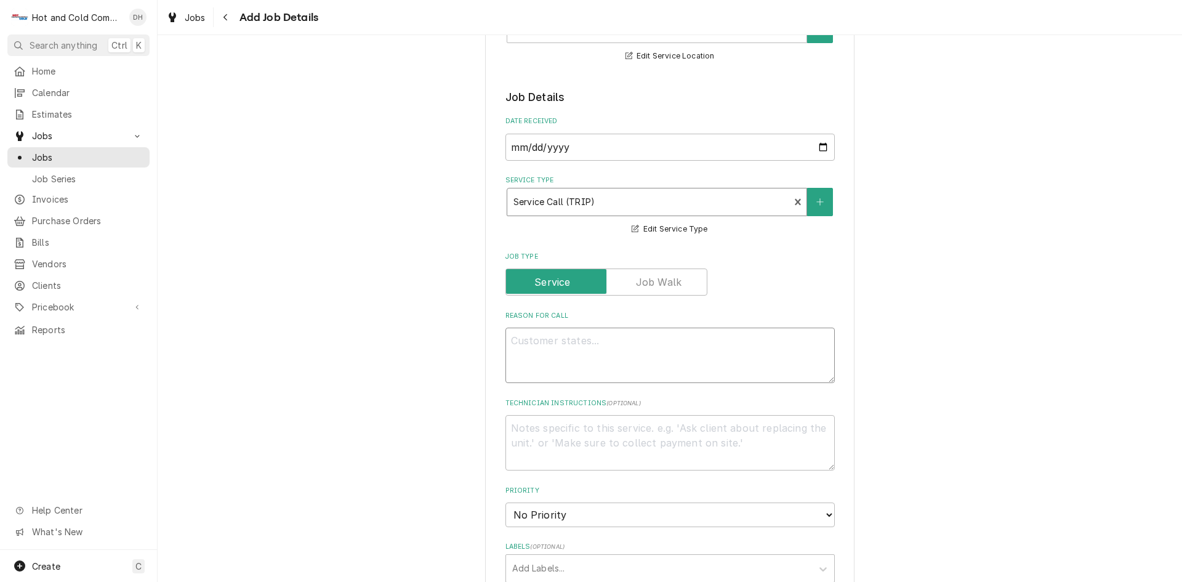
click at [578, 356] on textarea "Reason For Call" at bounding box center [669, 354] width 329 height 55
type textarea "x"
type textarea "N"
type textarea "x"
type textarea "No"
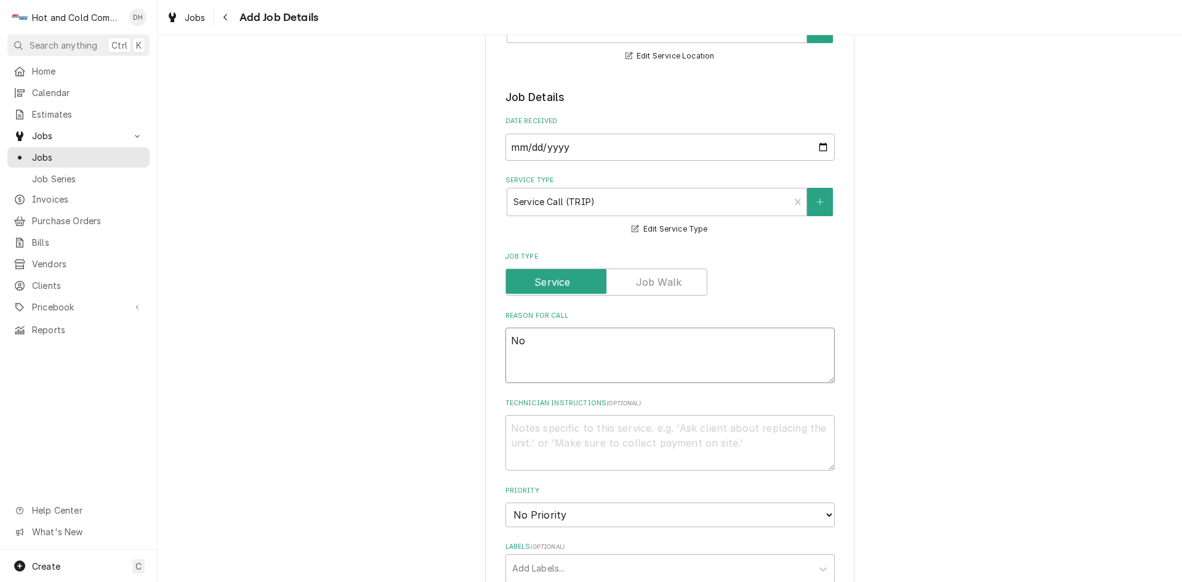
type textarea "x"
type textarea "Not"
type textarea "x"
type textarea "Not"
type textarea "x"
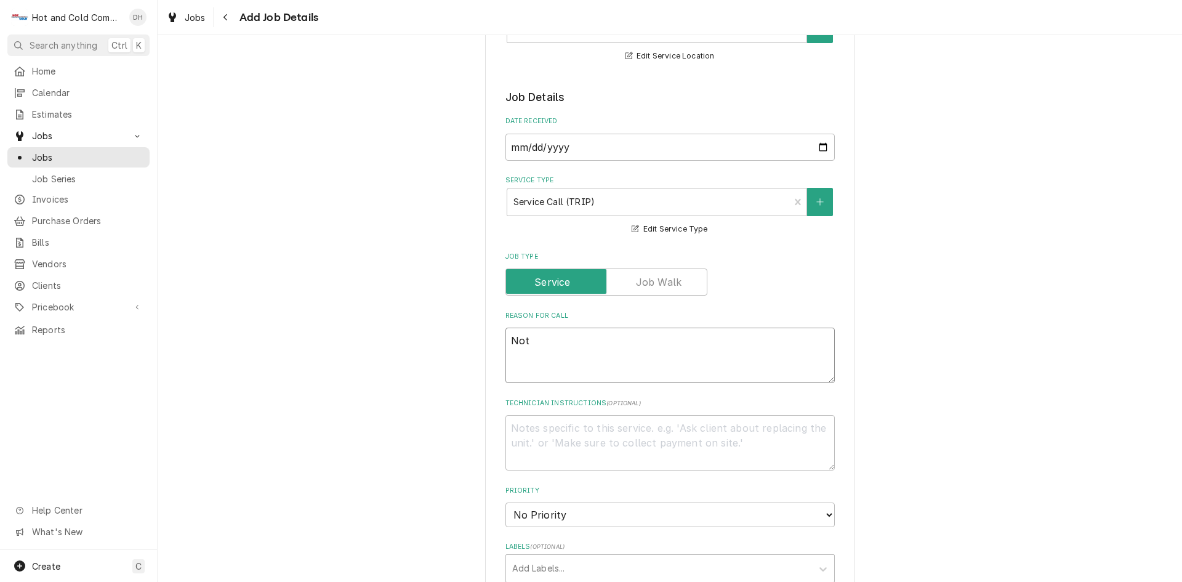
type textarea "Not m"
type textarea "x"
type textarea "Not ma"
type textarea "x"
type textarea "Not mak"
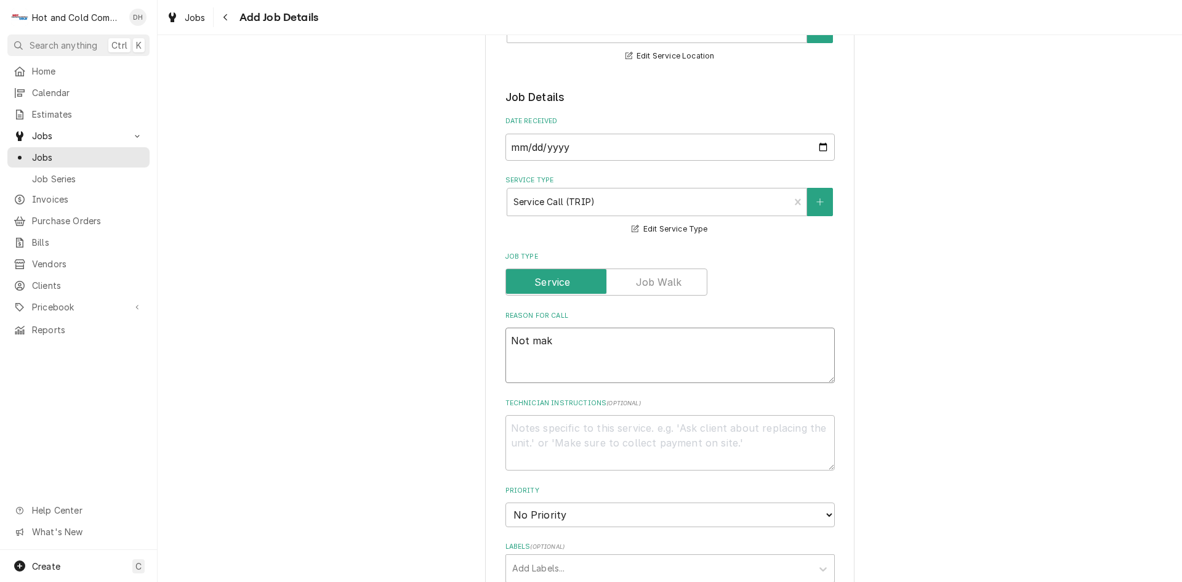
type textarea "x"
type textarea "Not maki"
type textarea "x"
type textarea "Not makin"
type textarea "x"
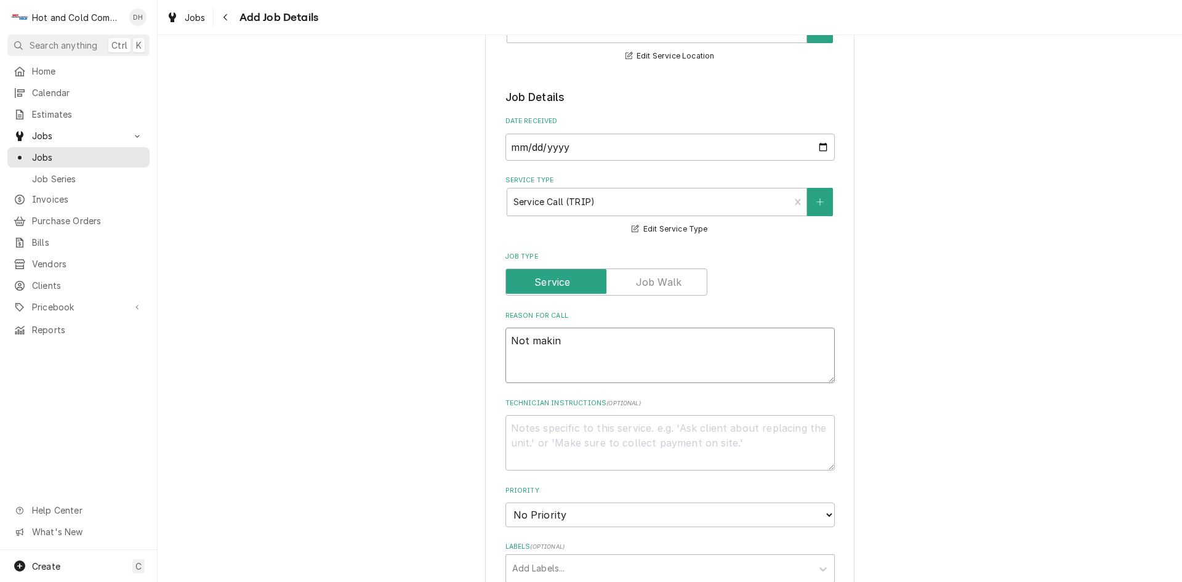
type textarea "Not making"
type textarea "x"
type textarea "Not making"
type textarea "x"
type textarea "Not making i"
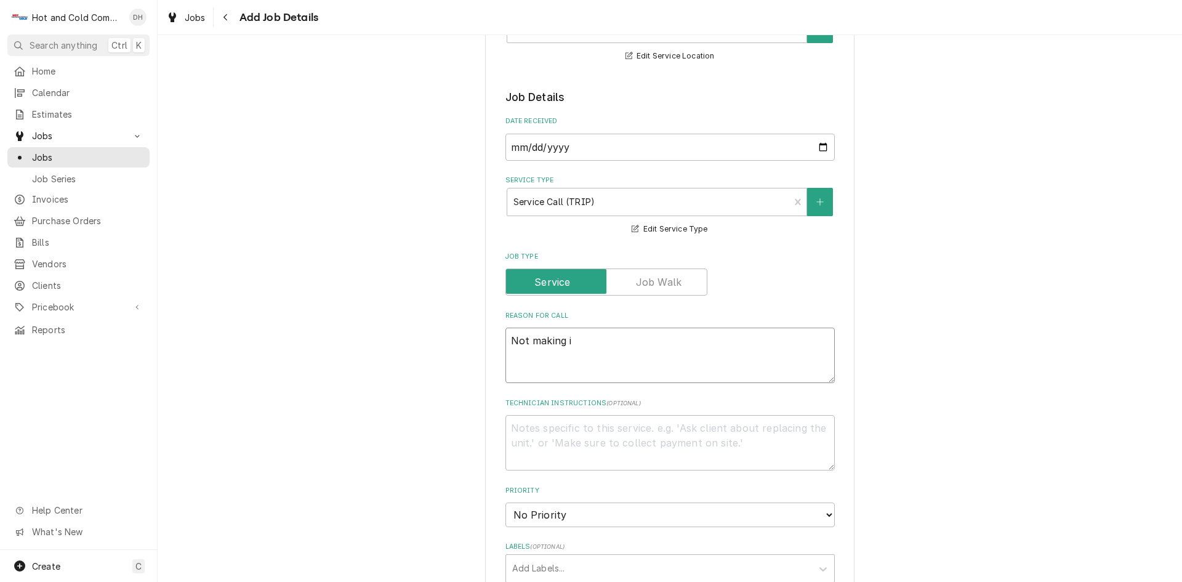
type textarea "x"
type textarea "Not making ic"
type textarea "x"
type textarea "Not making ice"
type textarea "x"
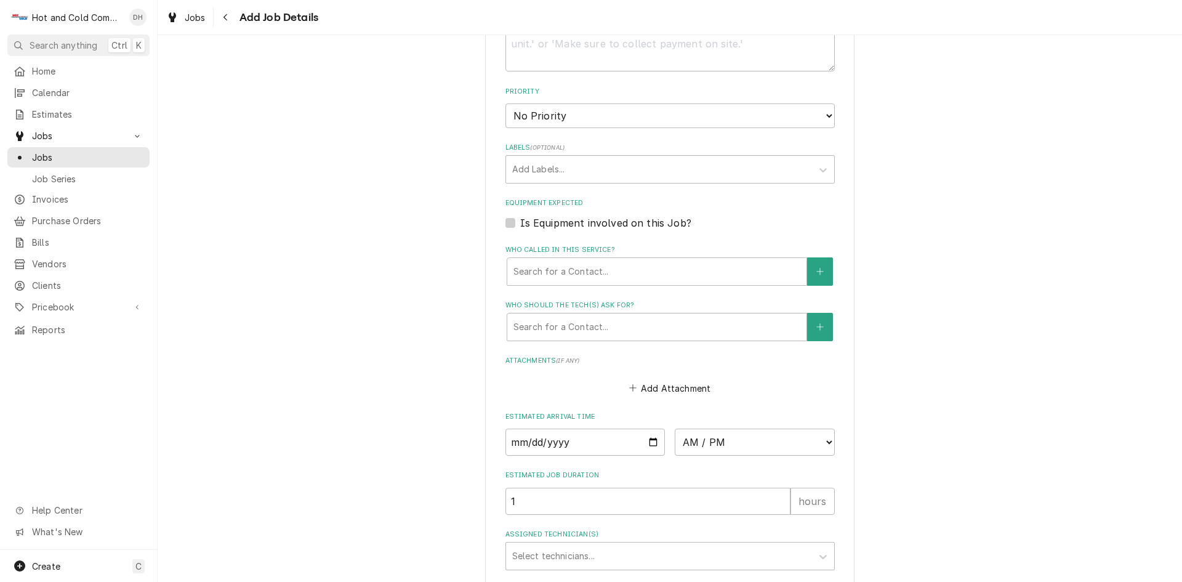
scroll to position [616, 0]
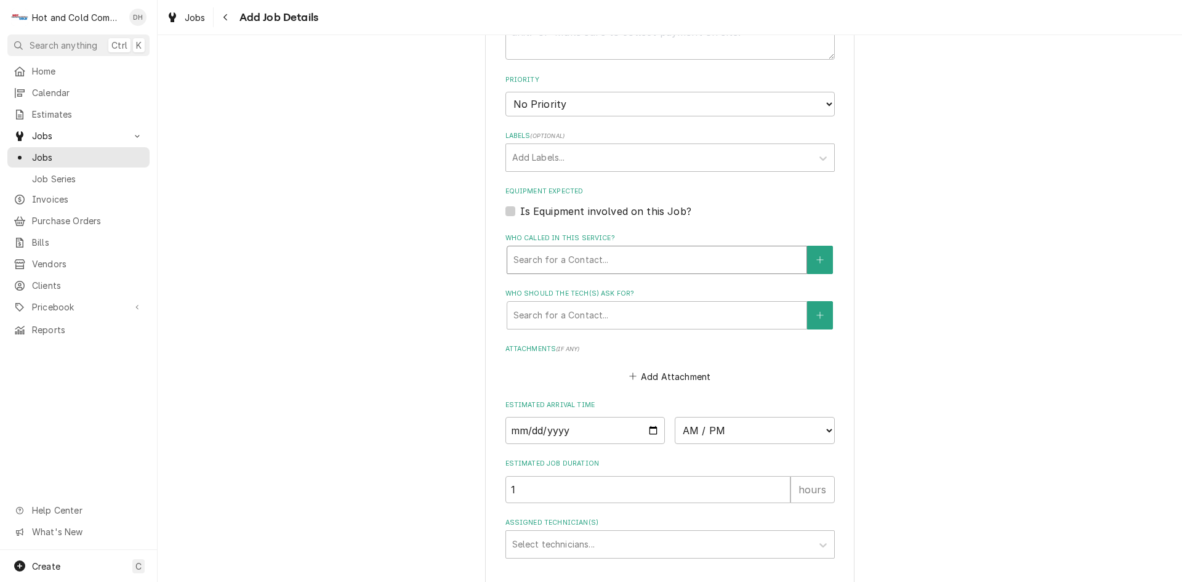
type textarea "Not making ice"
click at [665, 255] on div "Who called in this service?" at bounding box center [656, 260] width 287 height 22
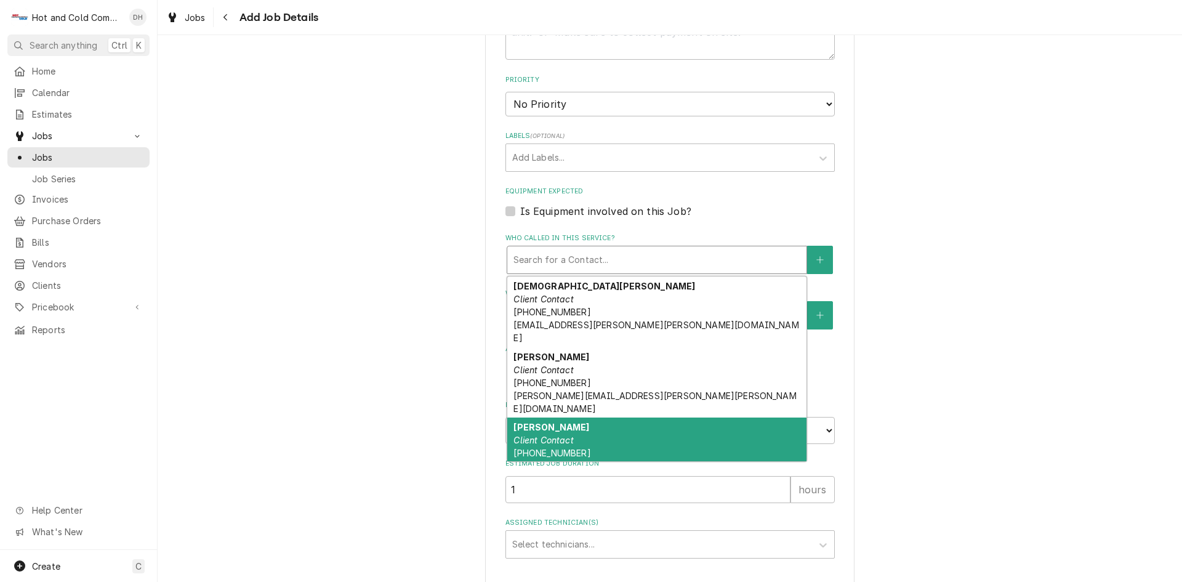
click at [553, 417] on div "Elvis Housen Client Contact (404) 387-8145 elvis.housen@emory.edu" at bounding box center [656, 452] width 299 height 71
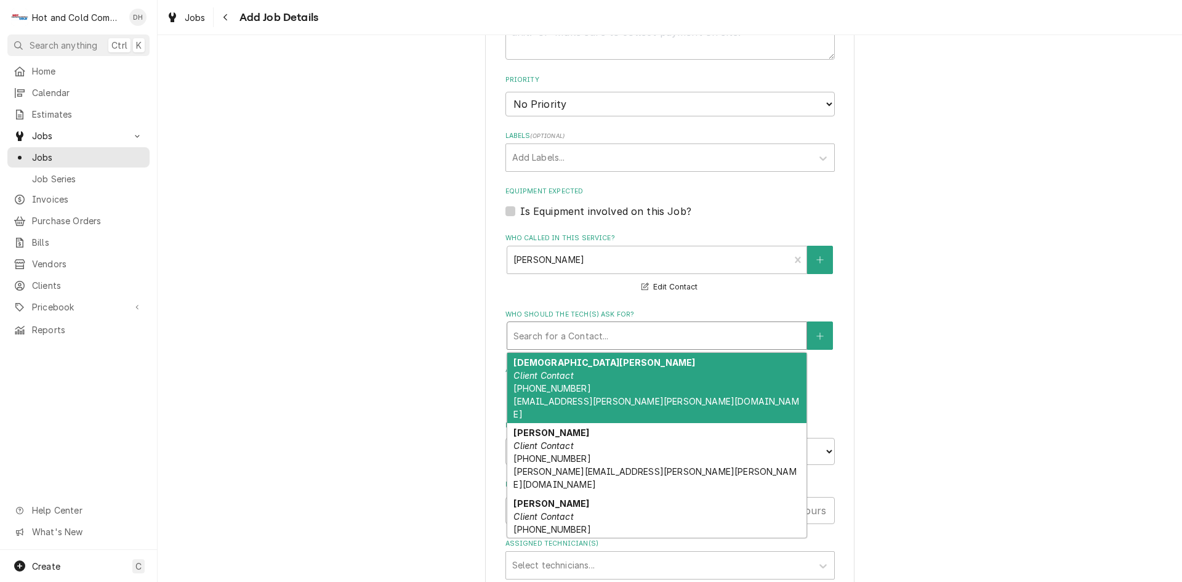
click at [590, 329] on div "Who should the tech(s) ask for?" at bounding box center [656, 335] width 287 height 22
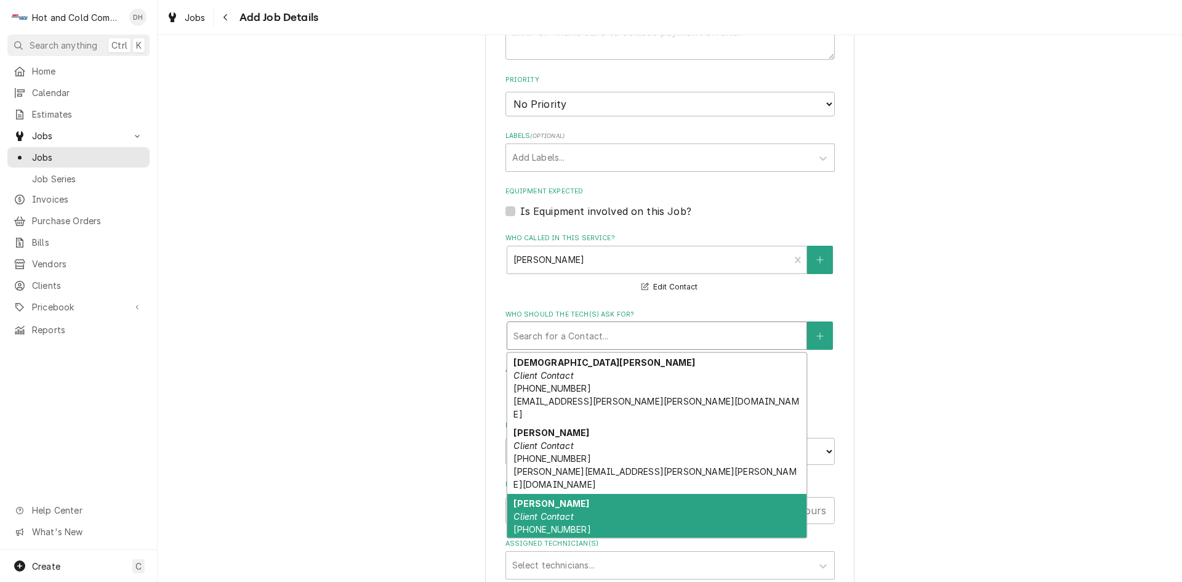
click at [558, 511] on em "Client Contact" at bounding box center [543, 516] width 60 height 10
type textarea "x"
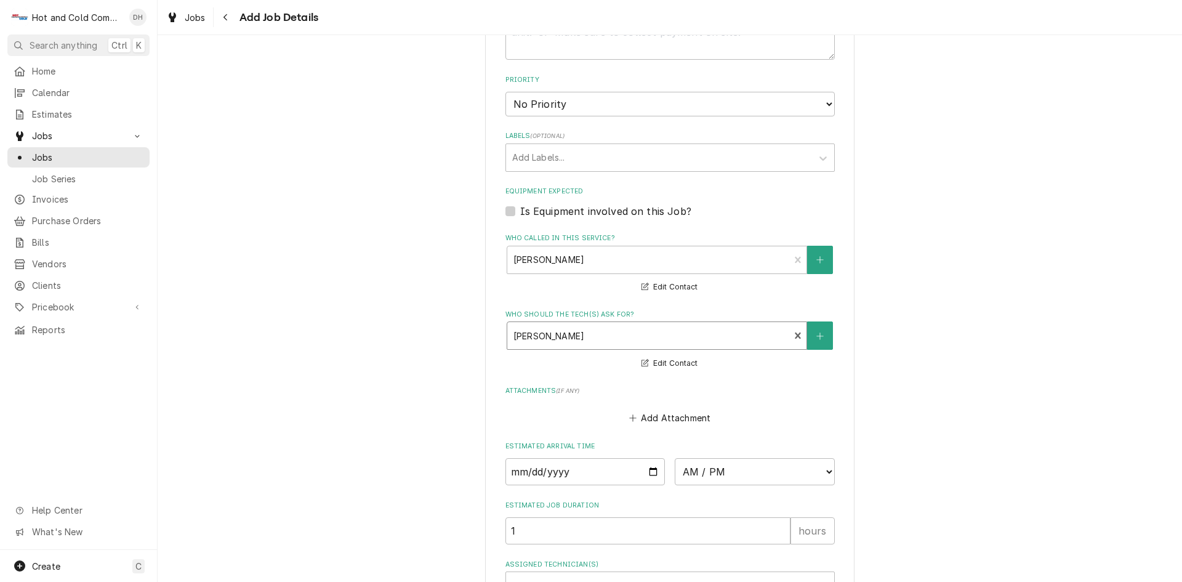
scroll to position [740, 0]
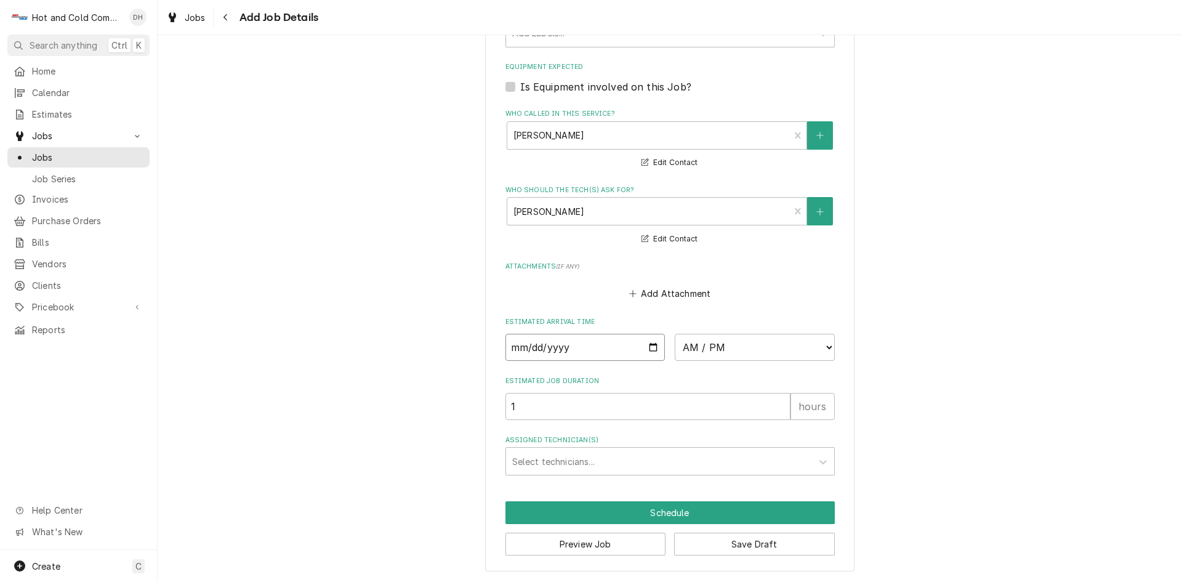
click at [648, 350] on input "Date" at bounding box center [585, 347] width 160 height 27
type input "2025-09-03"
type textarea "x"
click at [826, 347] on select "AM / PM 6:00 AM 6:15 AM 6:30 AM 6:45 AM 7:00 AM 7:15 AM 7:30 AM 7:45 AM 8:00 AM…" at bounding box center [755, 347] width 160 height 27
select select "14:30:00"
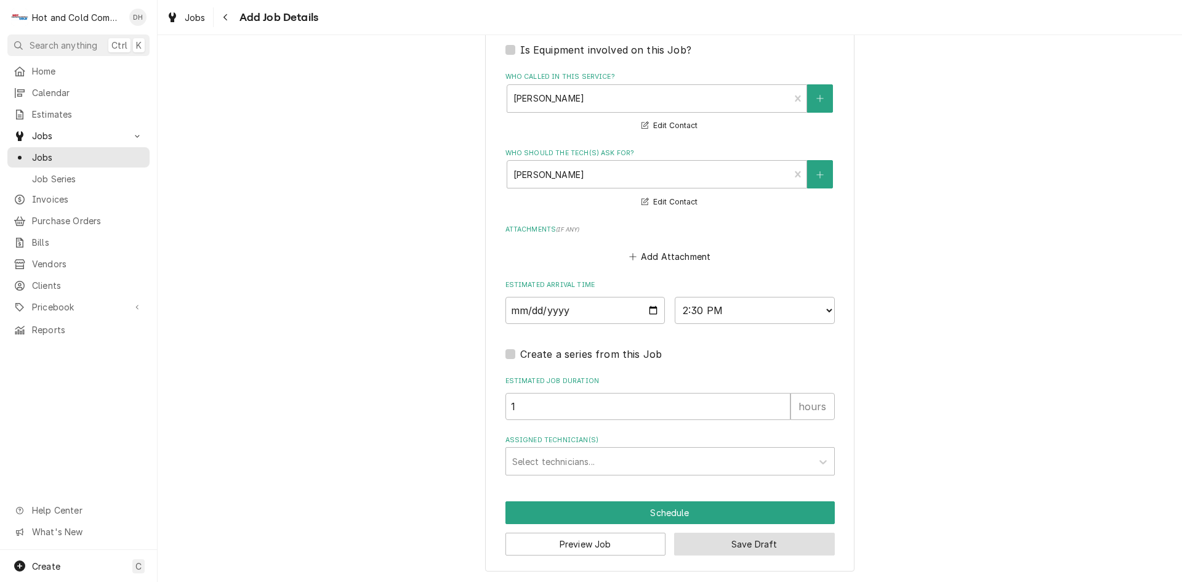
click at [743, 548] on button "Save Draft" at bounding box center [754, 543] width 161 height 23
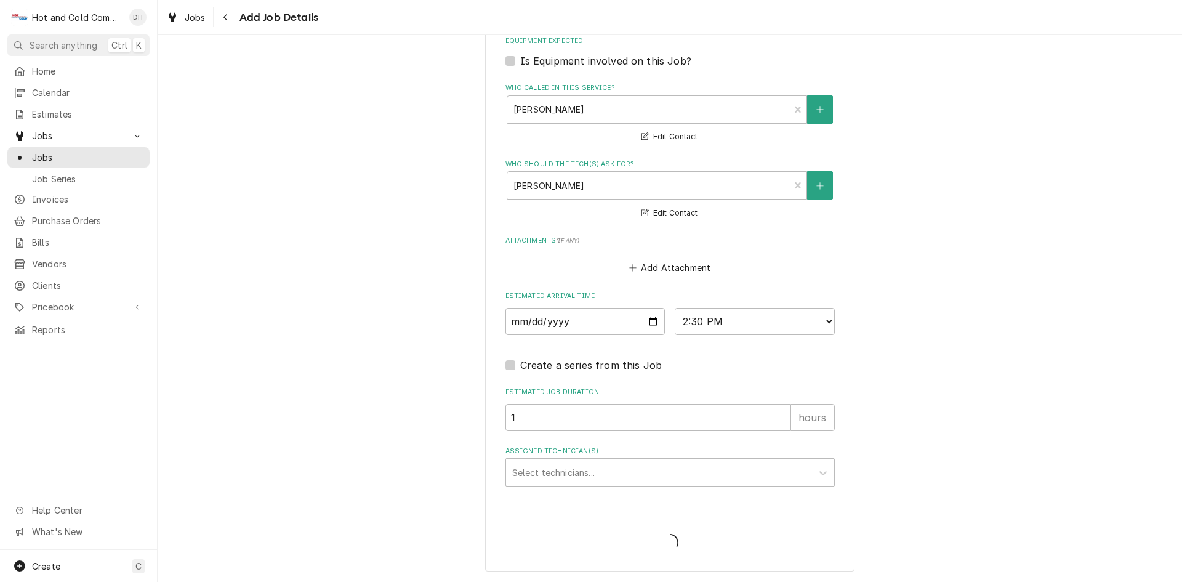
type textarea "x"
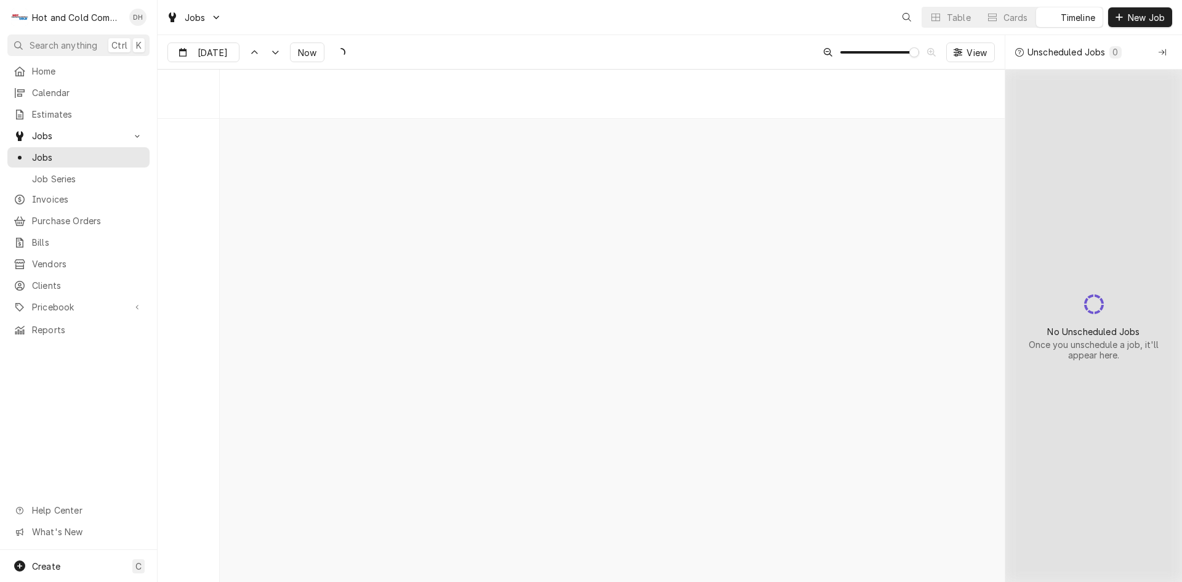
scroll to position [9678, 0]
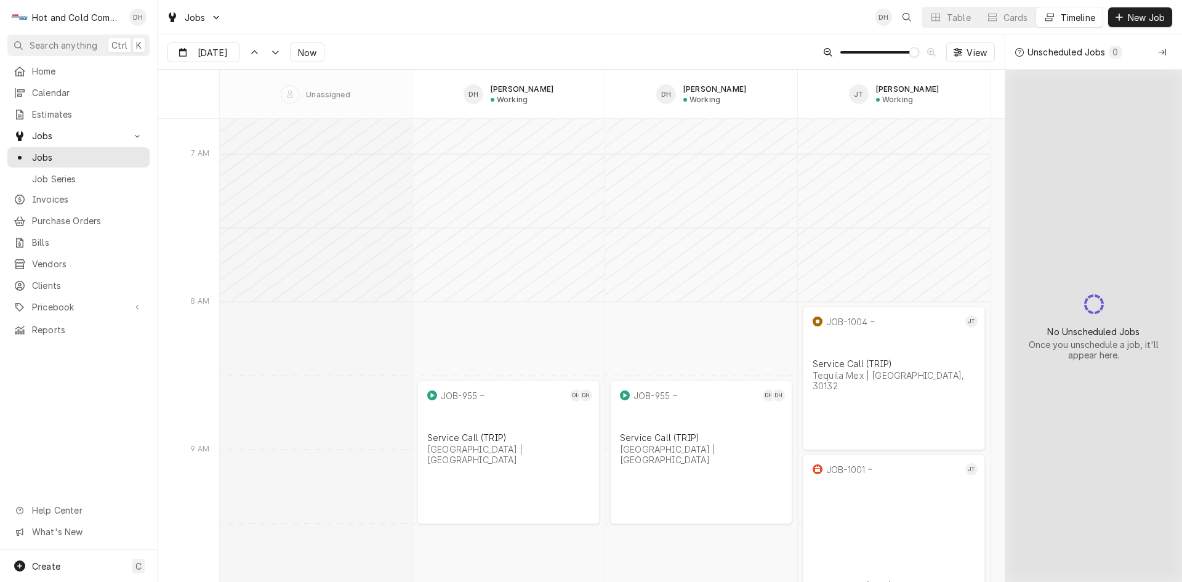
click at [1088, 375] on div "No Unscheduled Jobs Once you unschedule a job, it'll appear here." at bounding box center [1093, 326] width 177 height 512
click at [1162, 52] on icon "Collapse Unscheduled Jobs" at bounding box center [1162, 52] width 7 height 9
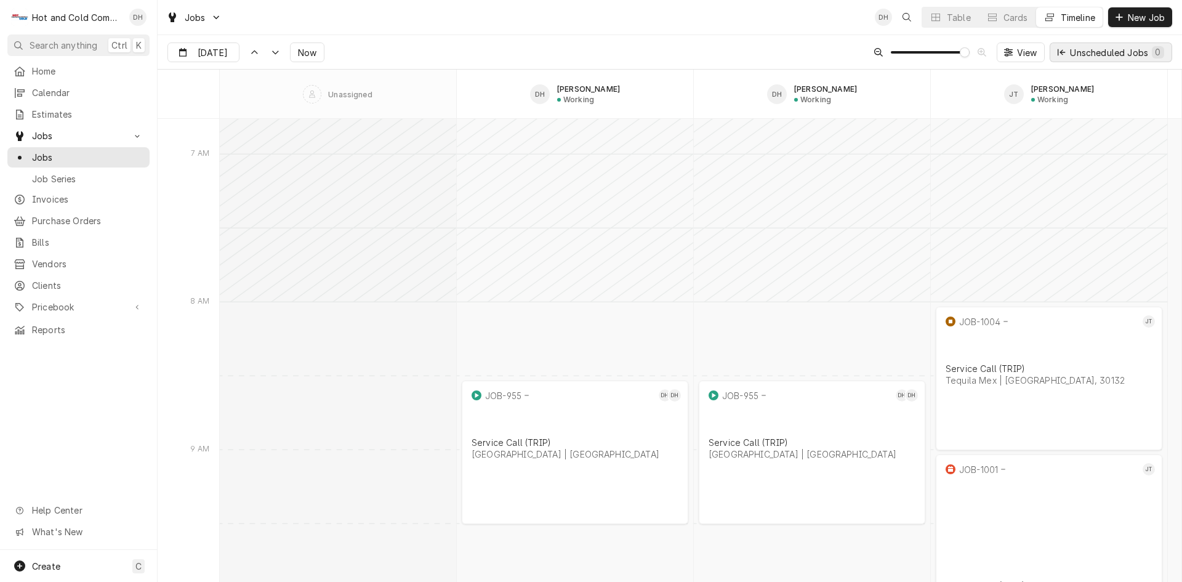
click at [1119, 51] on div "Unscheduled Jobs 0" at bounding box center [1117, 52] width 94 height 13
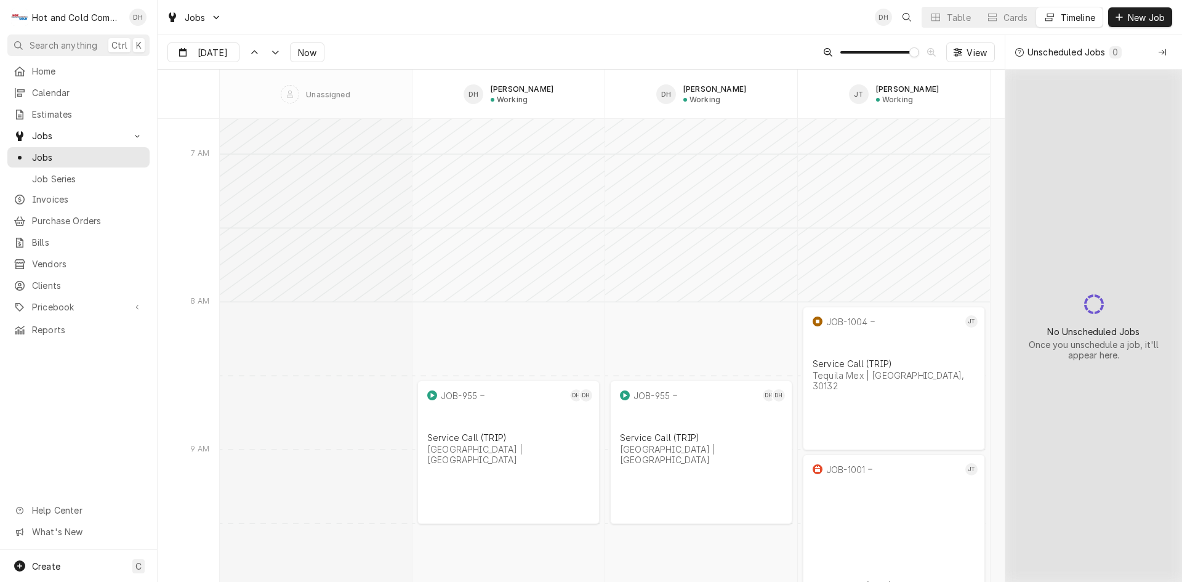
drag, startPoint x: 1072, startPoint y: 301, endPoint x: 1147, endPoint y: 122, distance: 194.5
click at [1077, 295] on div "No Unscheduled Jobs Once you unschedule a job, it'll appear here." at bounding box center [1093, 326] width 177 height 512
click at [1119, 52] on div "0" at bounding box center [1115, 52] width 7 height 13
click at [1059, 57] on div "Unscheduled Jobs" at bounding box center [1066, 52] width 78 height 13
click at [1060, 57] on div "Unscheduled Jobs" at bounding box center [1066, 52] width 78 height 13
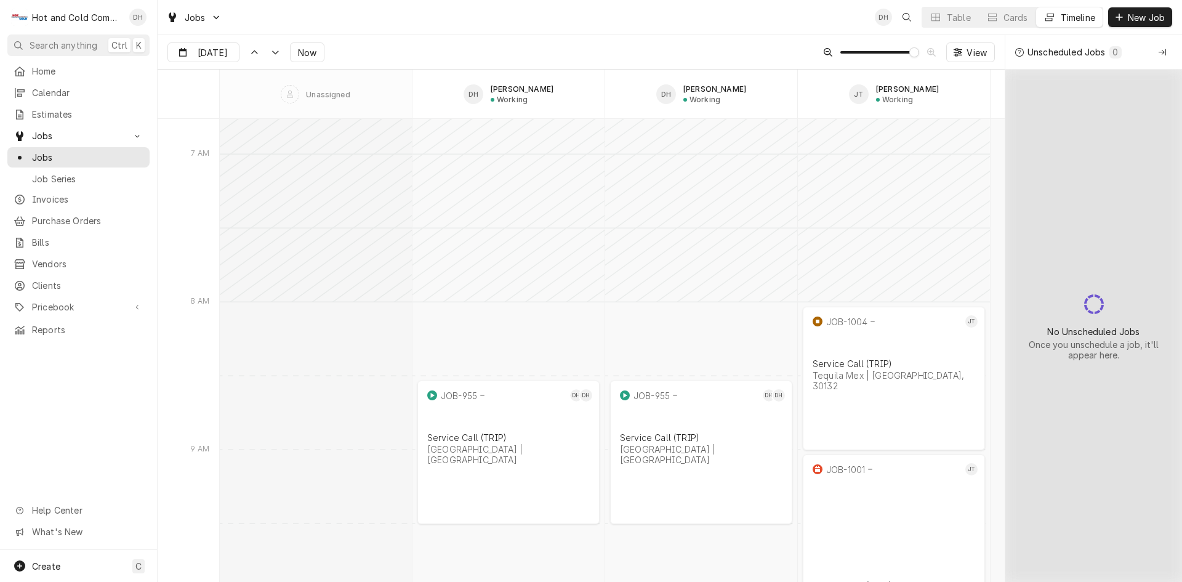
click at [1080, 227] on div "No Unscheduled Jobs Once you unschedule a job, it'll appear here." at bounding box center [1093, 326] width 177 height 512
click at [44, 71] on span "Home" at bounding box center [87, 71] width 111 height 13
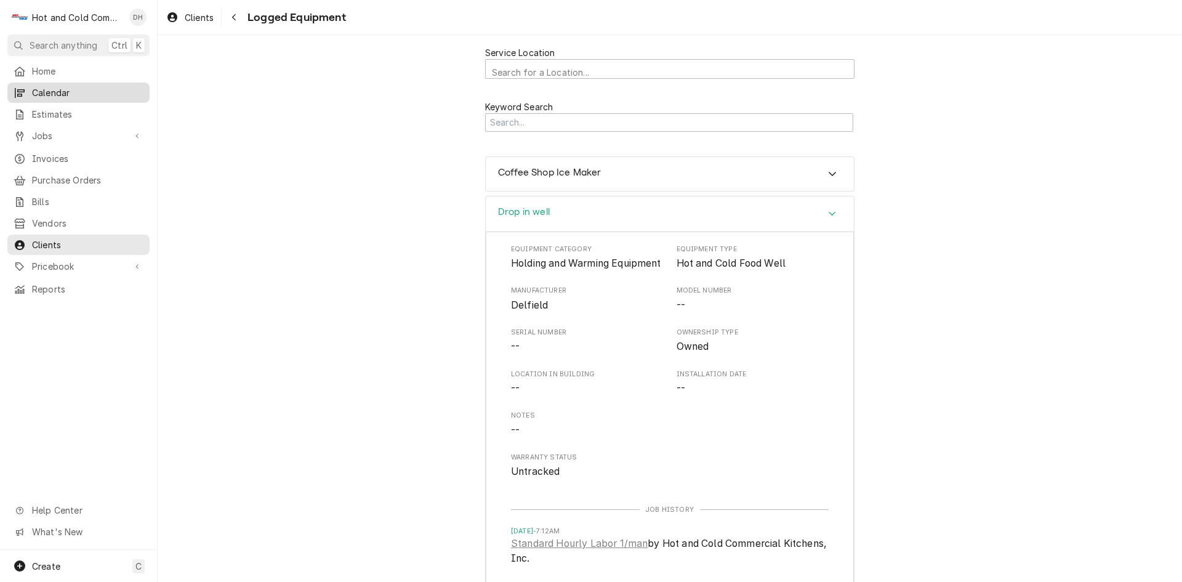
click at [62, 87] on span "Calendar" at bounding box center [87, 92] width 111 height 13
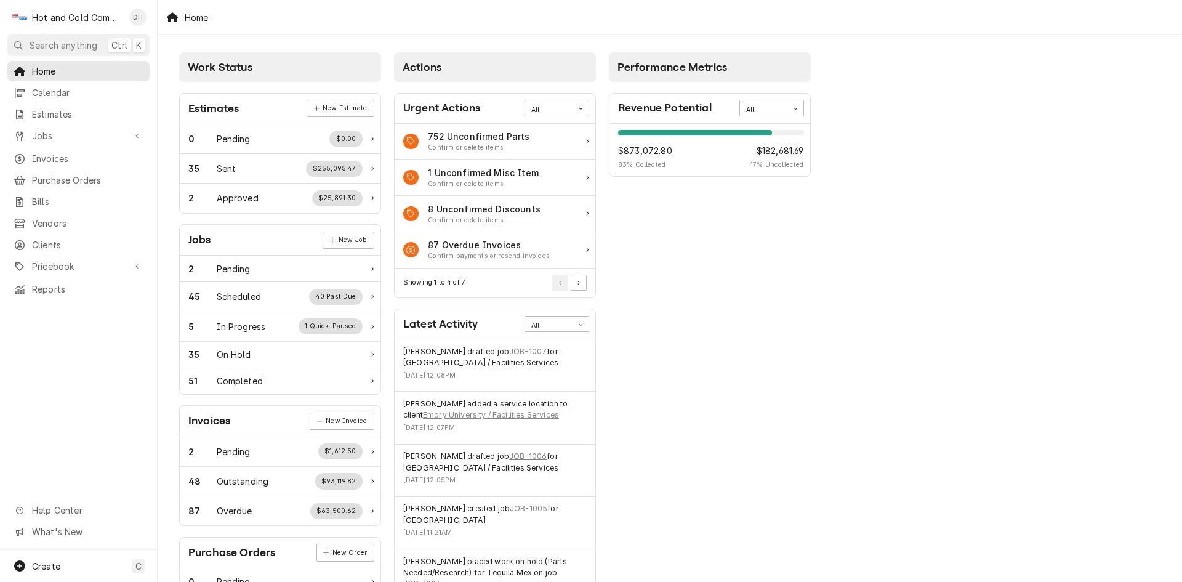
scroll to position [205, 0]
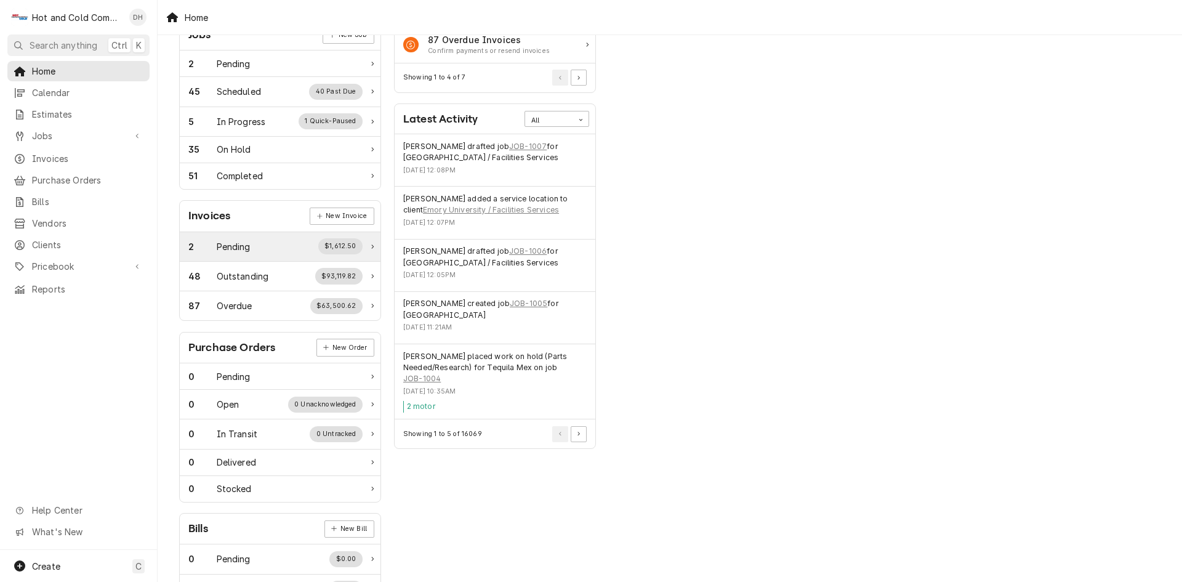
click at [259, 241] on div "2 Pending $1,612.50" at bounding box center [275, 246] width 174 height 16
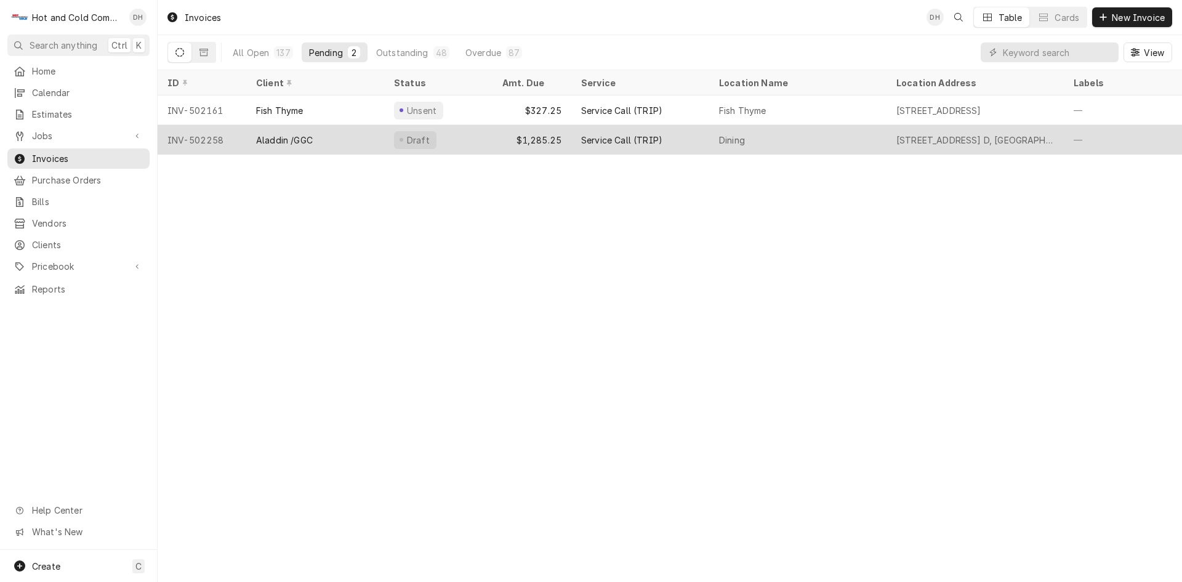
click at [481, 144] on div "Draft" at bounding box center [438, 140] width 108 height 30
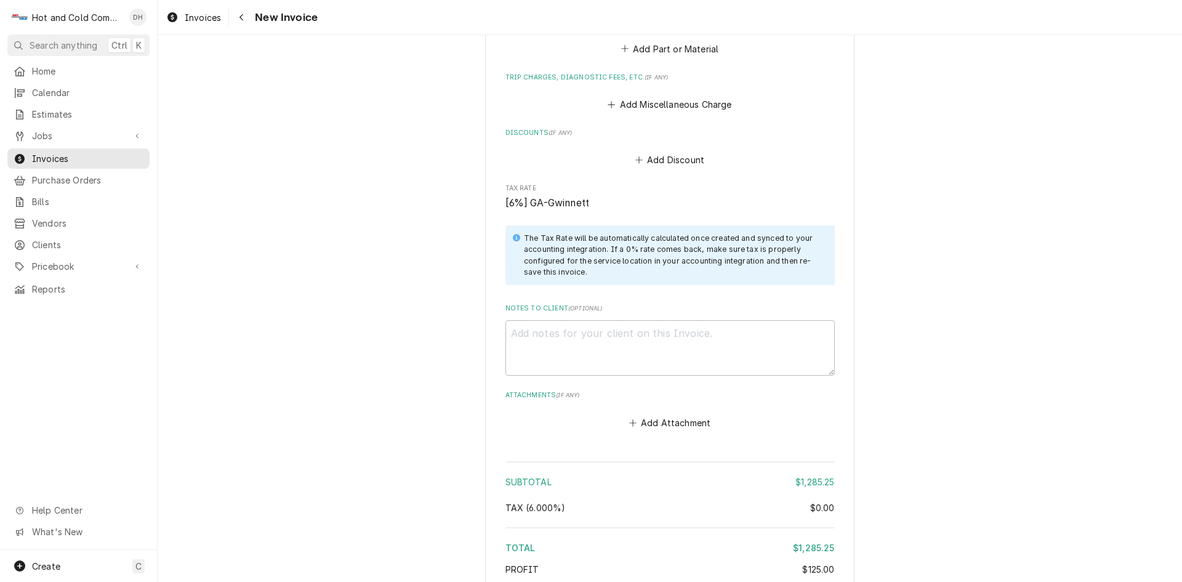
scroll to position [2251, 0]
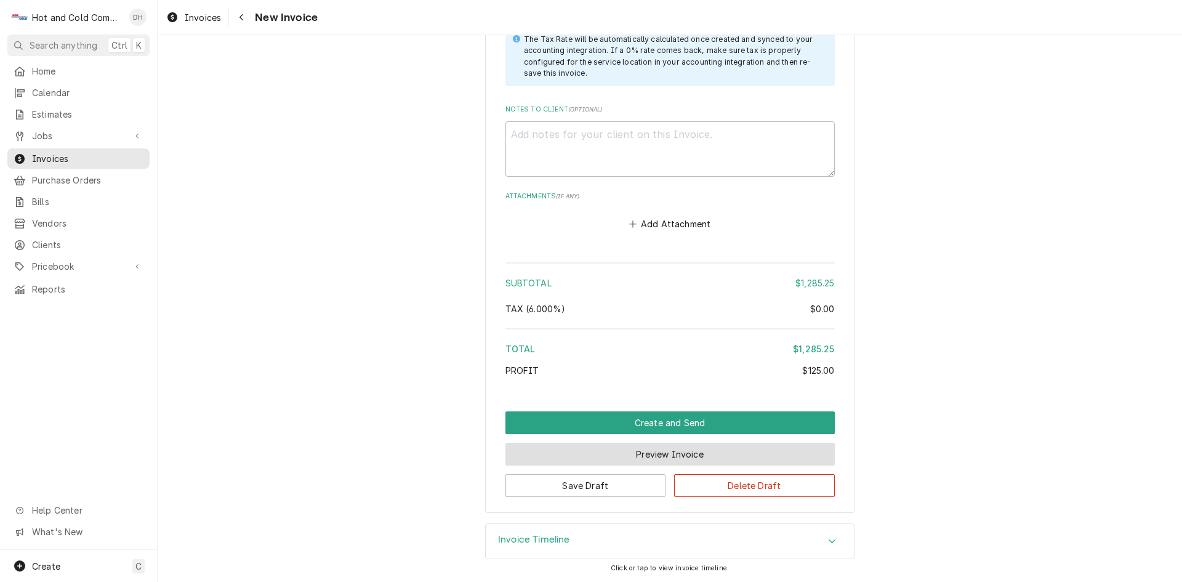
click at [624, 454] on button "Preview Invoice" at bounding box center [669, 454] width 329 height 23
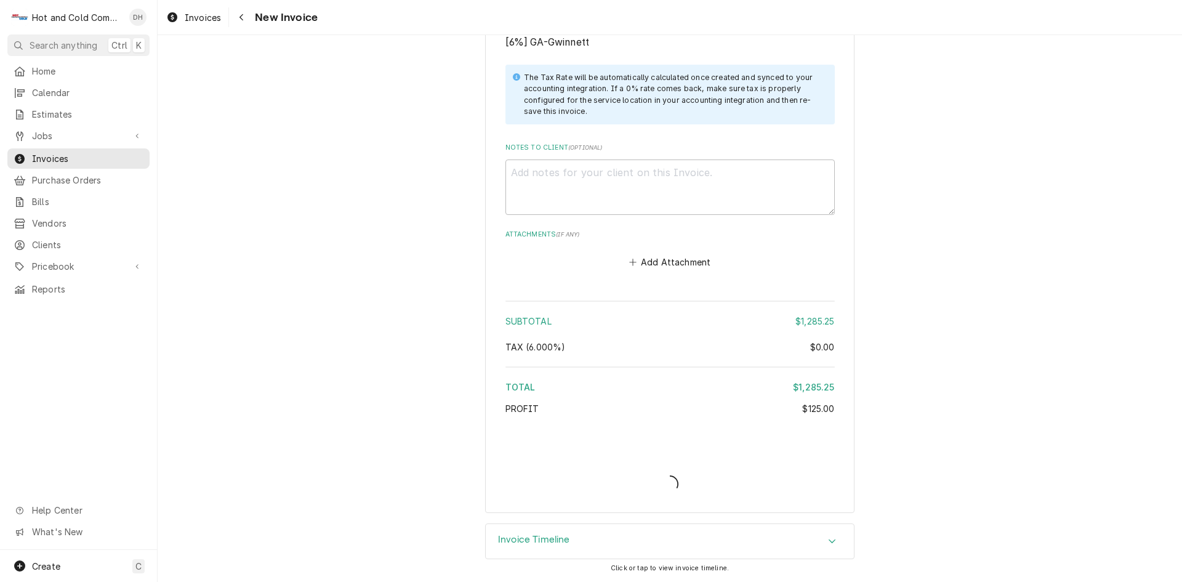
scroll to position [2212, 0]
type textarea "x"
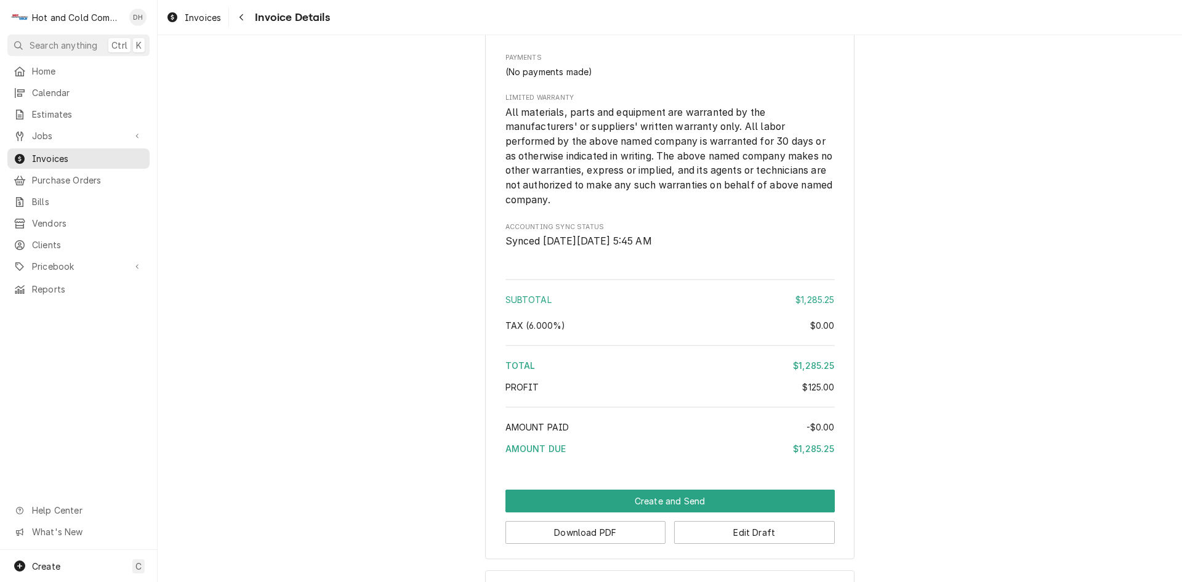
scroll to position [1642, 0]
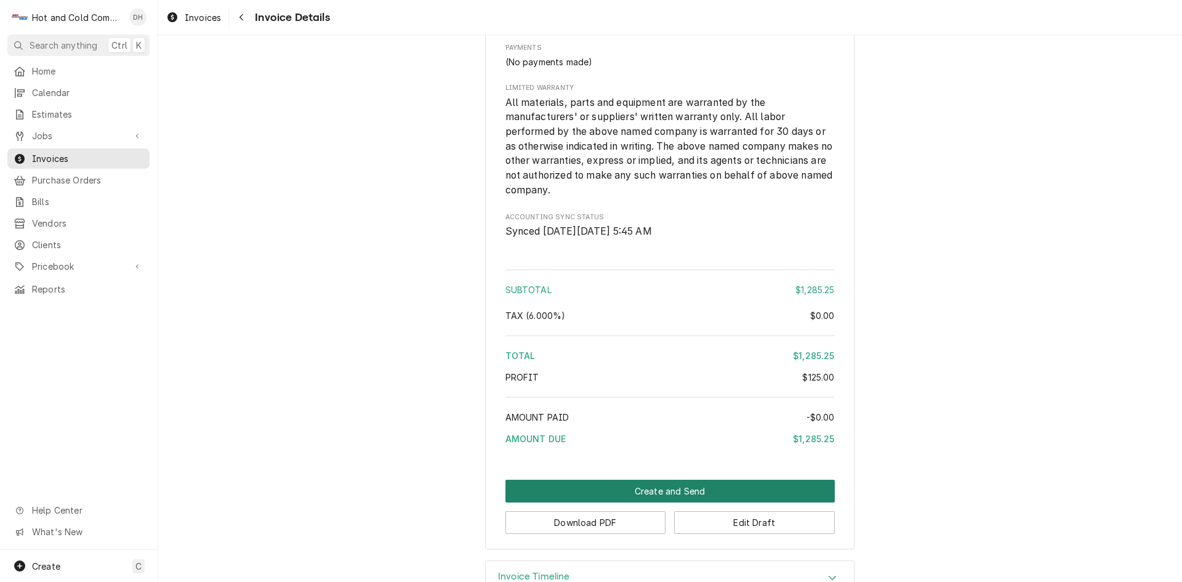
click at [653, 502] on button "Create and Send" at bounding box center [669, 491] width 329 height 23
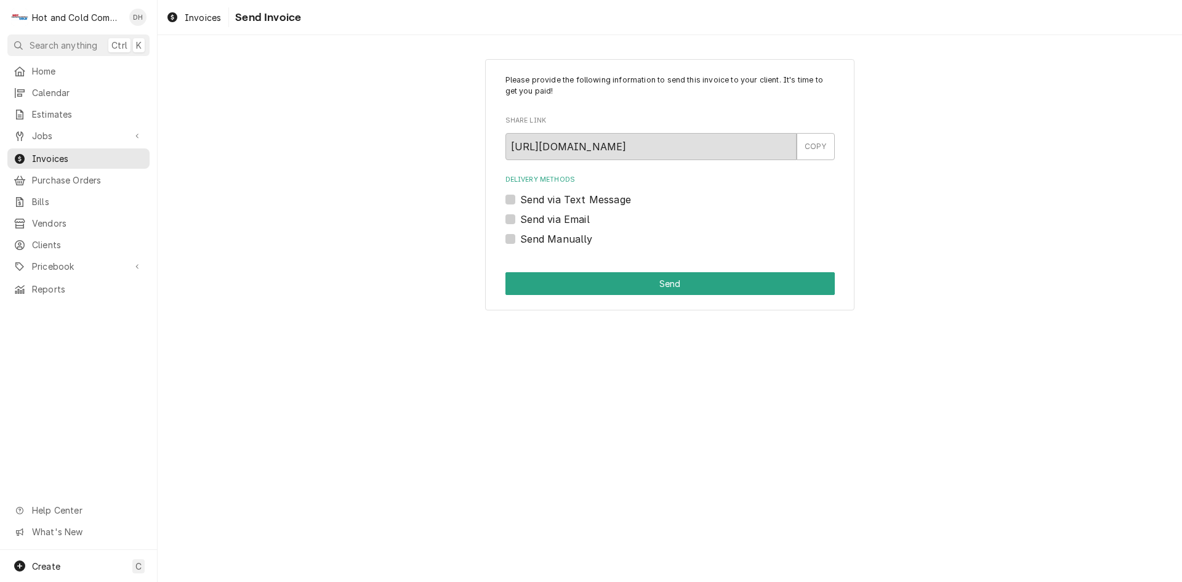
click at [520, 217] on label "Send via Email" at bounding box center [555, 219] width 70 height 15
click at [520, 217] on input "Send via Email" at bounding box center [684, 225] width 329 height 27
checkbox input "true"
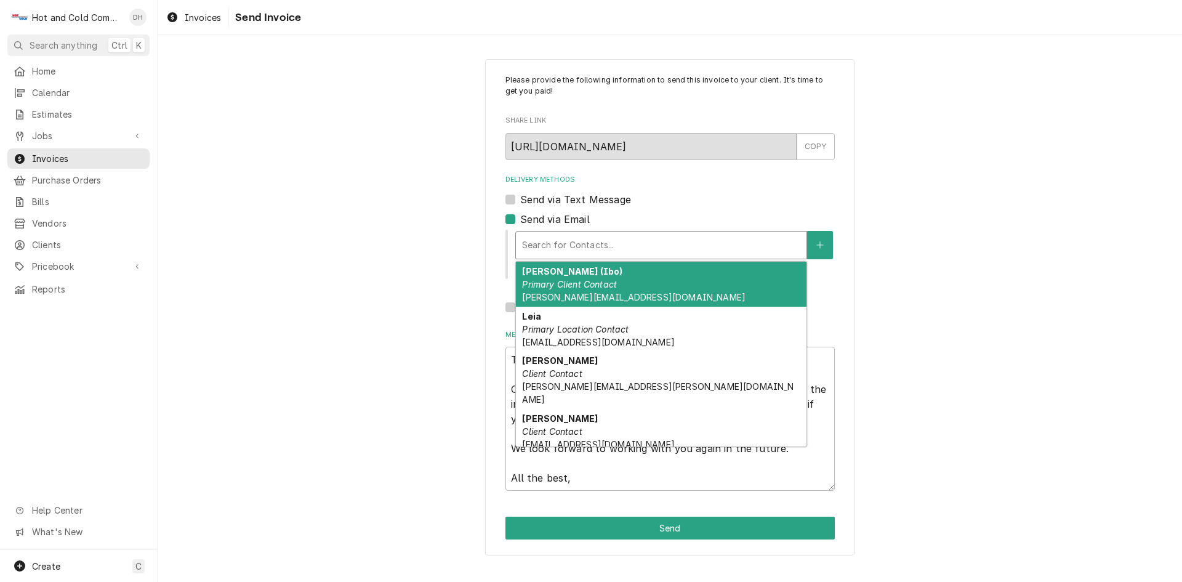
click at [626, 242] on div "Delivery Methods" at bounding box center [661, 245] width 278 height 22
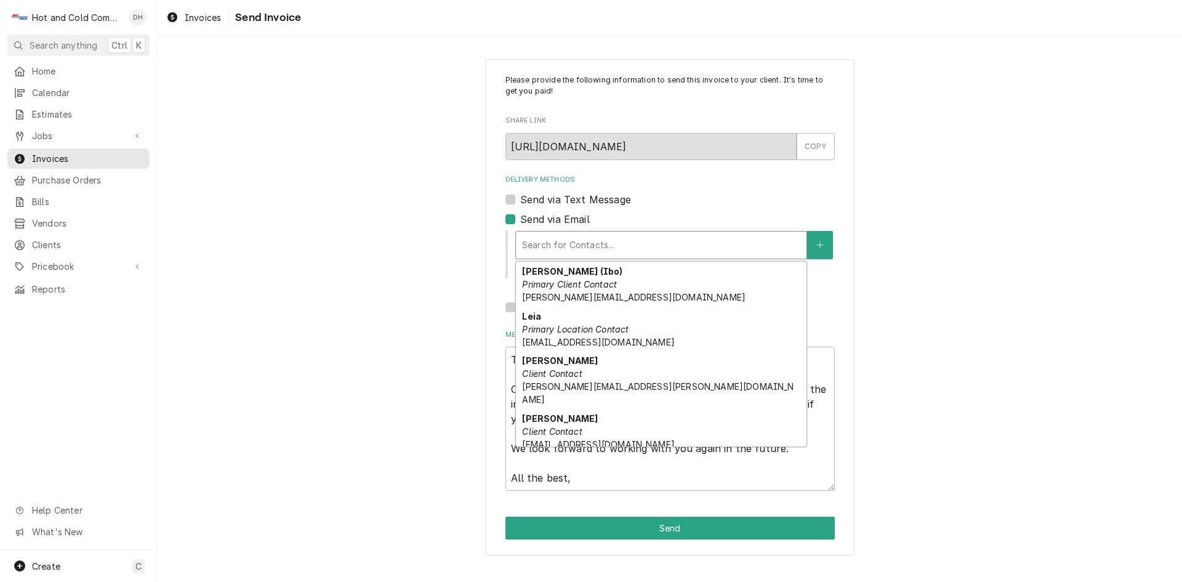
scroll to position [84, 0]
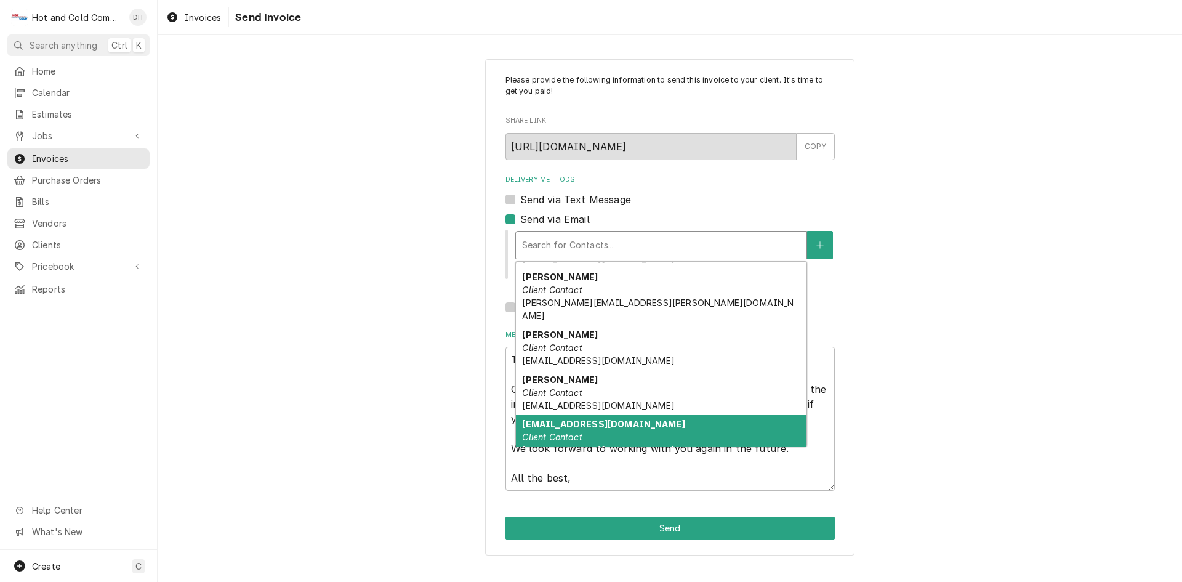
click at [595, 425] on div "service@hotcold1.com Client Contact service@hotcold1.com" at bounding box center [661, 437] width 291 height 45
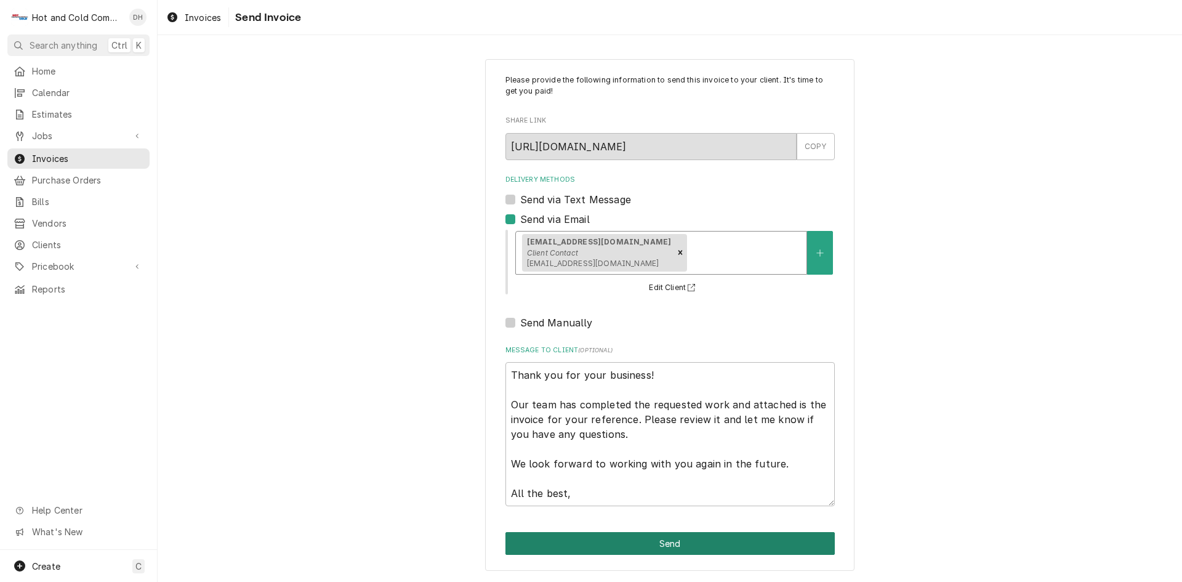
click at [661, 545] on button "Send" at bounding box center [669, 543] width 329 height 23
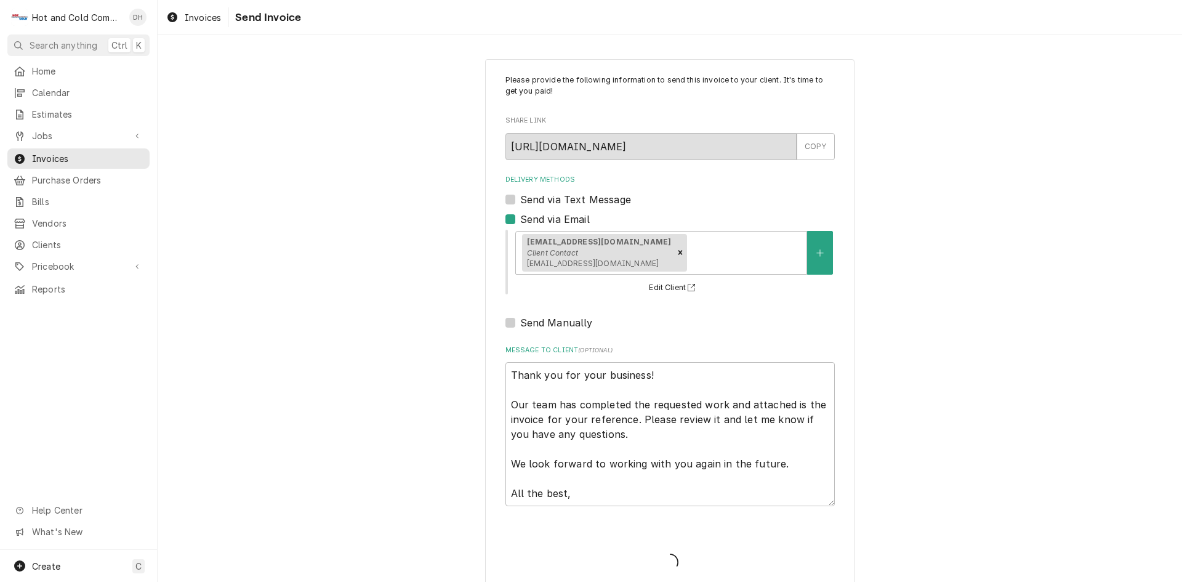
type textarea "x"
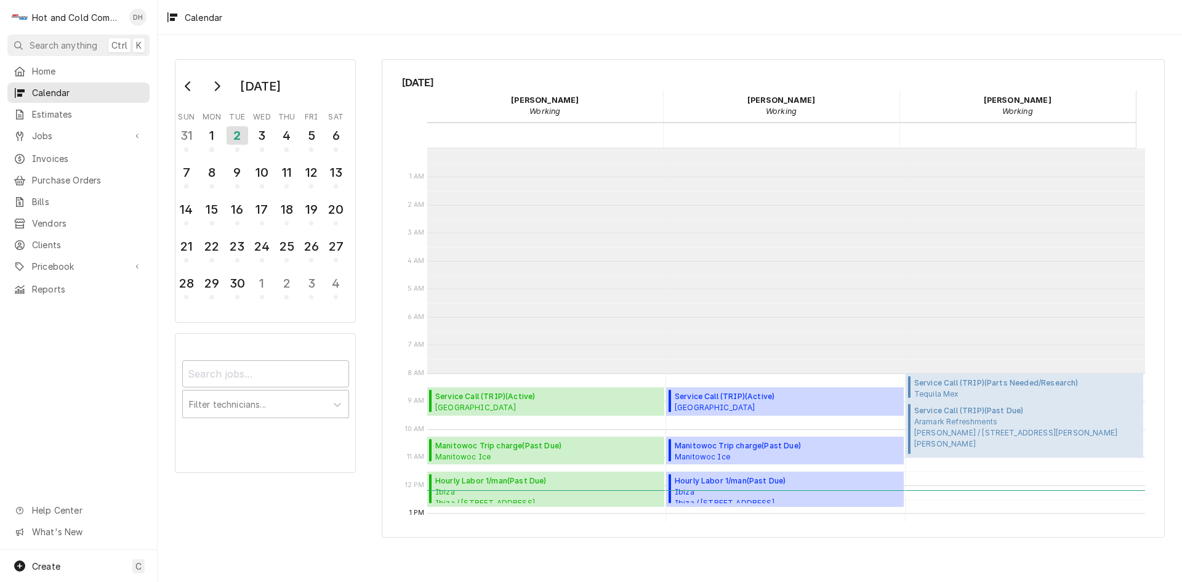
scroll to position [225, 0]
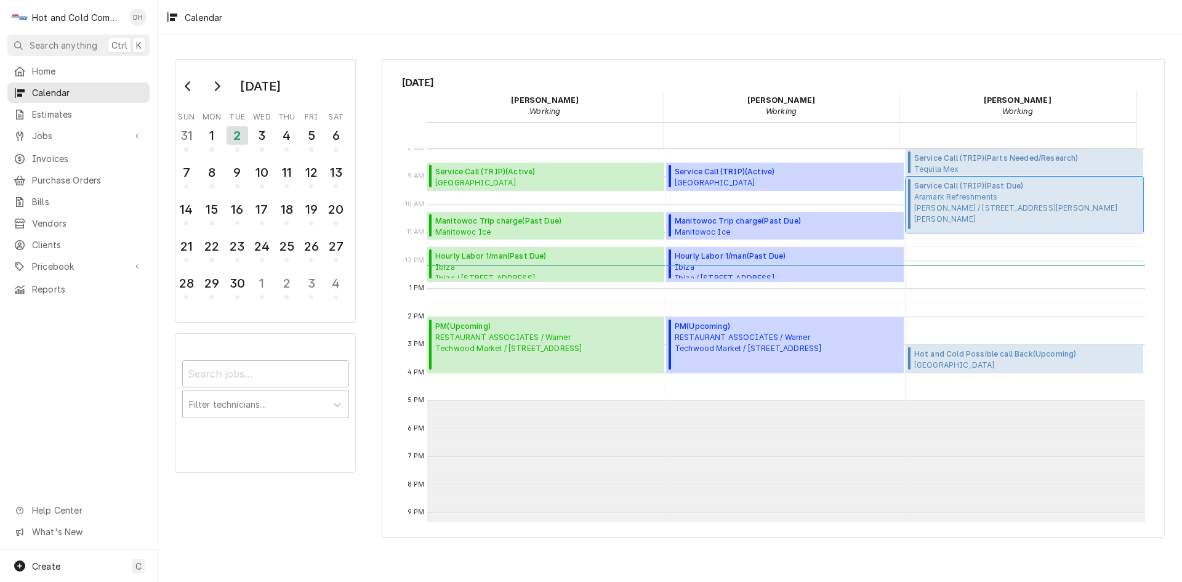
click at [988, 202] on span "Aramark Refreshments Sherwin-Williams / 13129 Harland Dr NE, Covington, GA 30014" at bounding box center [1027, 207] width 226 height 33
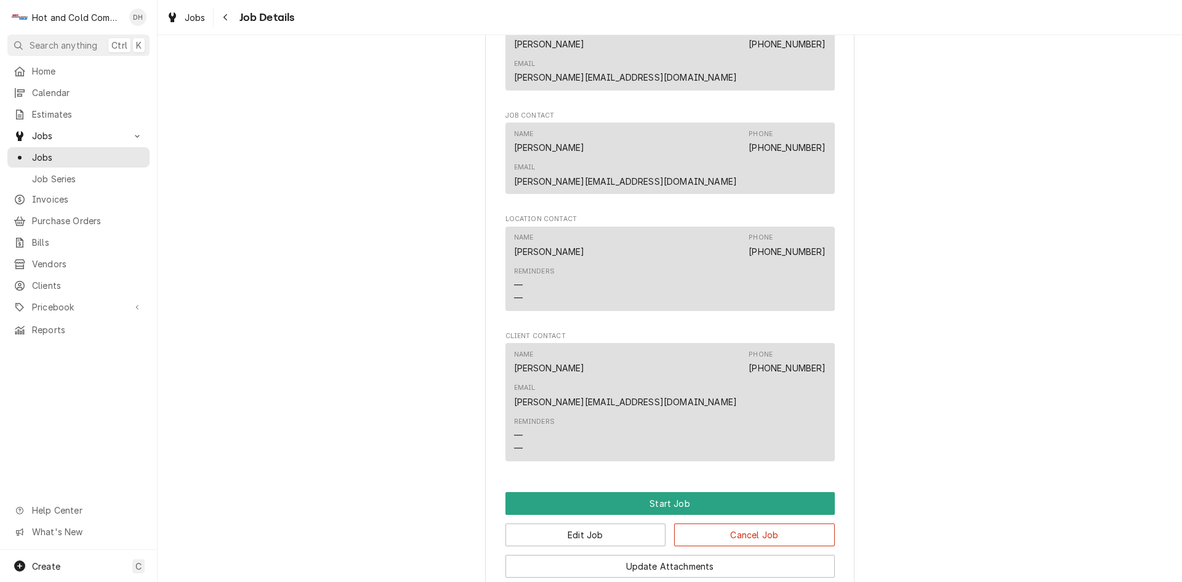
scroll to position [787, 0]
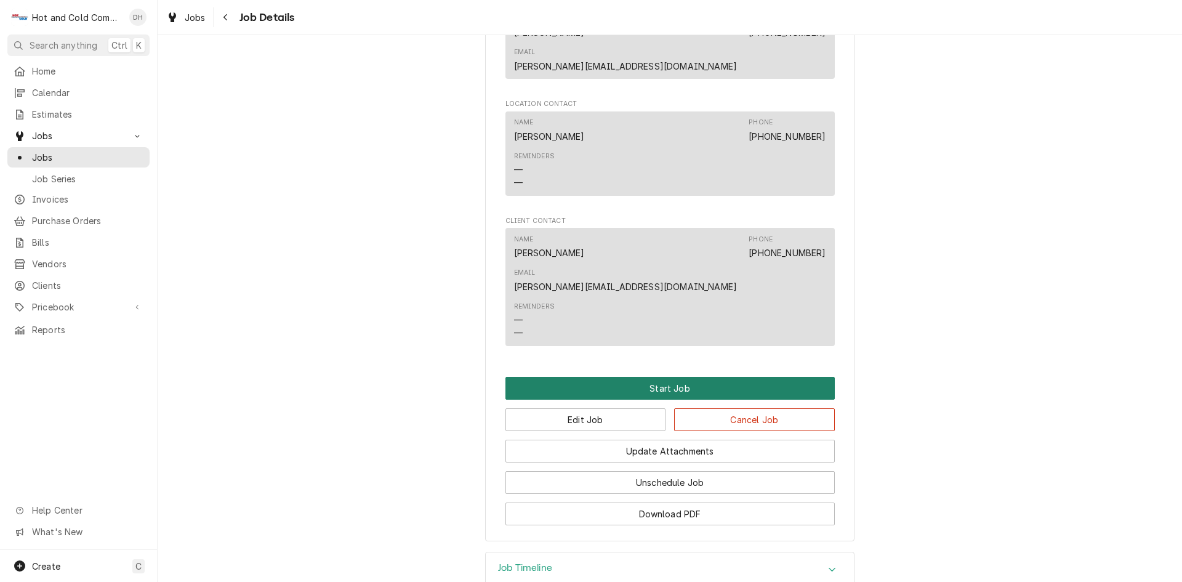
click at [645, 377] on button "Start Job" at bounding box center [669, 388] width 329 height 23
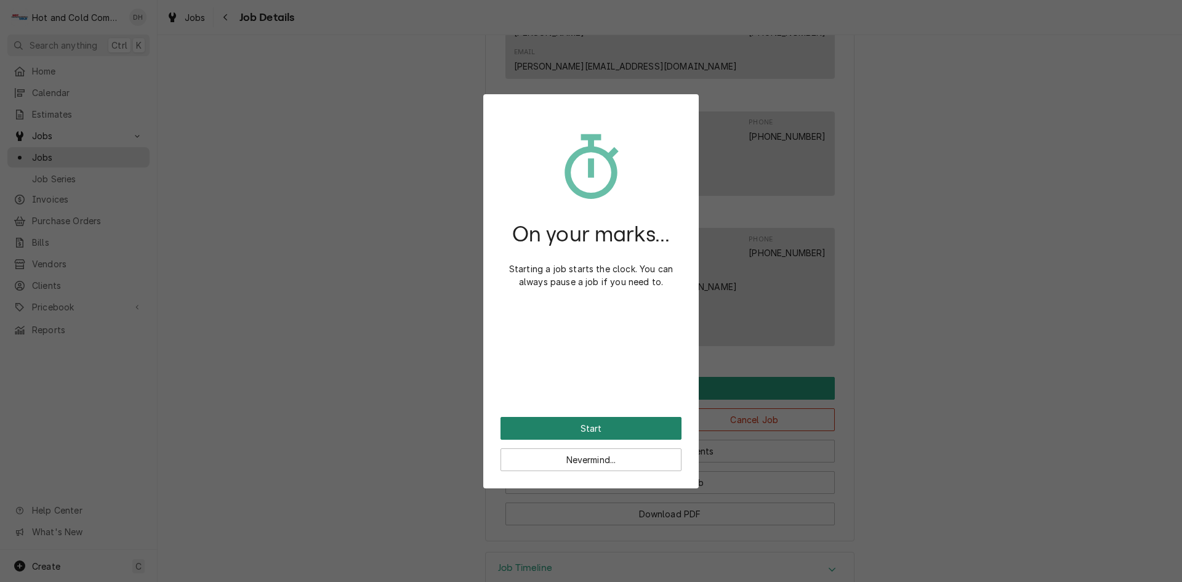
click at [653, 432] on button "Start" at bounding box center [590, 428] width 181 height 23
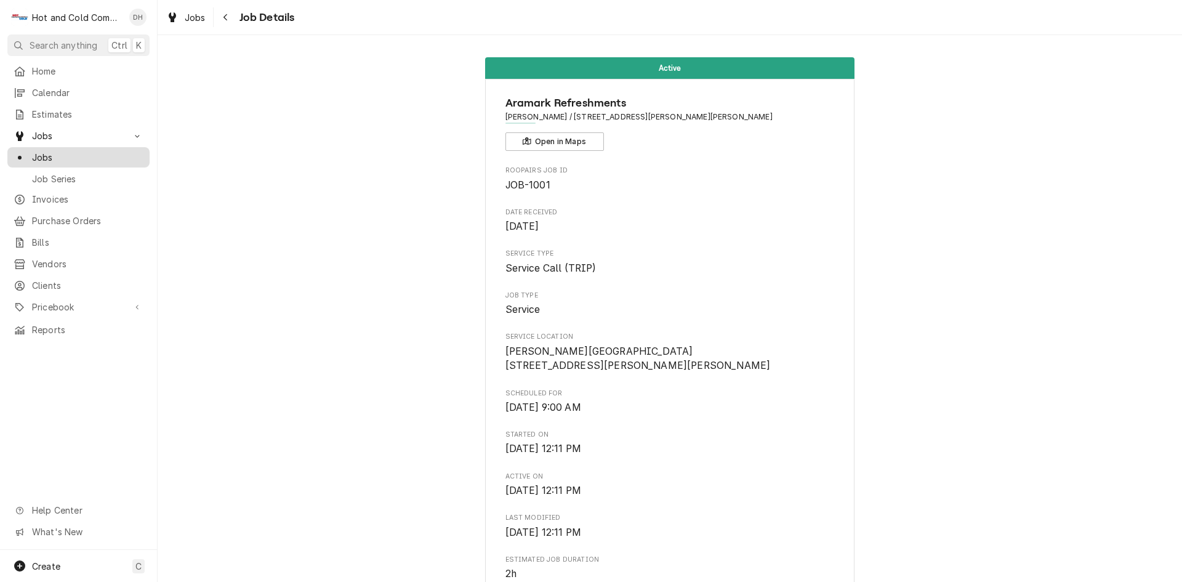
click at [39, 151] on span "Jobs" at bounding box center [87, 157] width 111 height 13
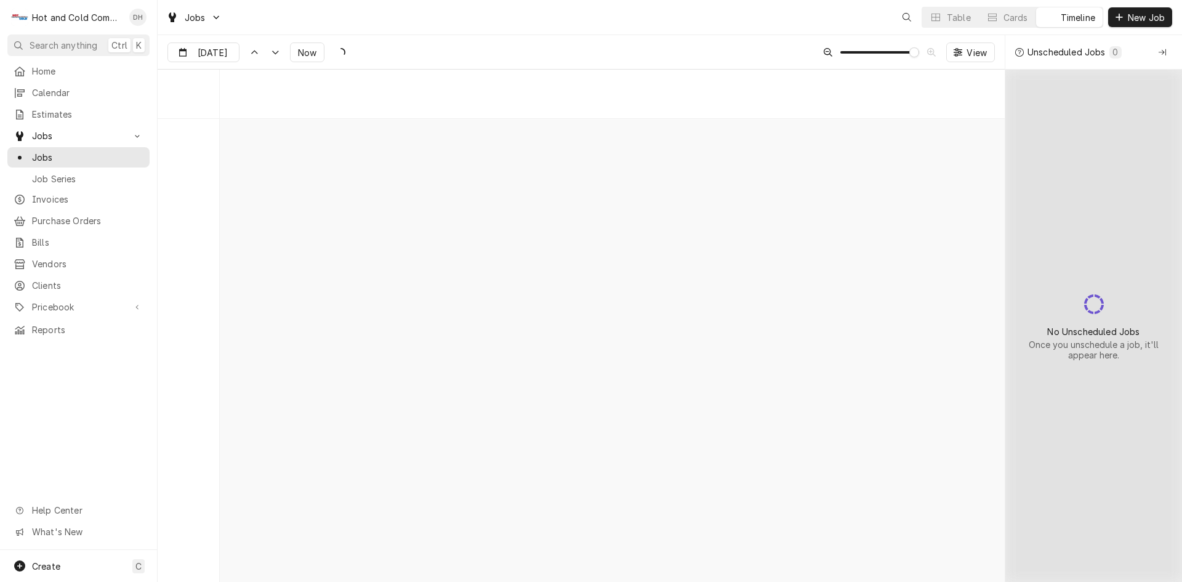
scroll to position [9678, 0]
